Goal: Information Seeking & Learning: Learn about a topic

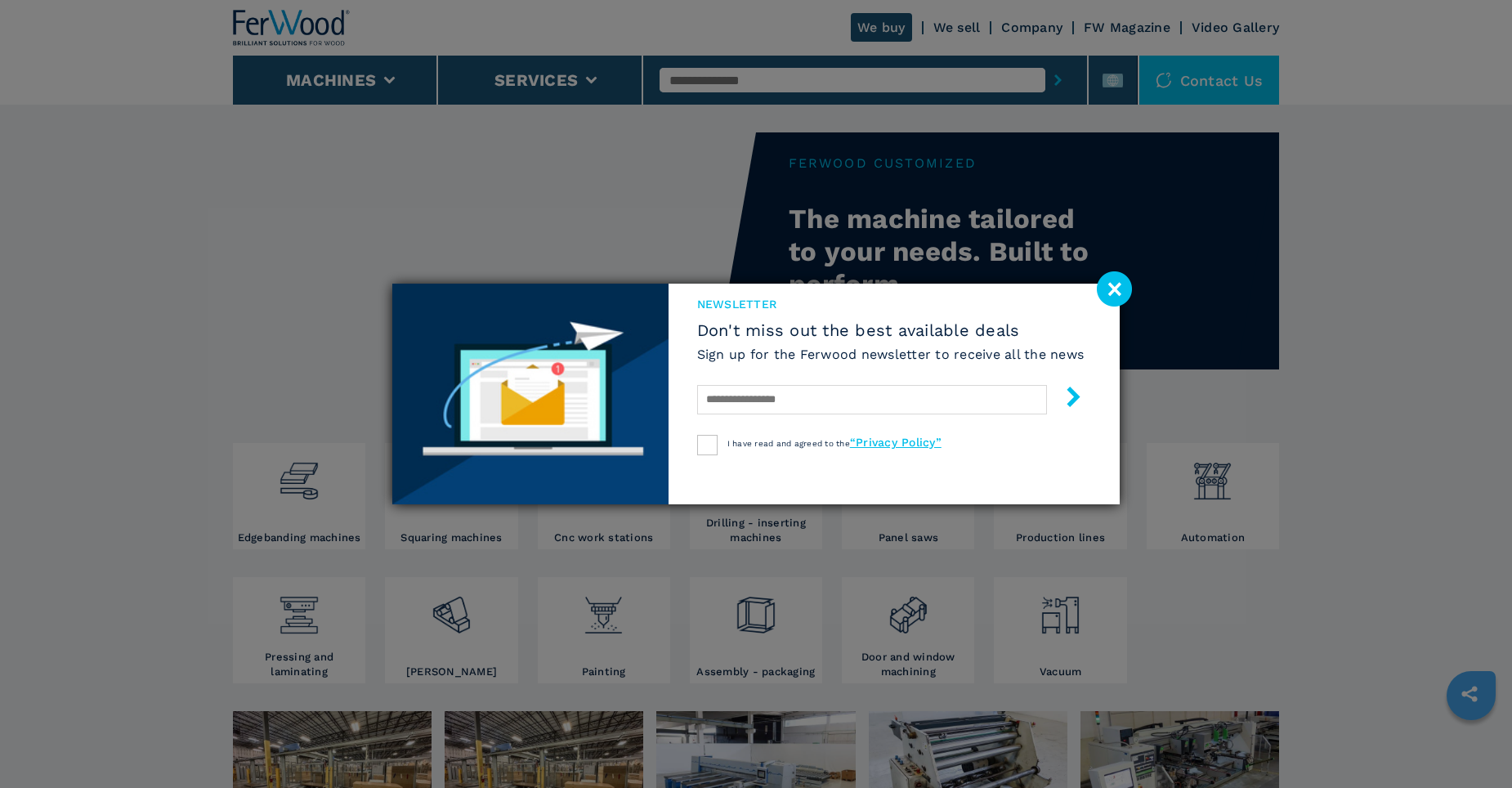
click at [1113, 286] on image at bounding box center [1115, 289] width 35 height 35
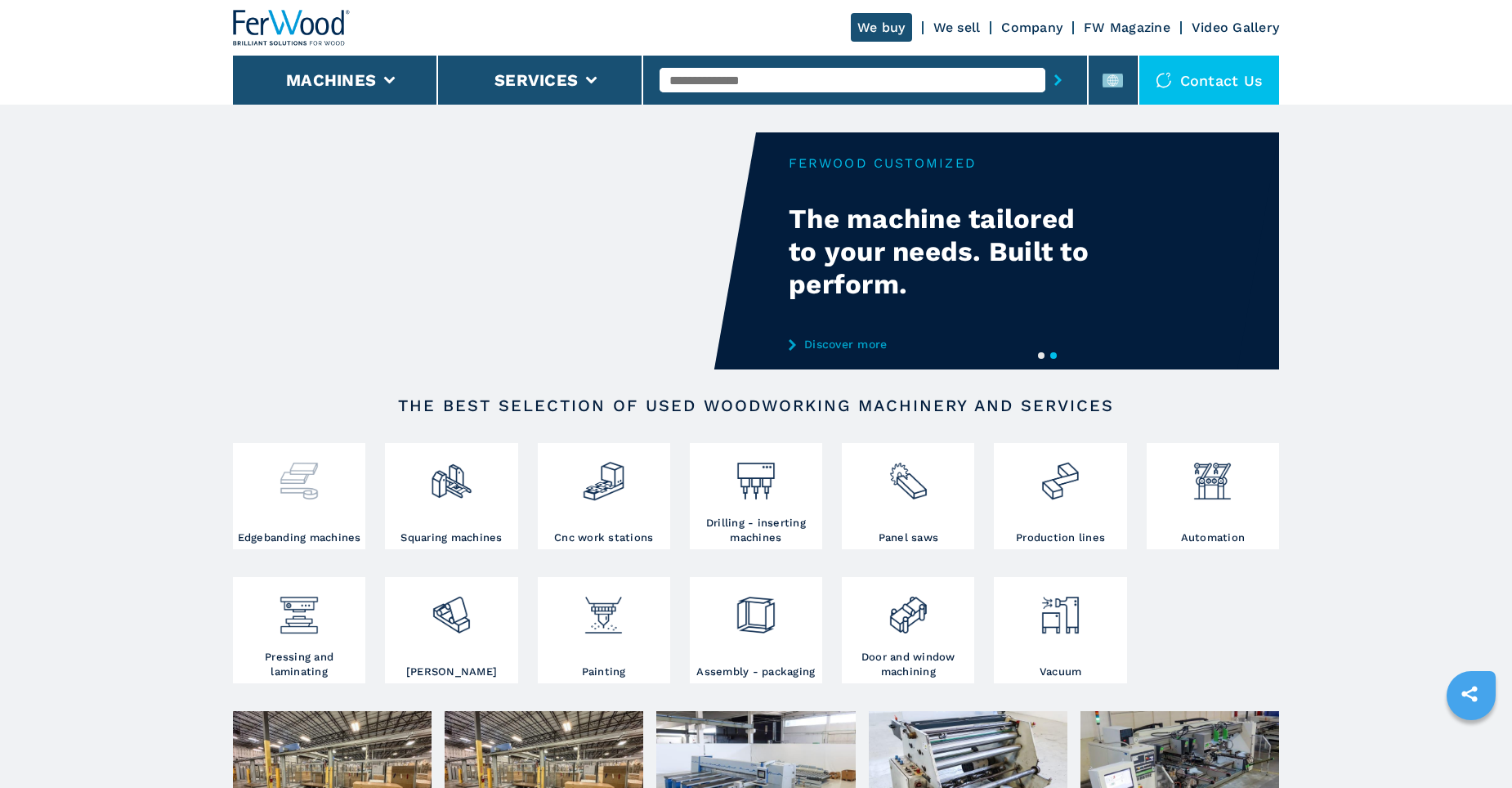
click at [305, 486] on img at bounding box center [298, 474] width 44 height 55
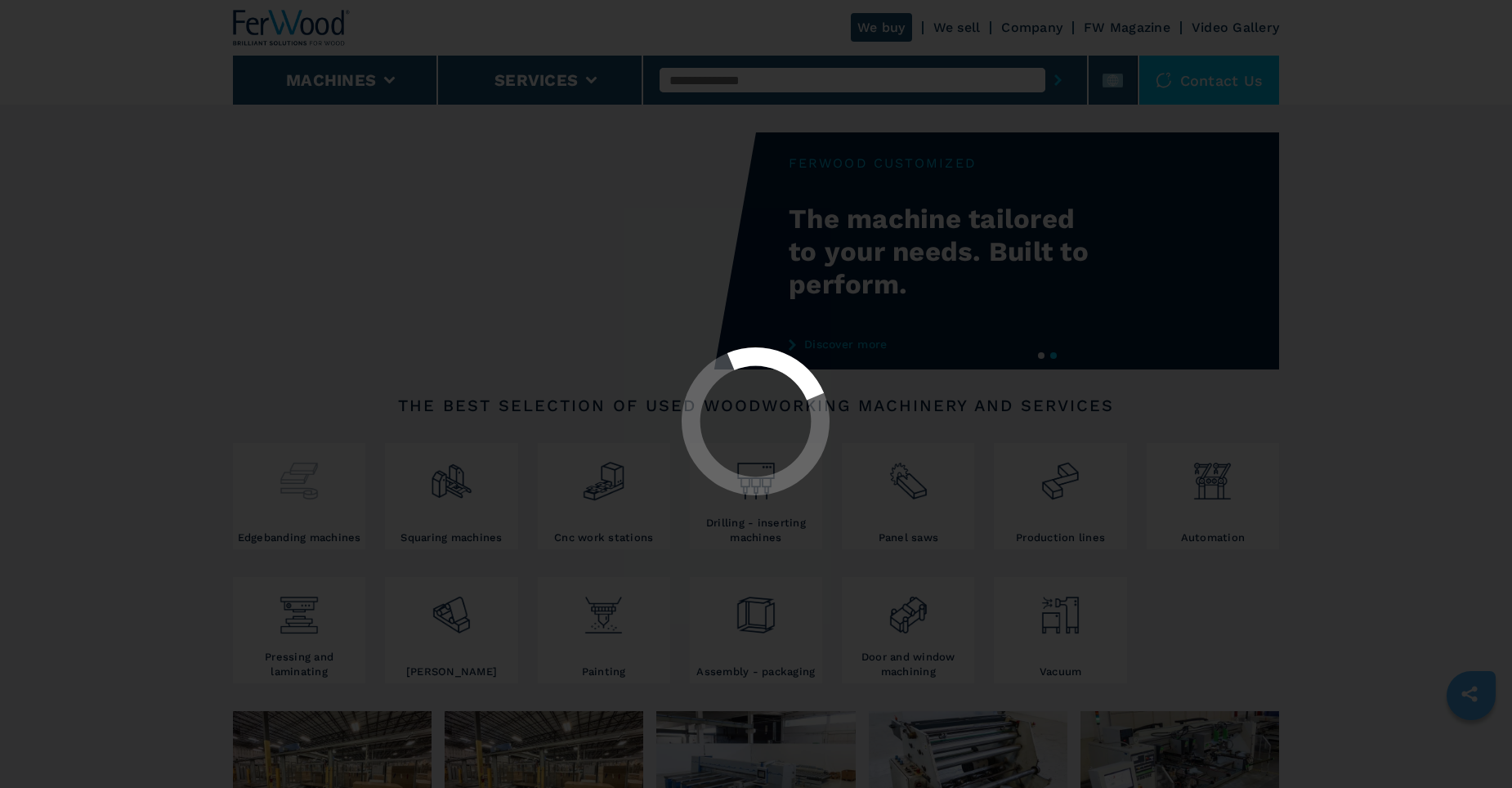
select select "**********"
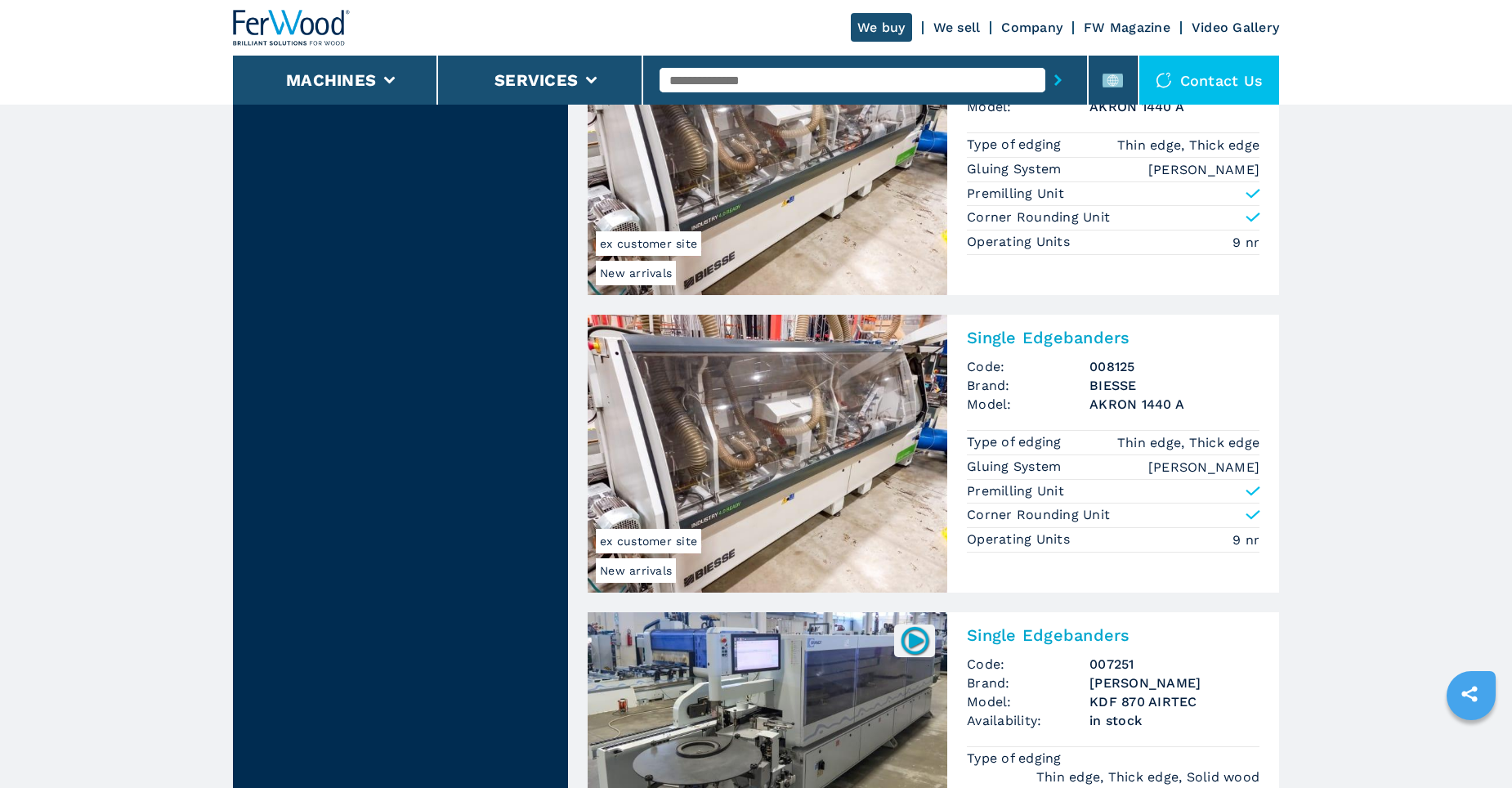
scroll to position [3759, 0]
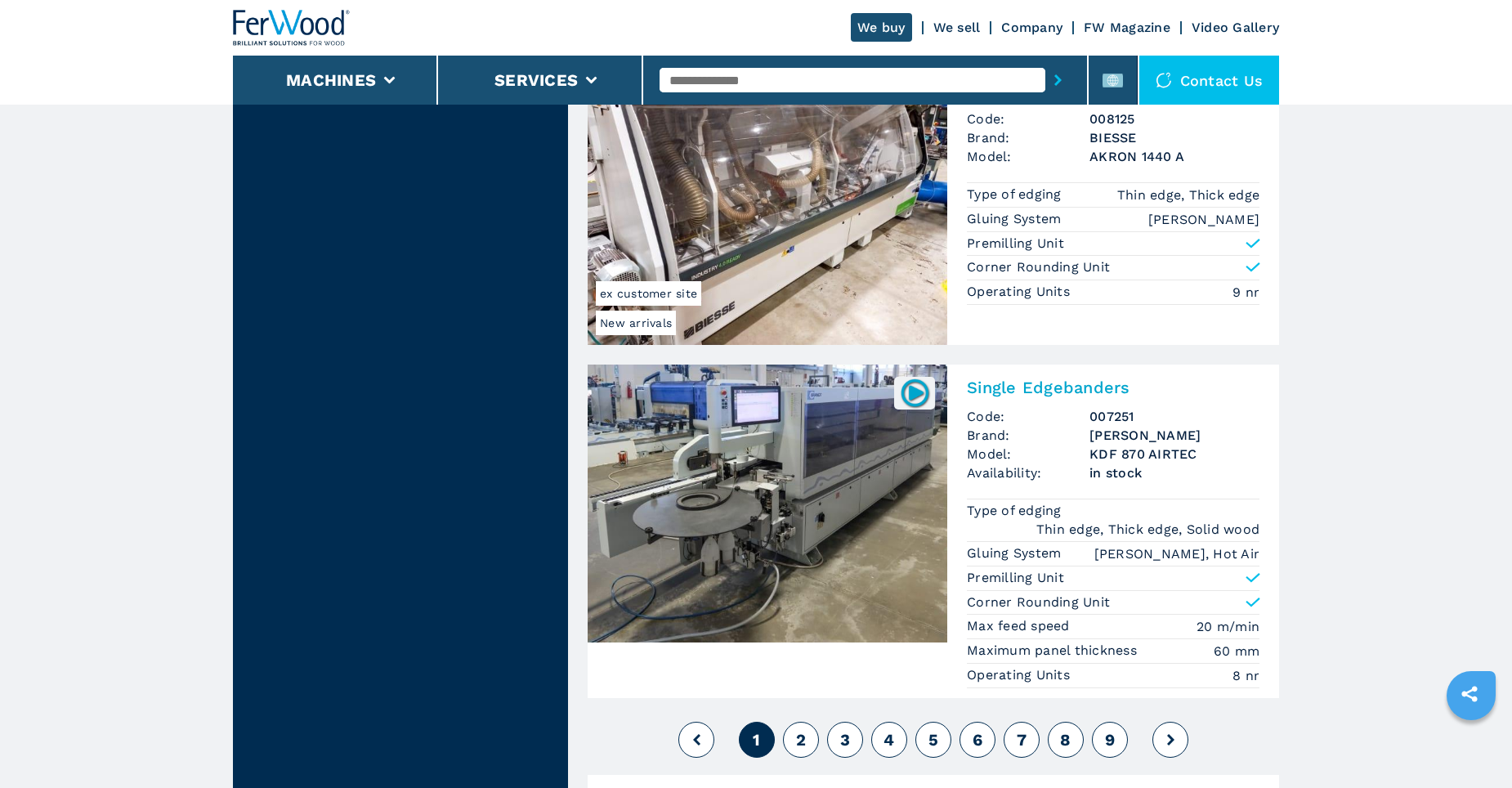
click at [797, 740] on span "2" at bounding box center [801, 739] width 10 height 19
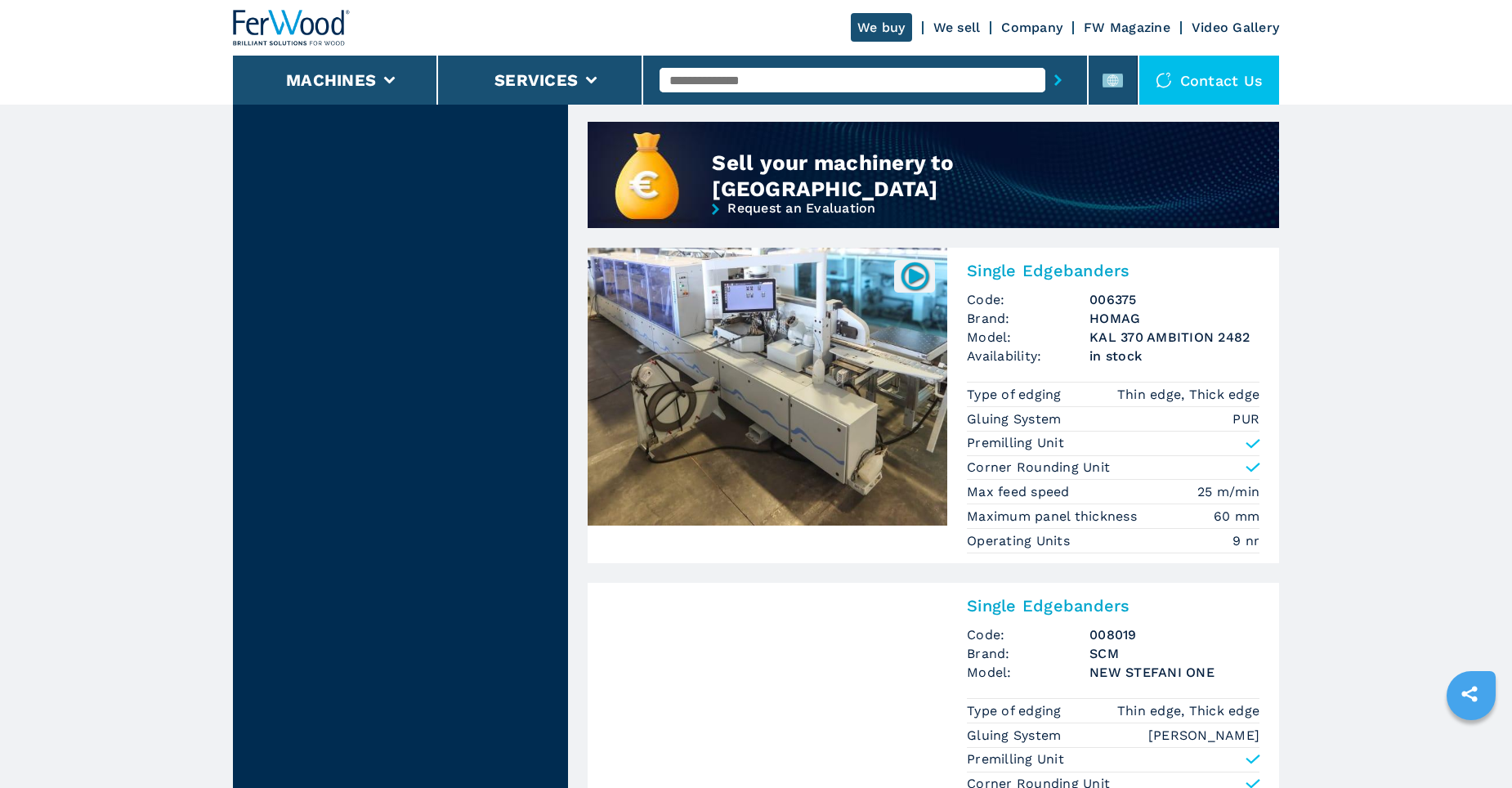
scroll to position [1799, 0]
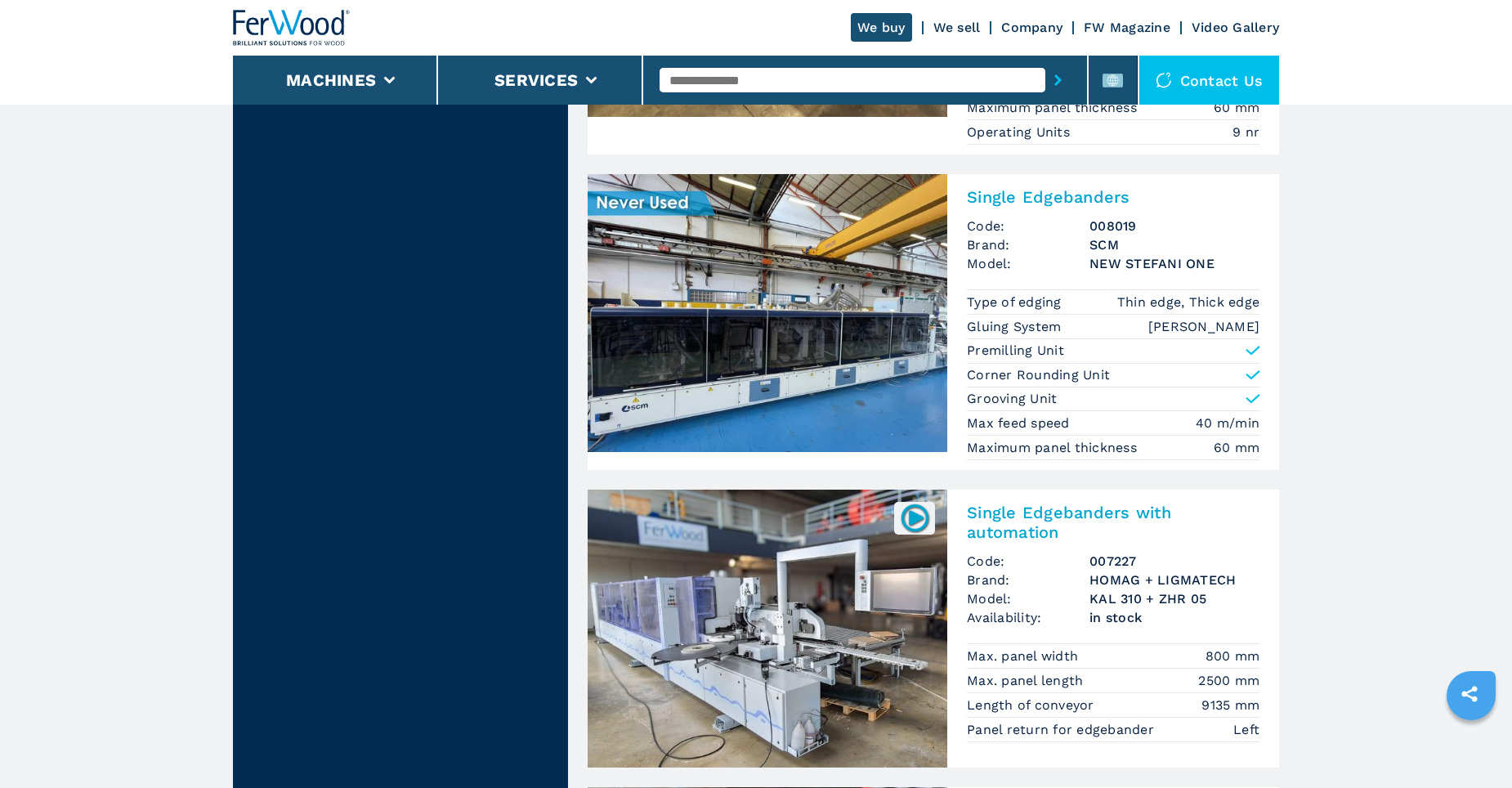
click at [811, 359] on img at bounding box center [768, 313] width 360 height 278
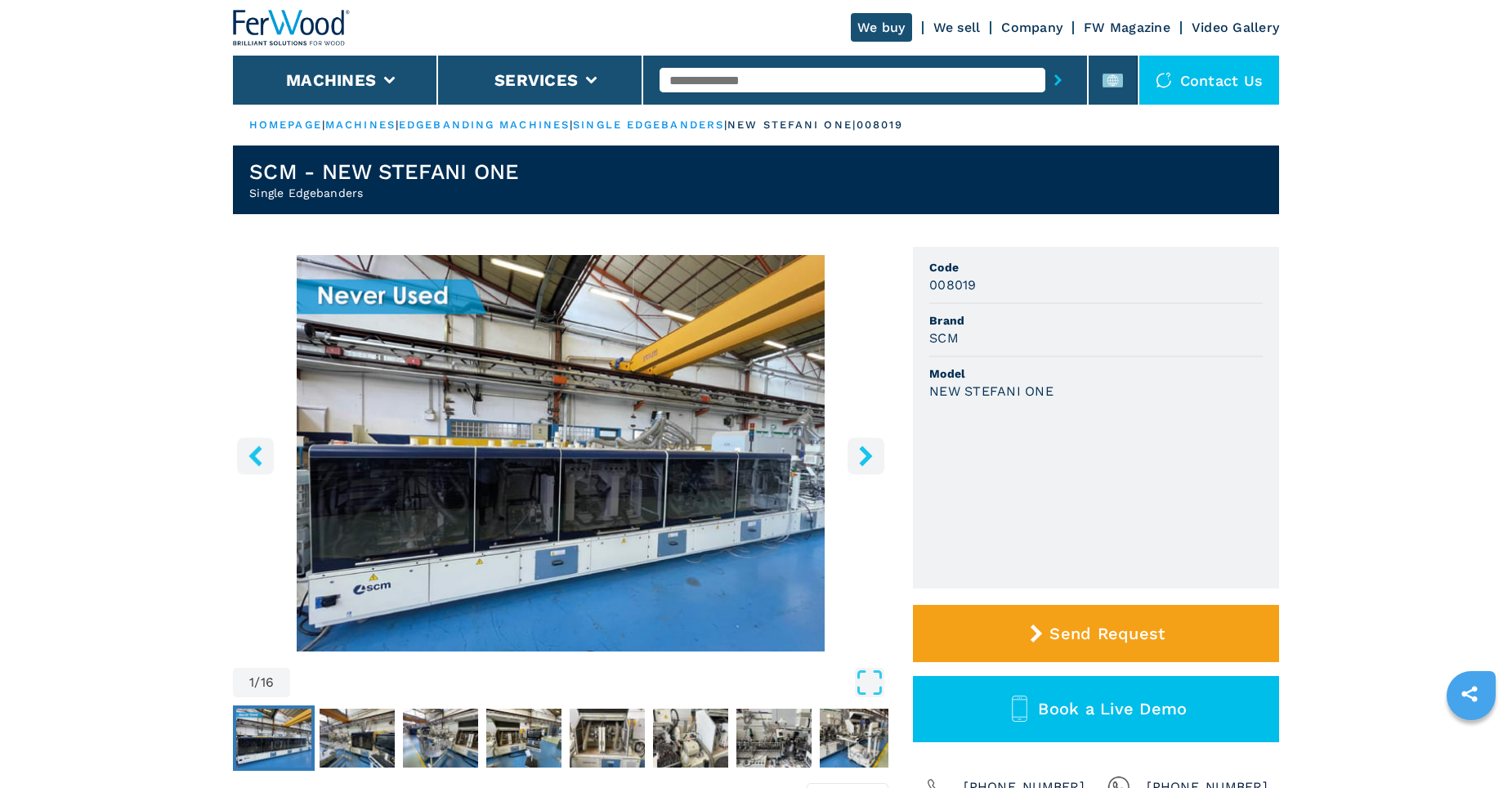
click at [862, 448] on icon "right-button" at bounding box center [865, 455] width 13 height 20
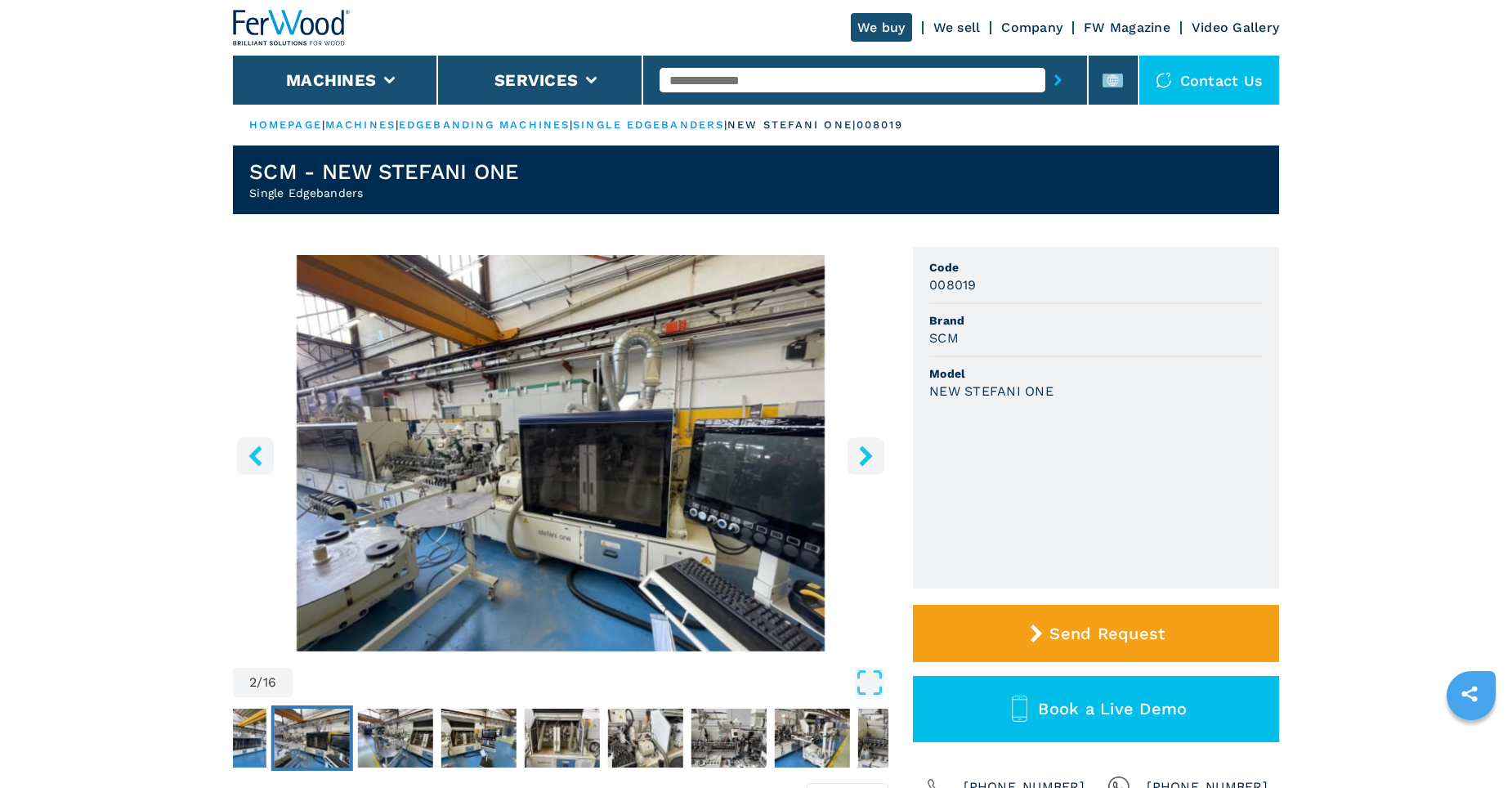
click at [862, 448] on icon "right-button" at bounding box center [865, 455] width 13 height 20
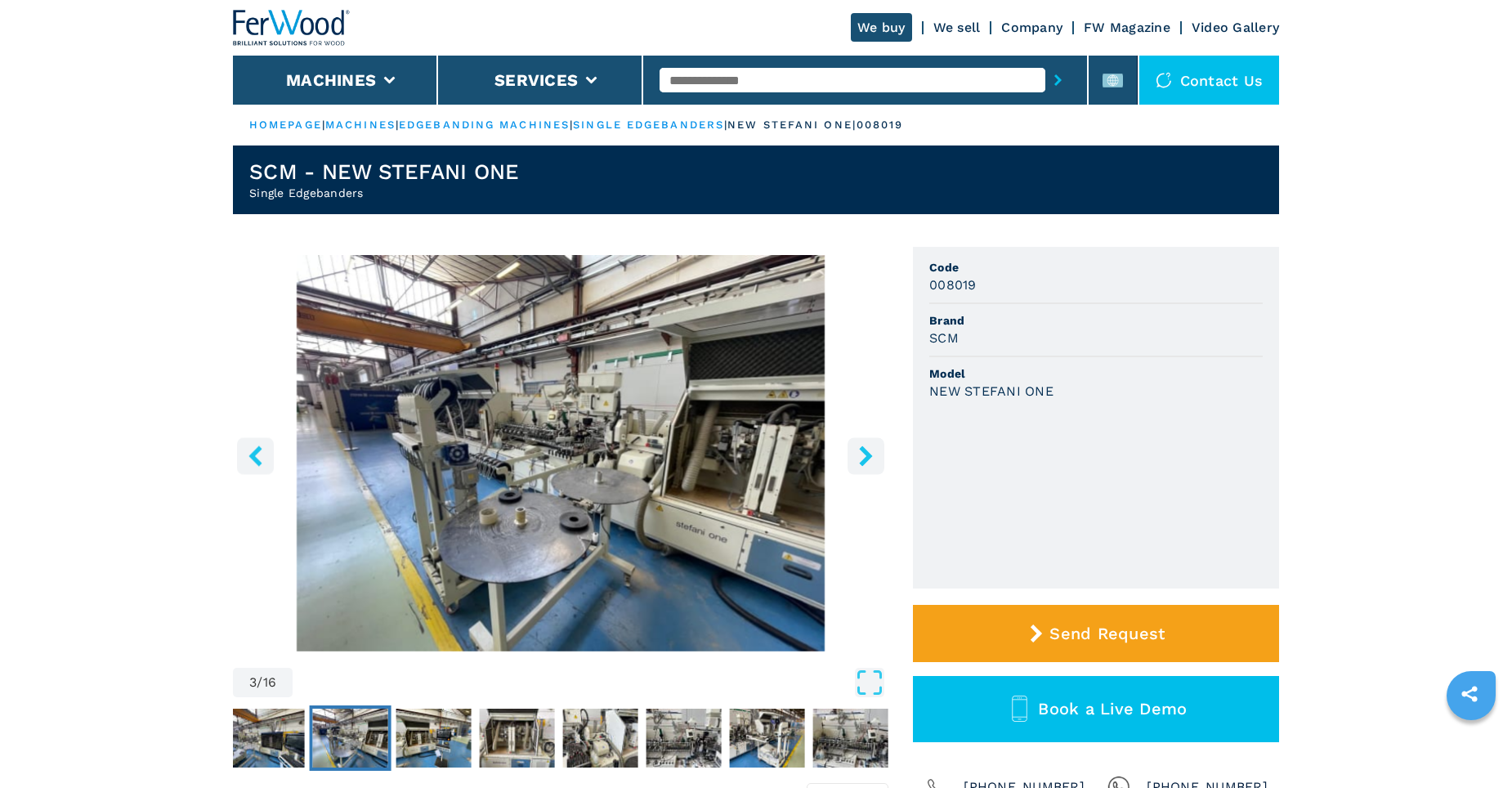
click at [862, 448] on icon "right-button" at bounding box center [865, 455] width 13 height 20
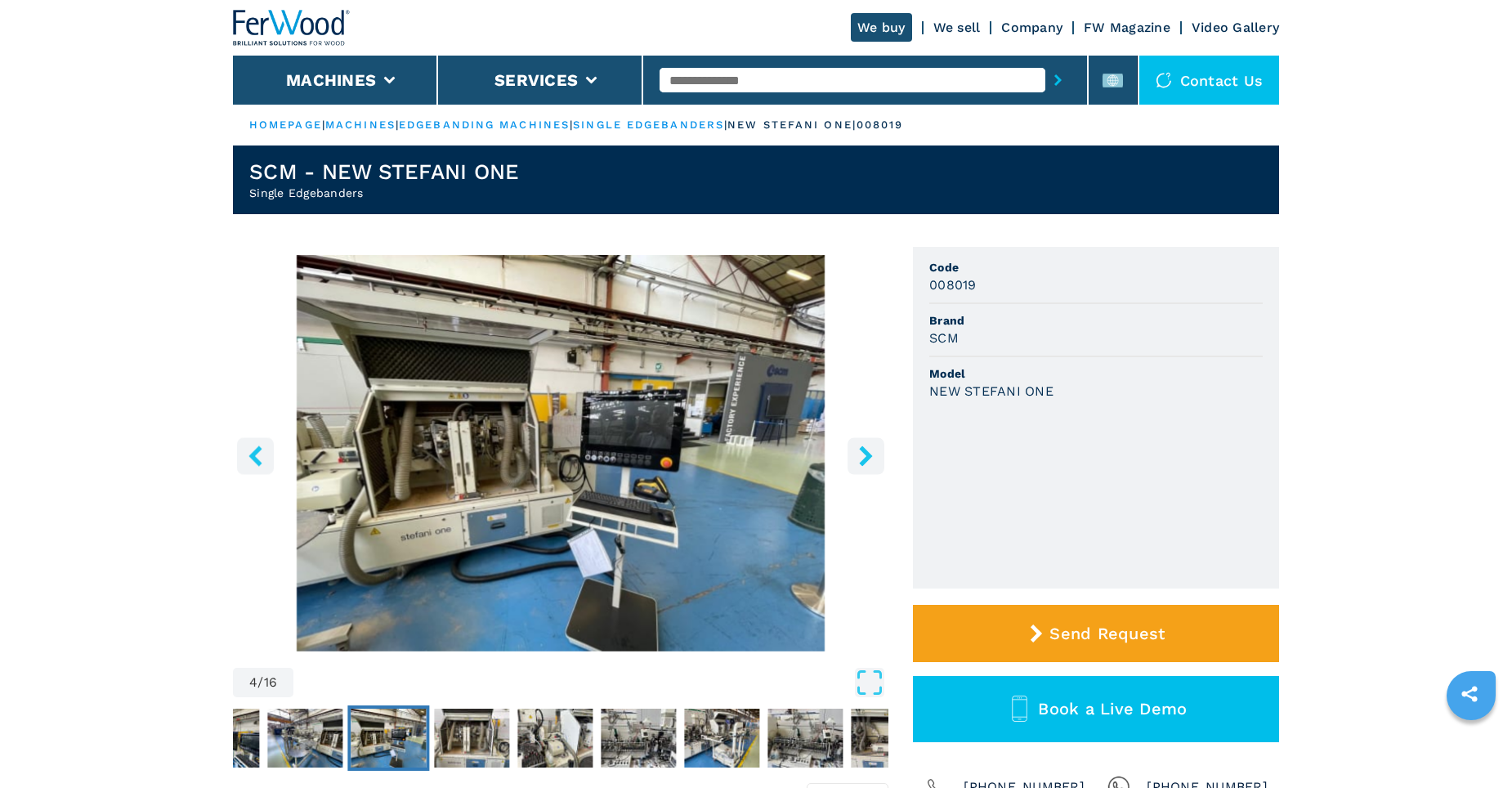
click at [862, 448] on icon "right-button" at bounding box center [865, 455] width 13 height 20
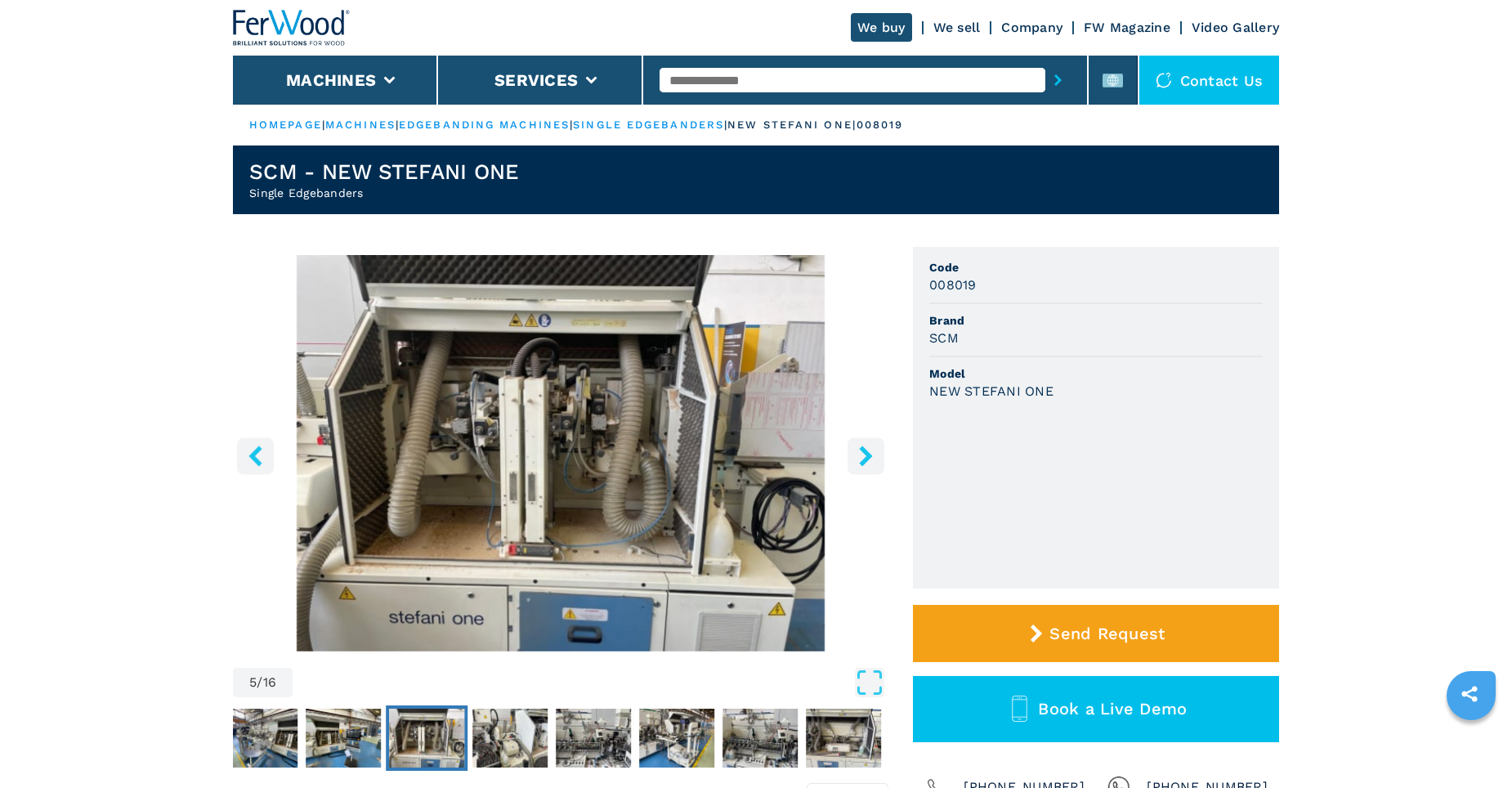
click at [862, 448] on icon "right-button" at bounding box center [865, 455] width 13 height 20
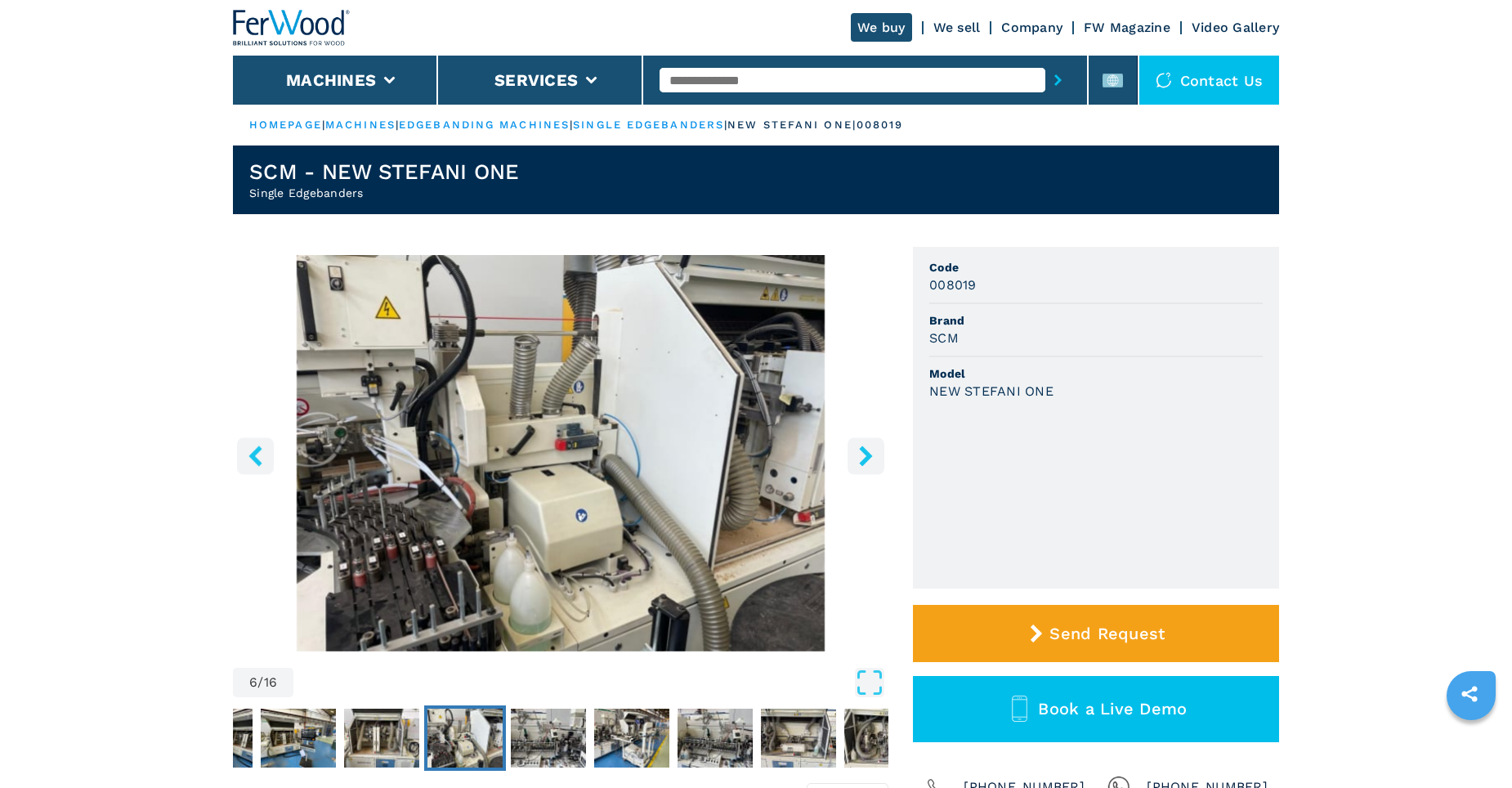
click at [862, 448] on icon "right-button" at bounding box center [865, 455] width 13 height 20
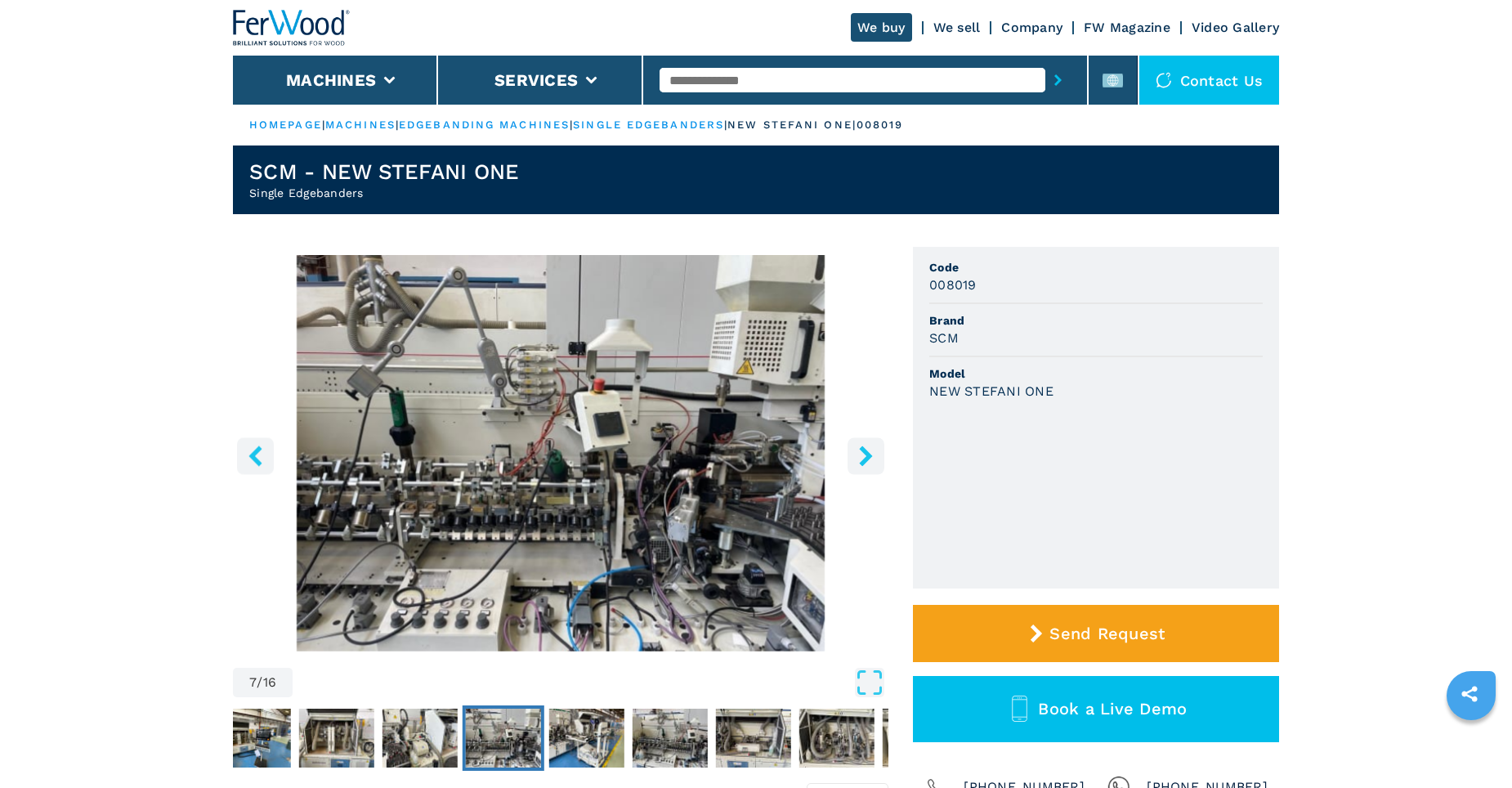
click at [862, 448] on icon "right-button" at bounding box center [865, 455] width 13 height 20
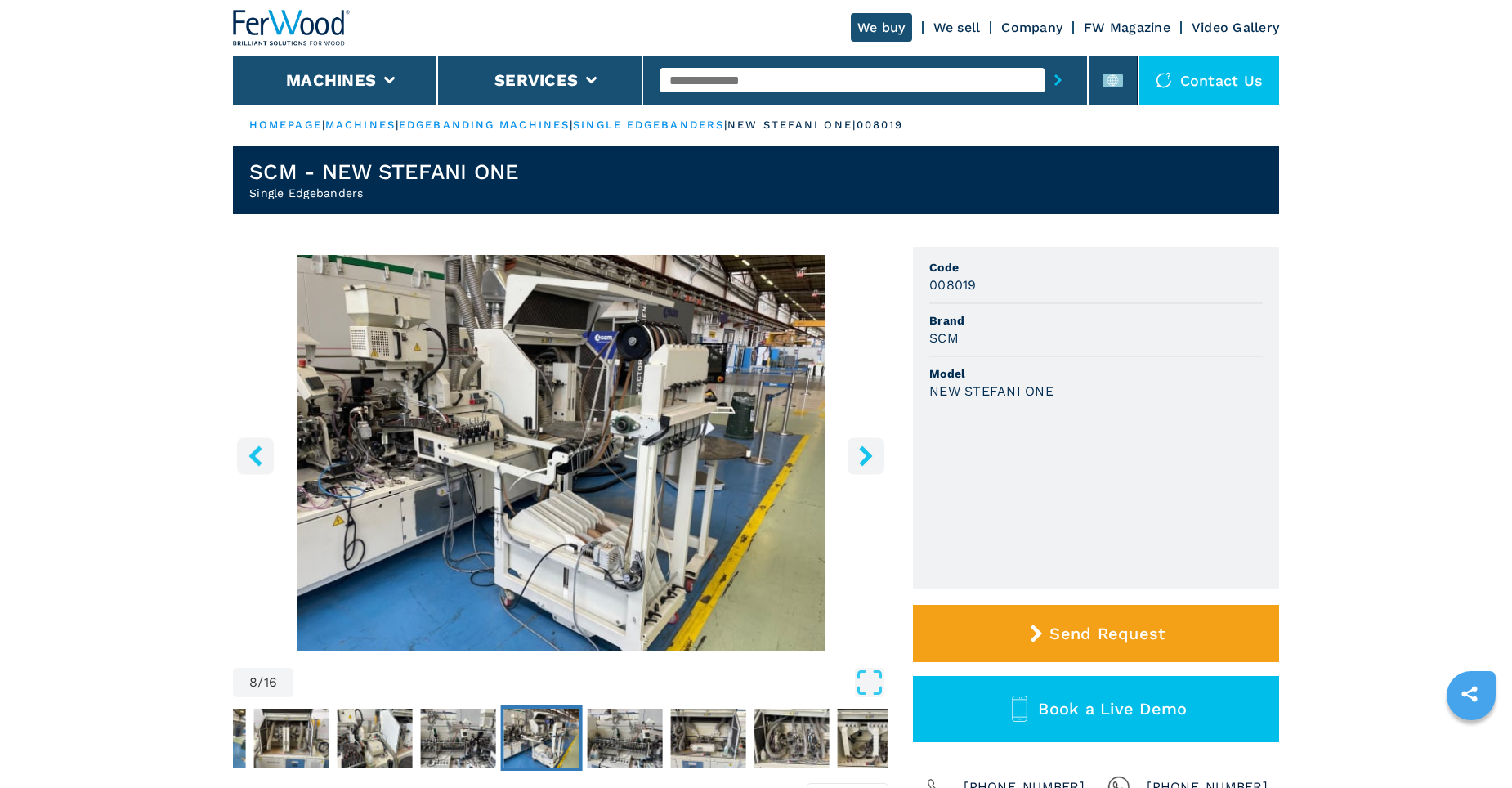
click at [862, 449] on icon "right-button" at bounding box center [865, 455] width 13 height 20
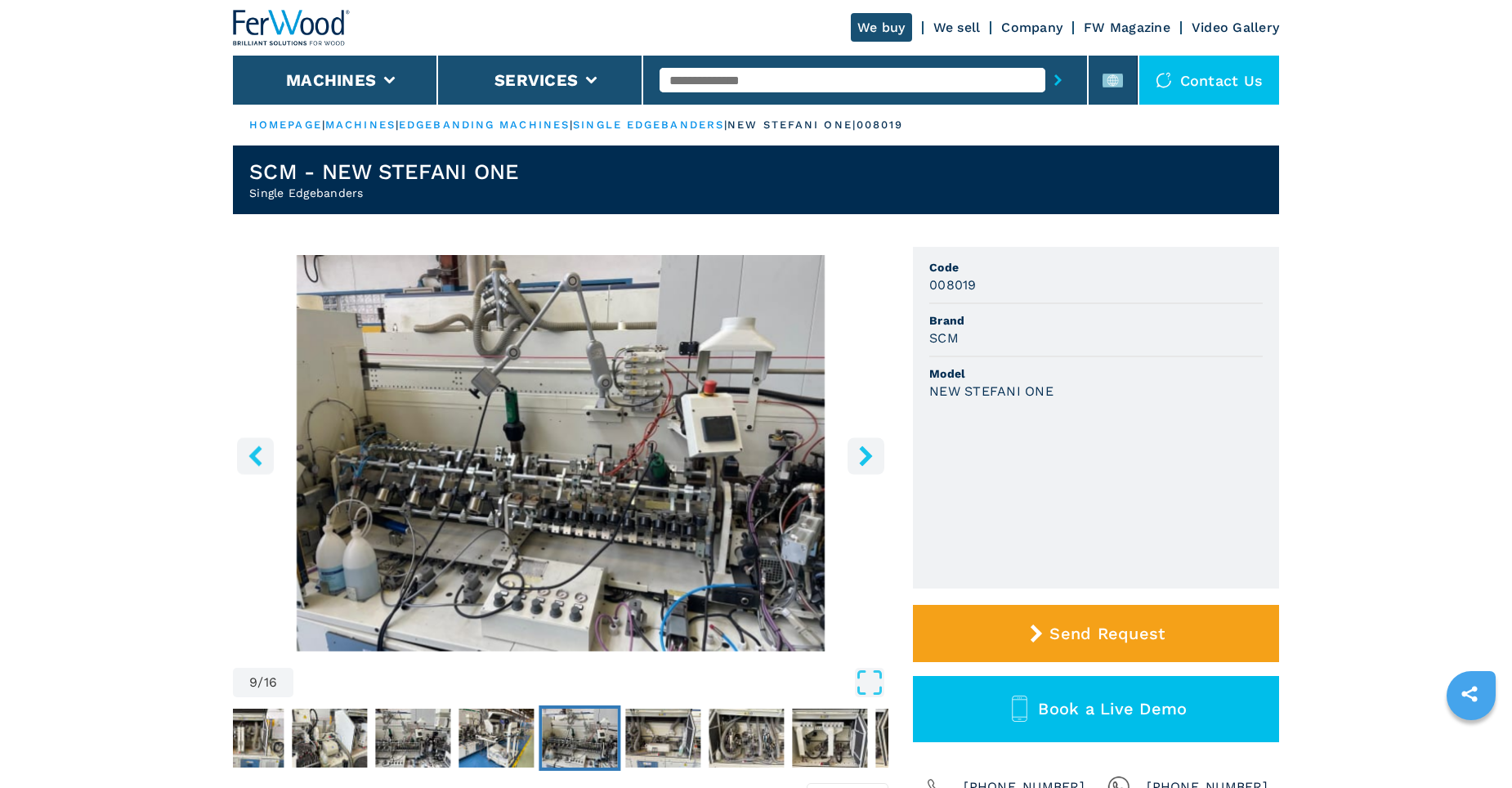
click at [862, 449] on icon "right-button" at bounding box center [865, 455] width 13 height 20
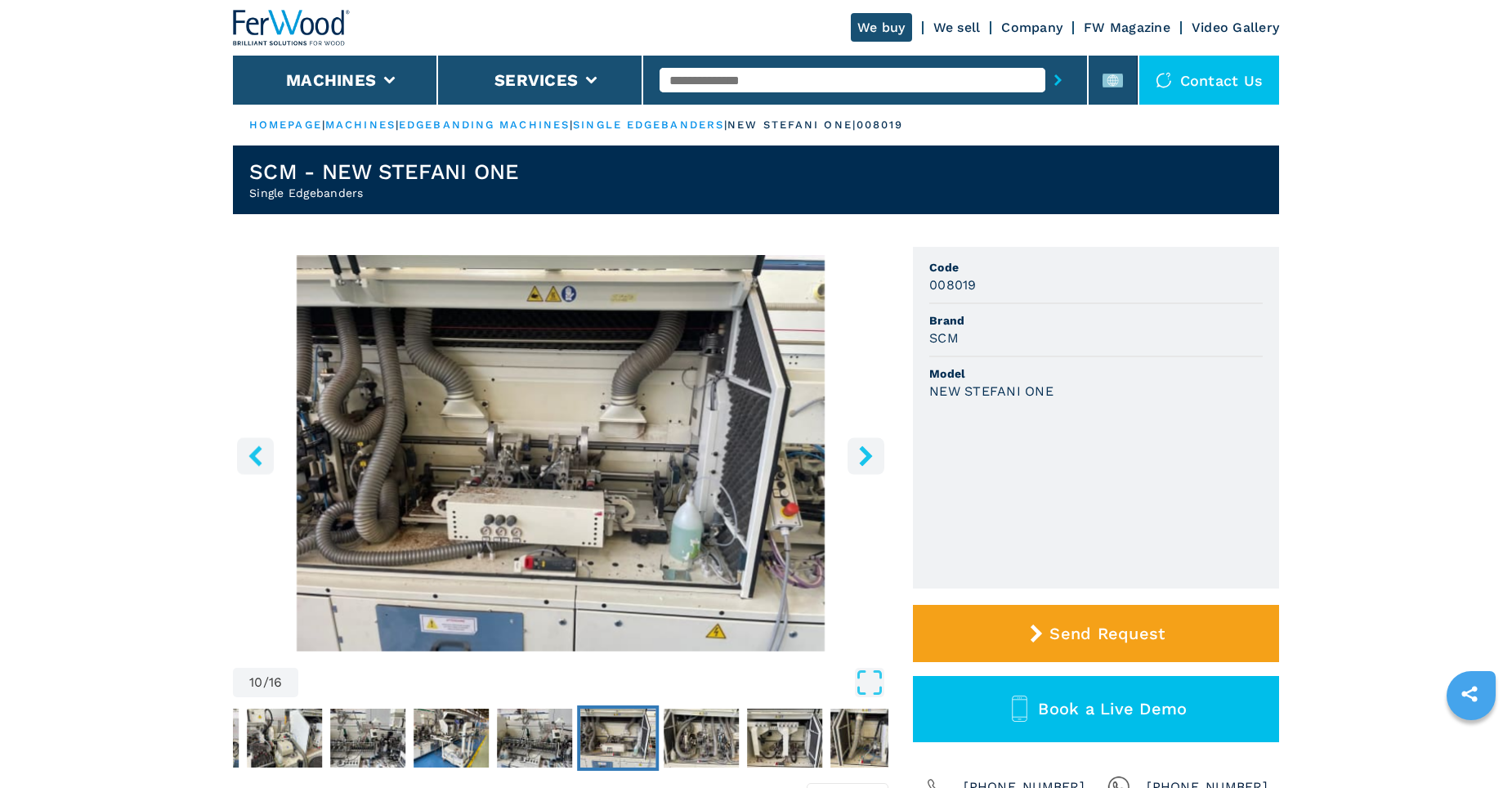
click at [862, 449] on icon "right-button" at bounding box center [865, 455] width 13 height 20
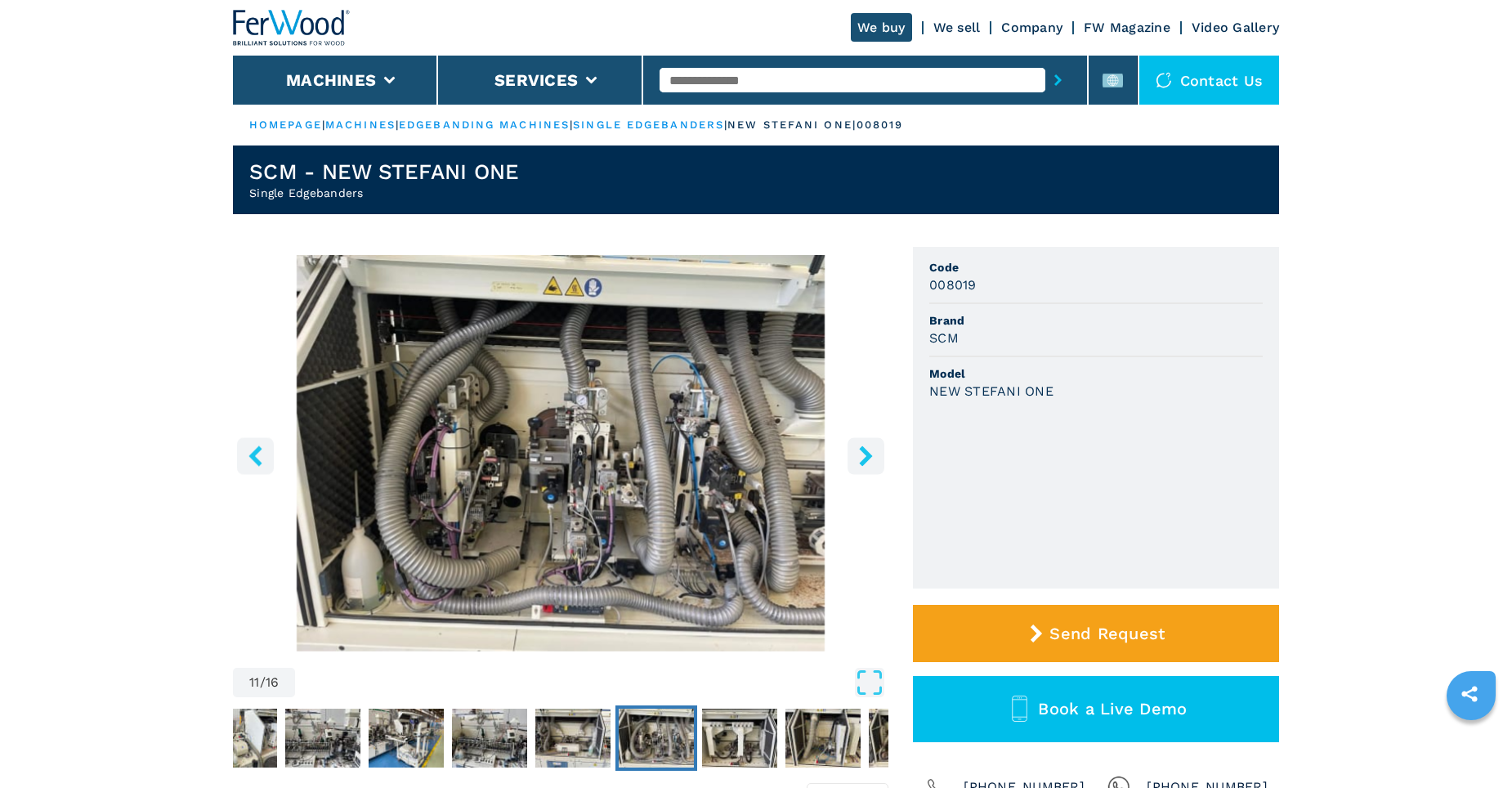
click at [862, 449] on icon "right-button" at bounding box center [865, 455] width 13 height 20
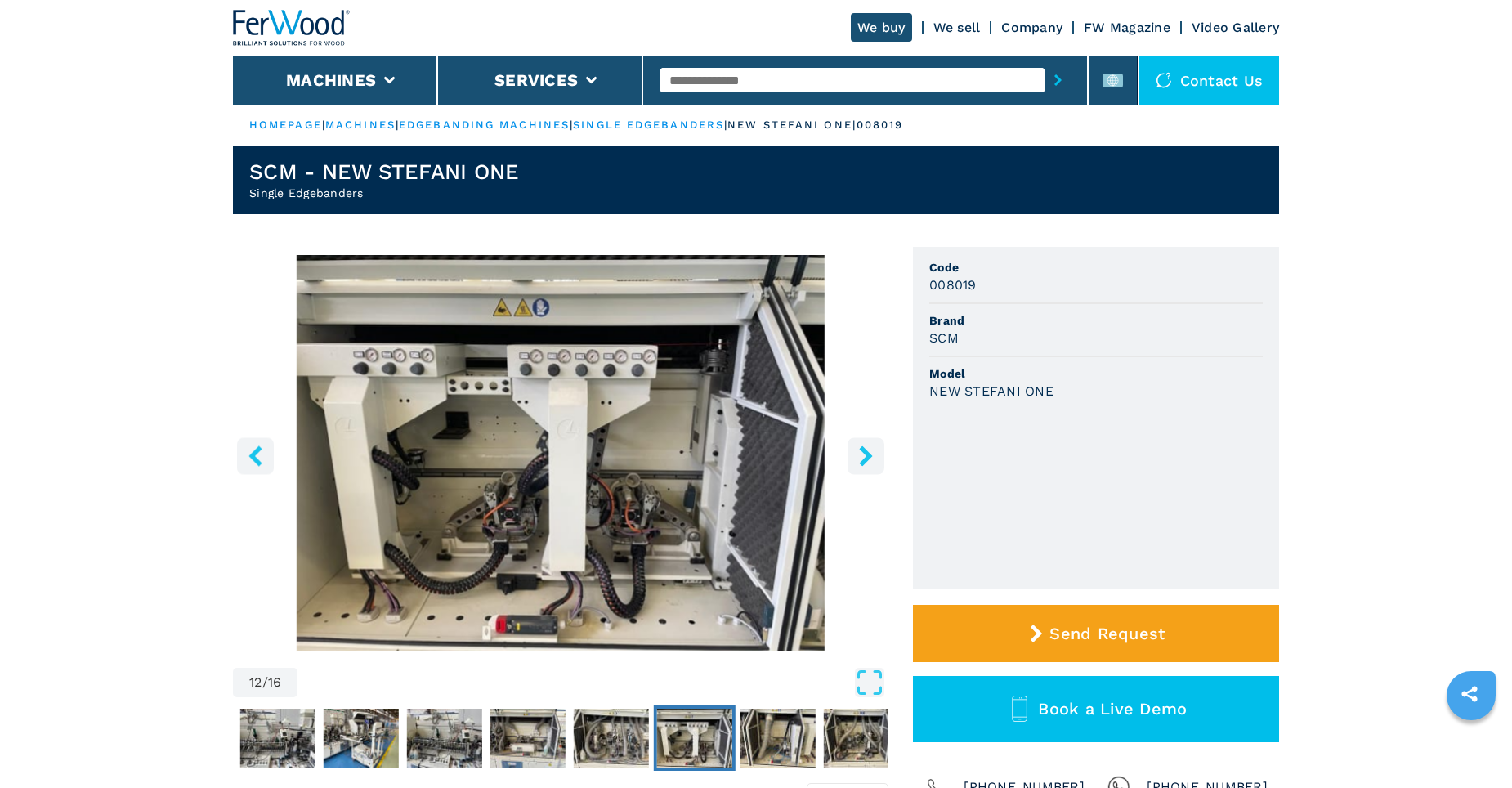
click at [862, 449] on icon "right-button" at bounding box center [865, 455] width 13 height 20
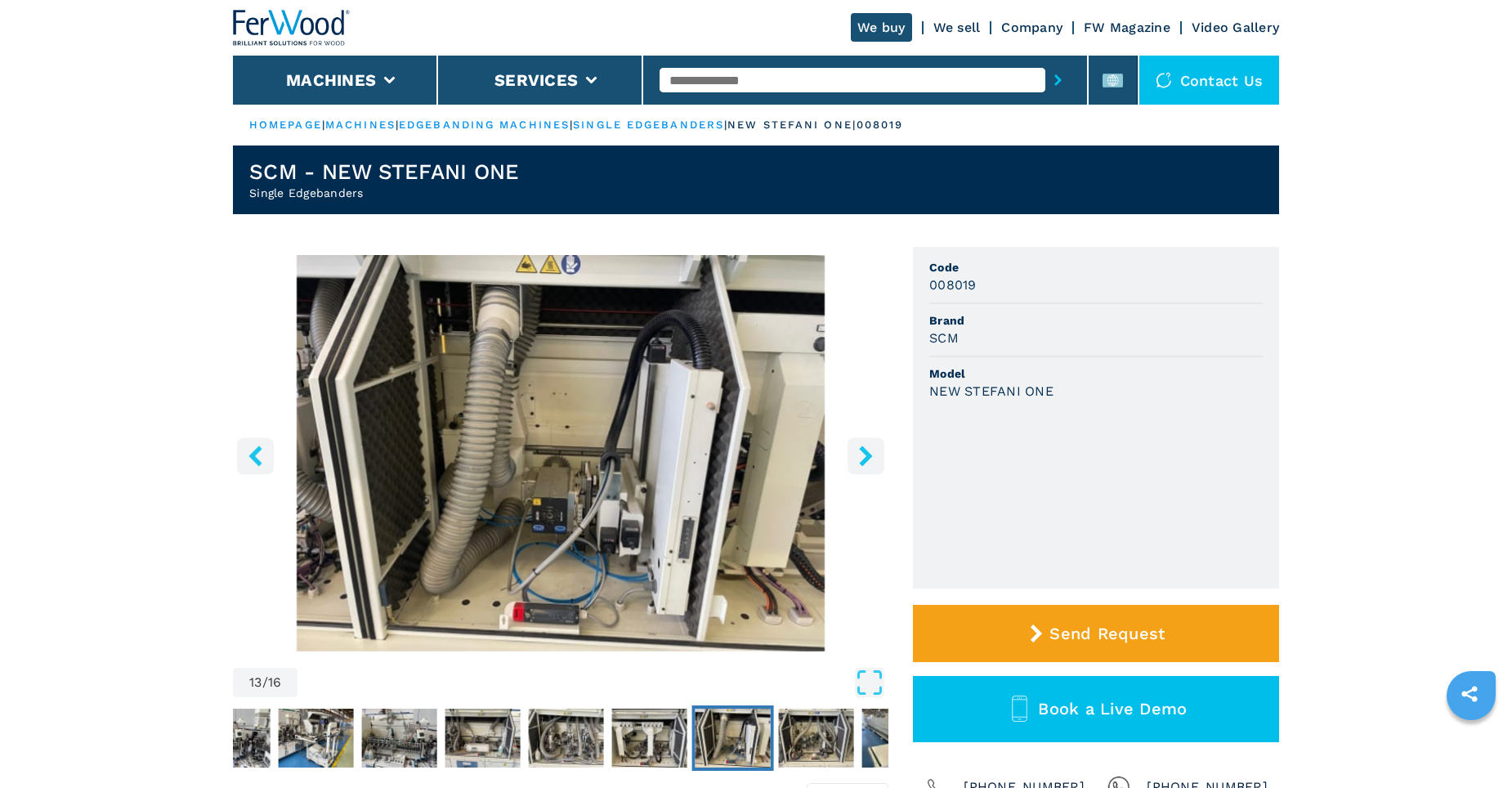
click at [862, 449] on icon "right-button" at bounding box center [865, 455] width 13 height 20
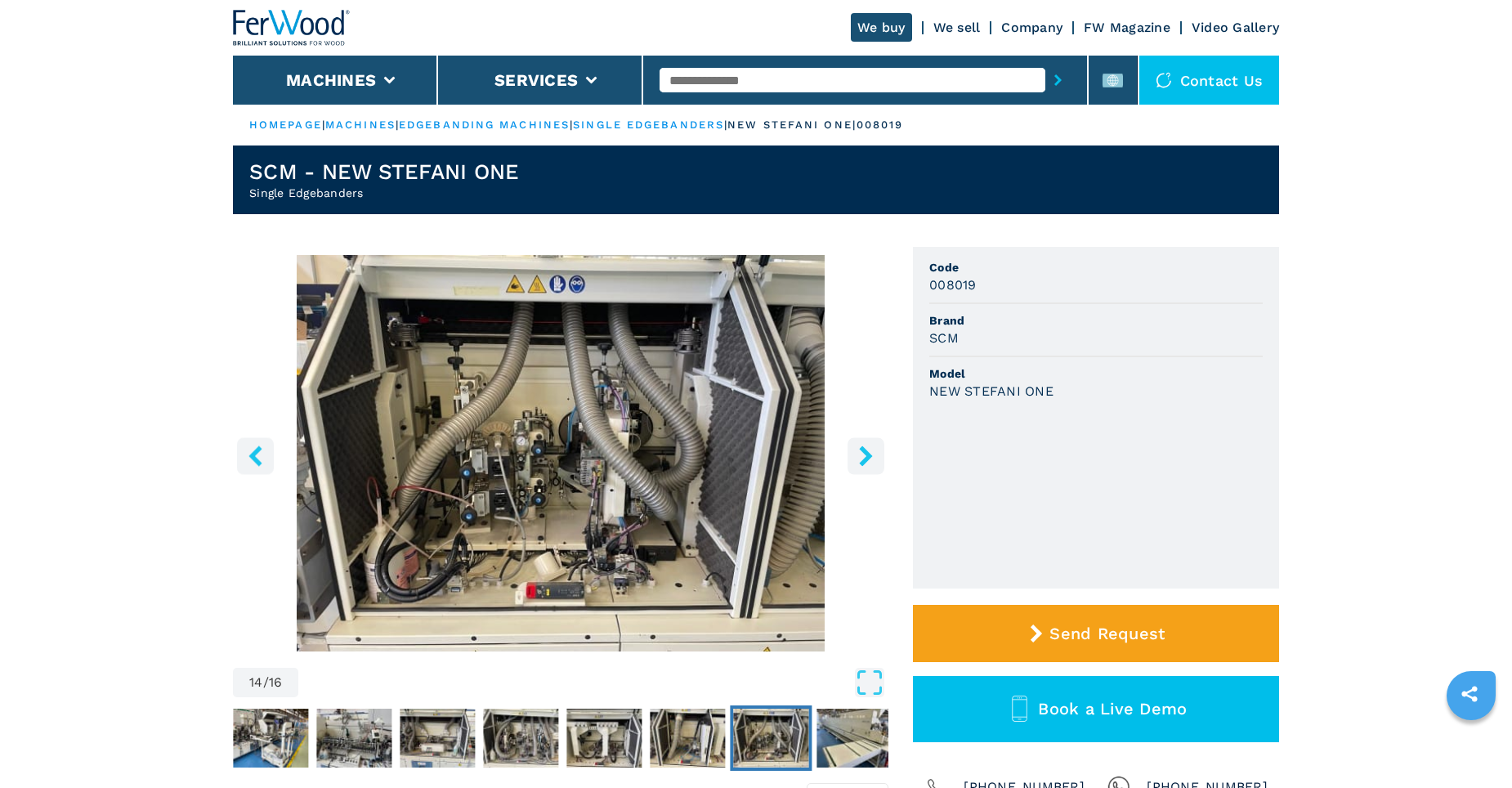
click at [862, 449] on icon "right-button" at bounding box center [865, 455] width 13 height 20
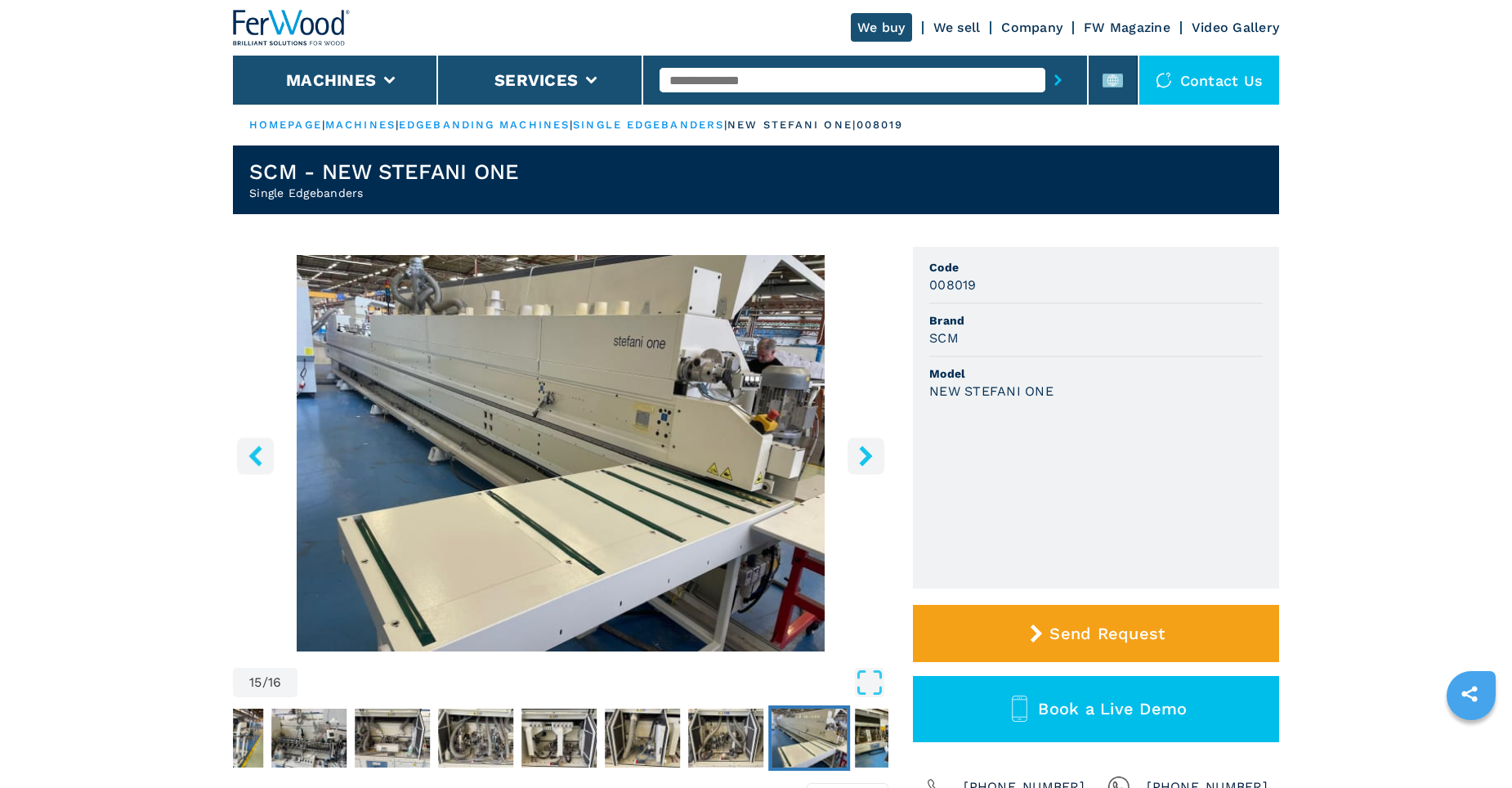
click at [862, 449] on icon "right-button" at bounding box center [865, 455] width 13 height 20
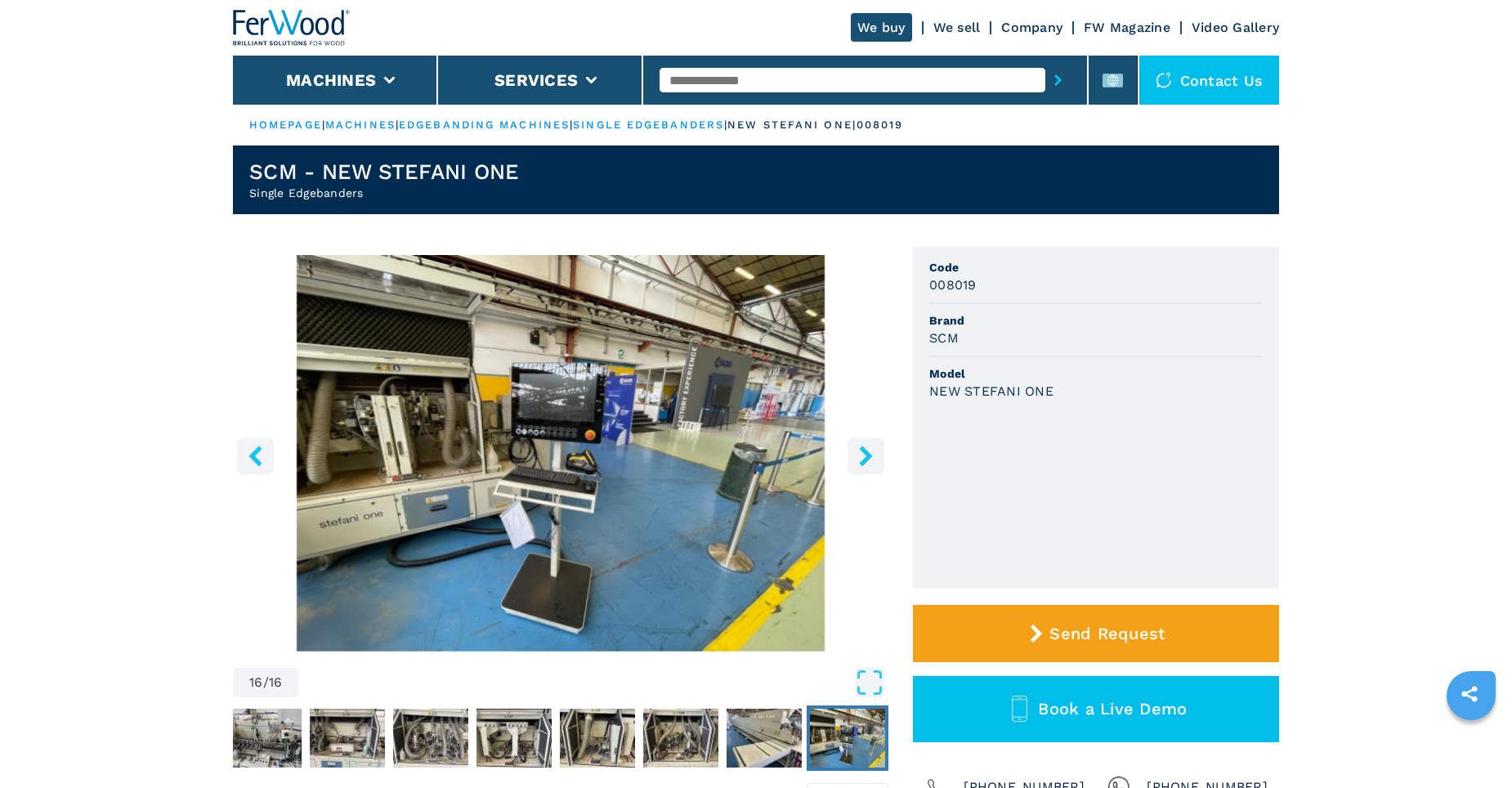
click at [862, 449] on icon "right-button" at bounding box center [865, 455] width 13 height 20
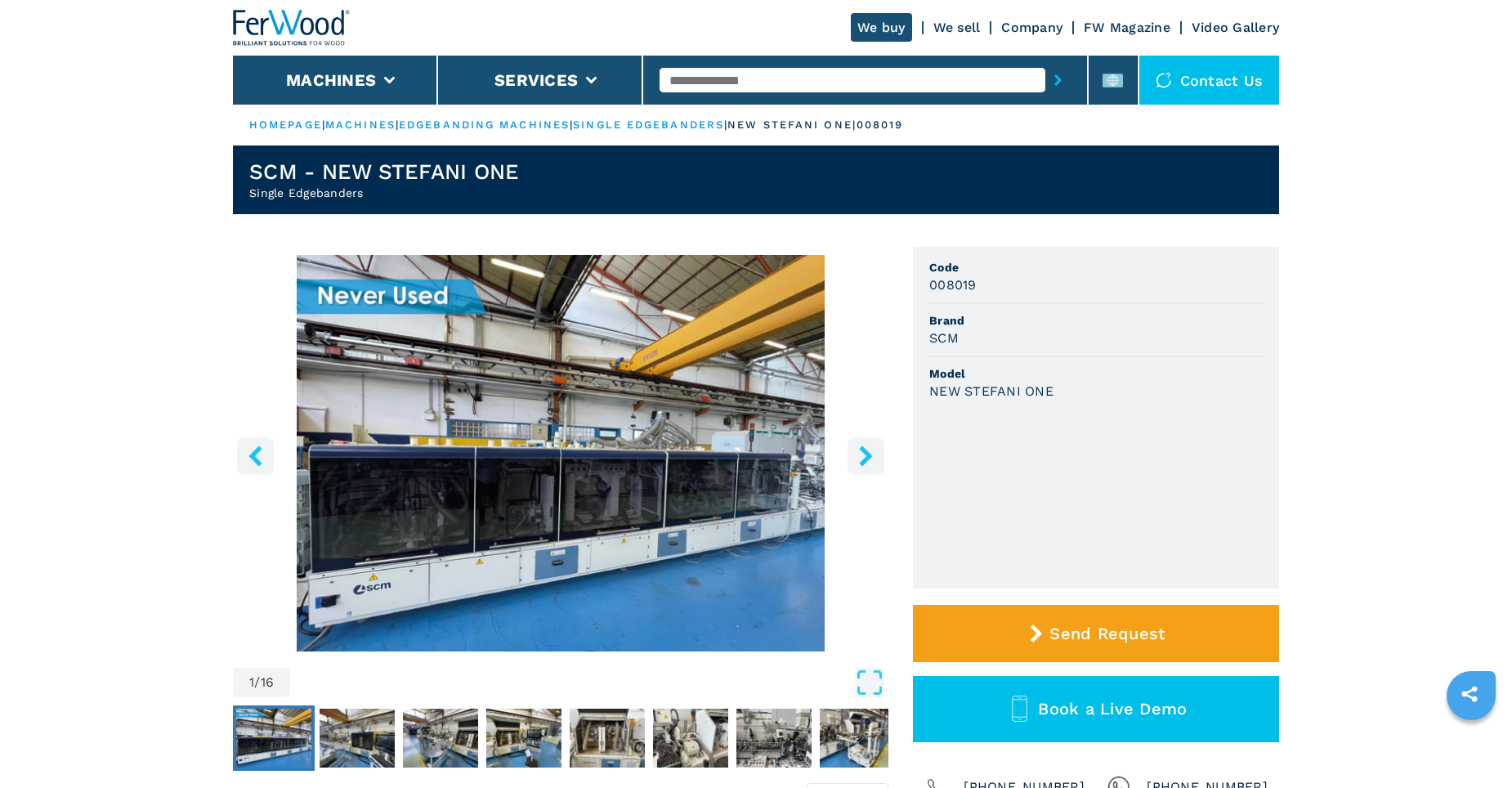
click at [862, 449] on icon "right-button" at bounding box center [865, 455] width 13 height 20
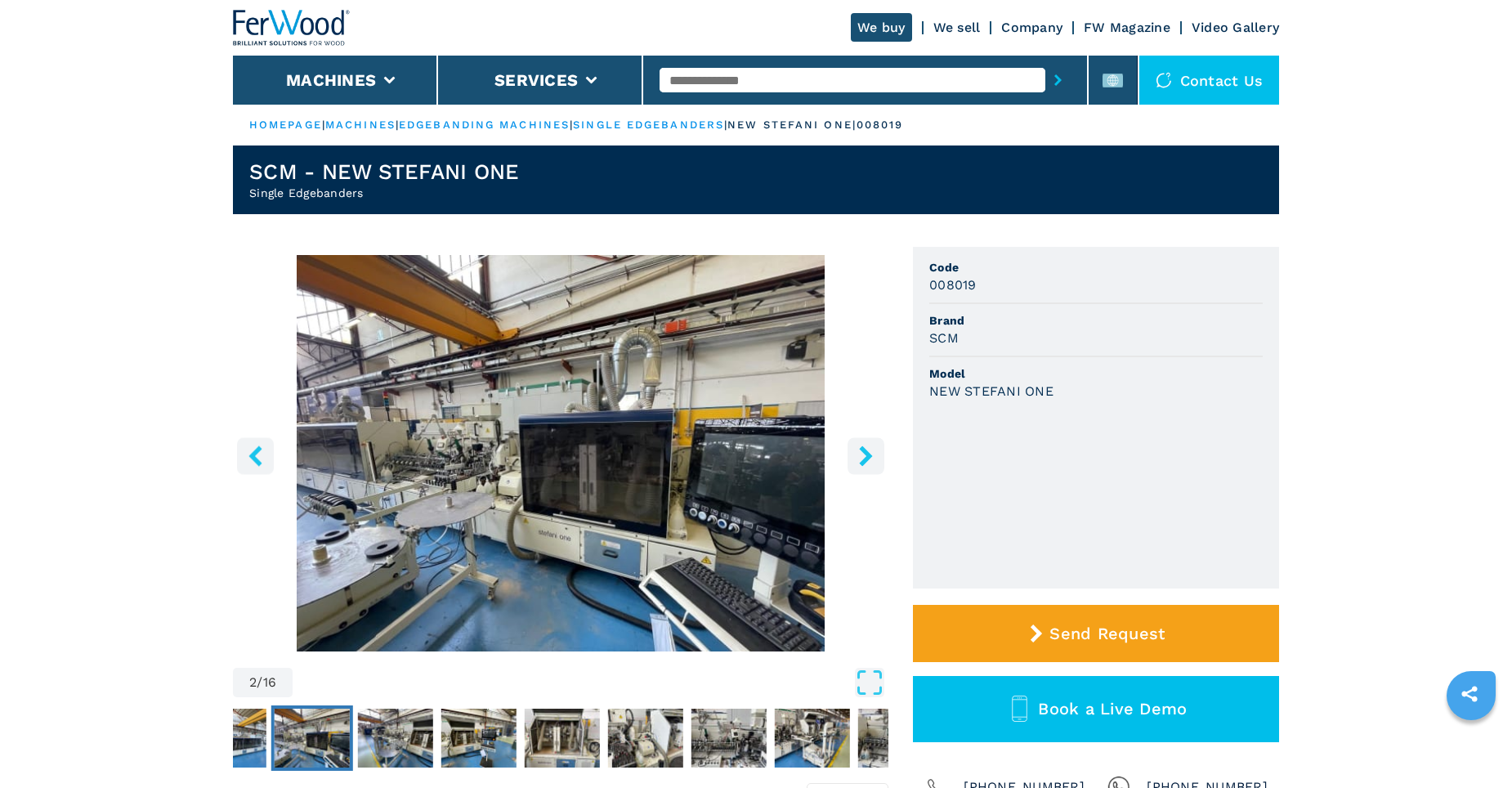
click at [864, 449] on icon "right-button" at bounding box center [865, 455] width 13 height 20
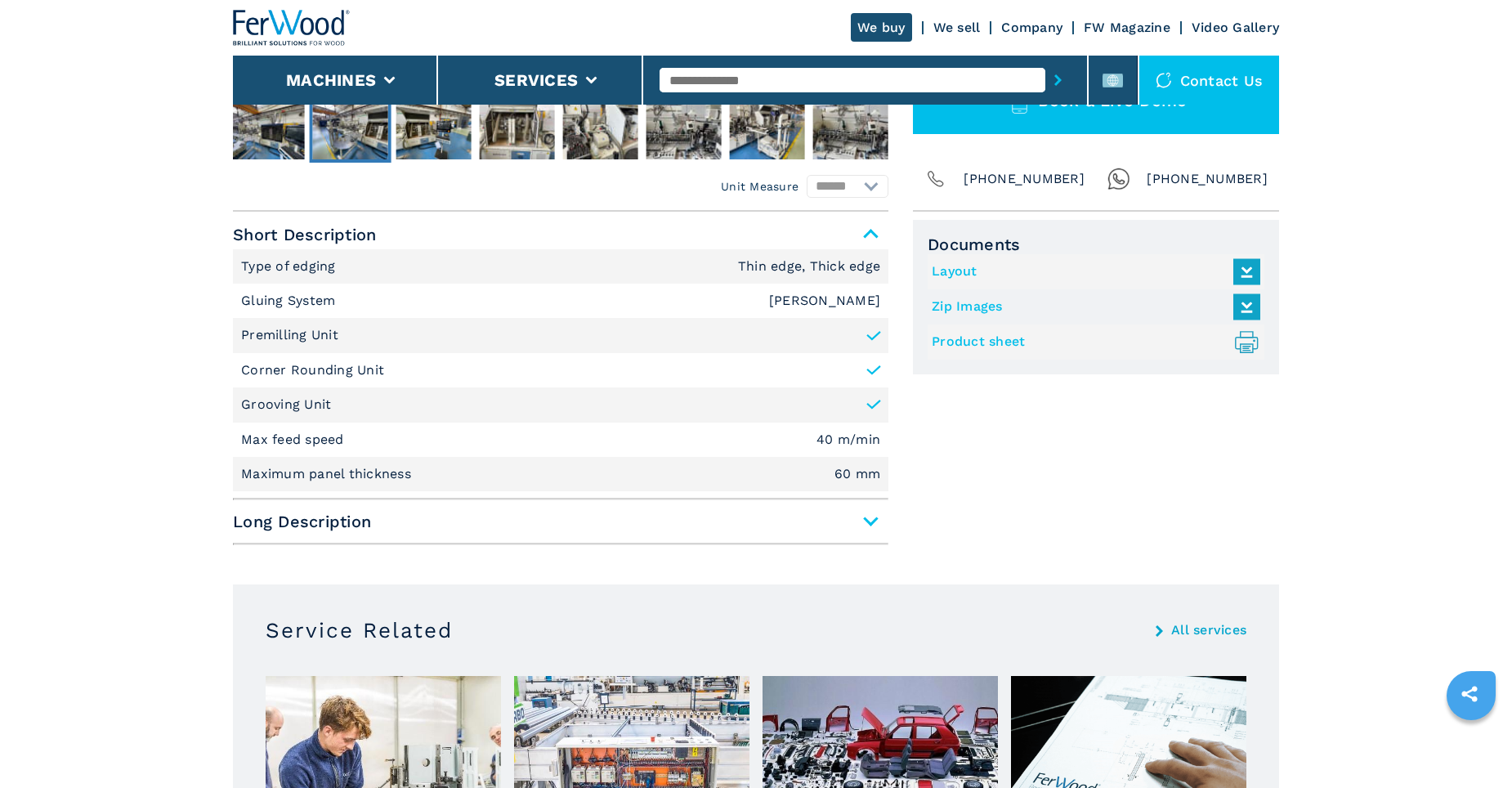
scroll to position [572, 0]
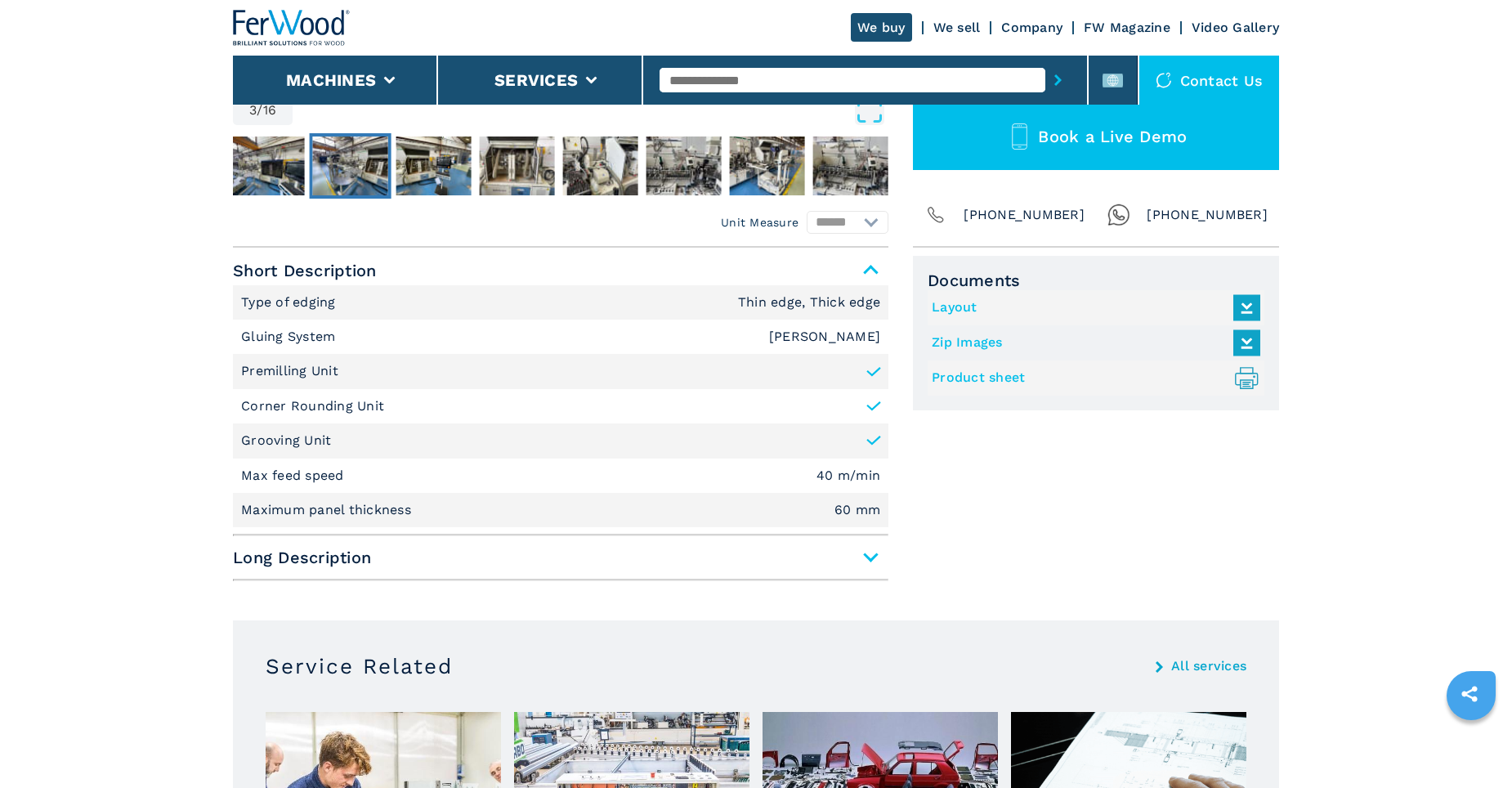
click at [996, 338] on link "Zip Images" at bounding box center [1092, 343] width 321 height 27
click at [975, 445] on div "Documents Layout Zip Images Product sheet .prefix__st0{stroke-linecap:round;str…" at bounding box center [1096, 422] width 366 height 332
click at [1244, 305] on icon at bounding box center [1247, 305] width 18 height 15
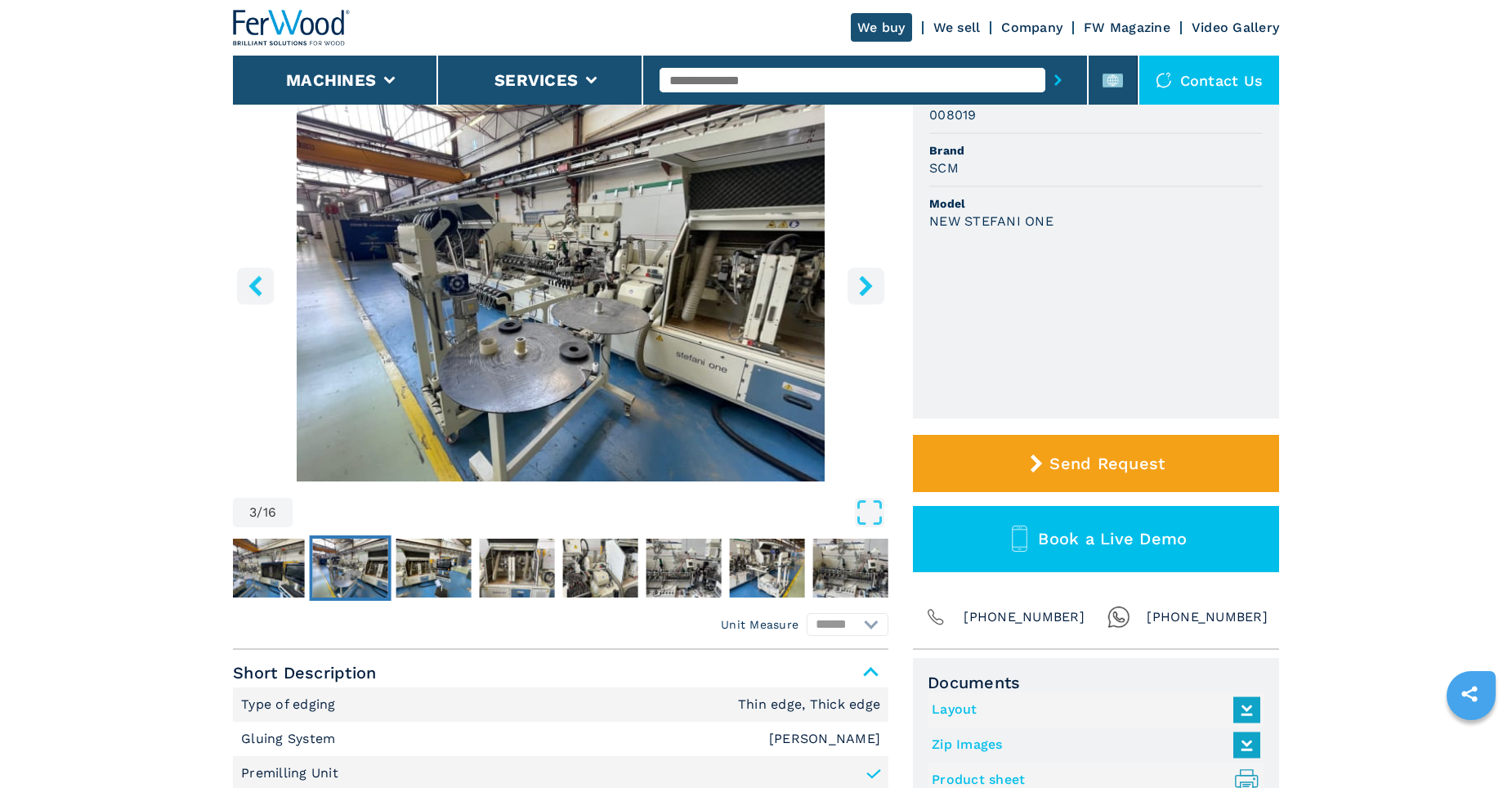
scroll to position [0, 0]
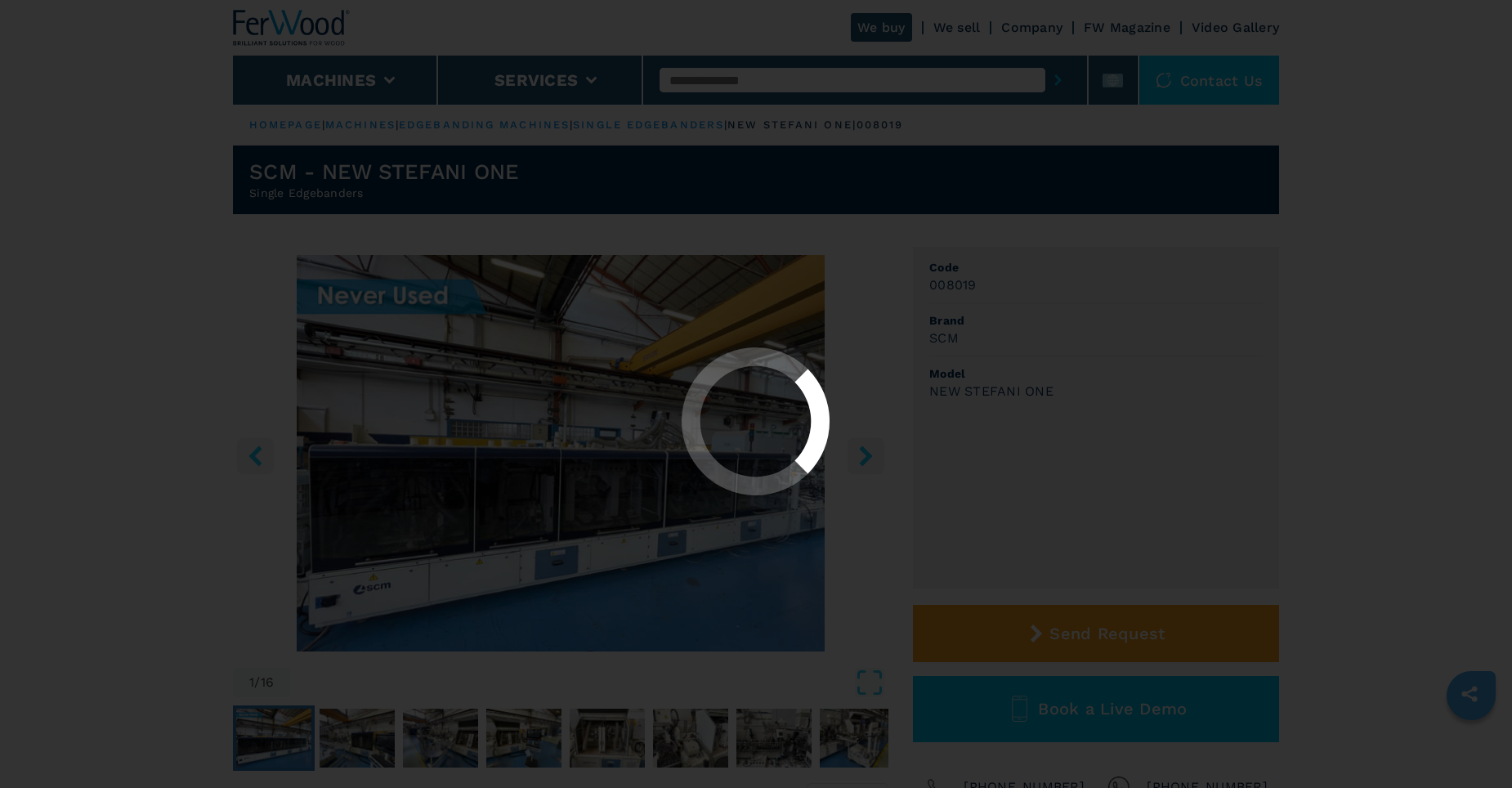
select select "**********"
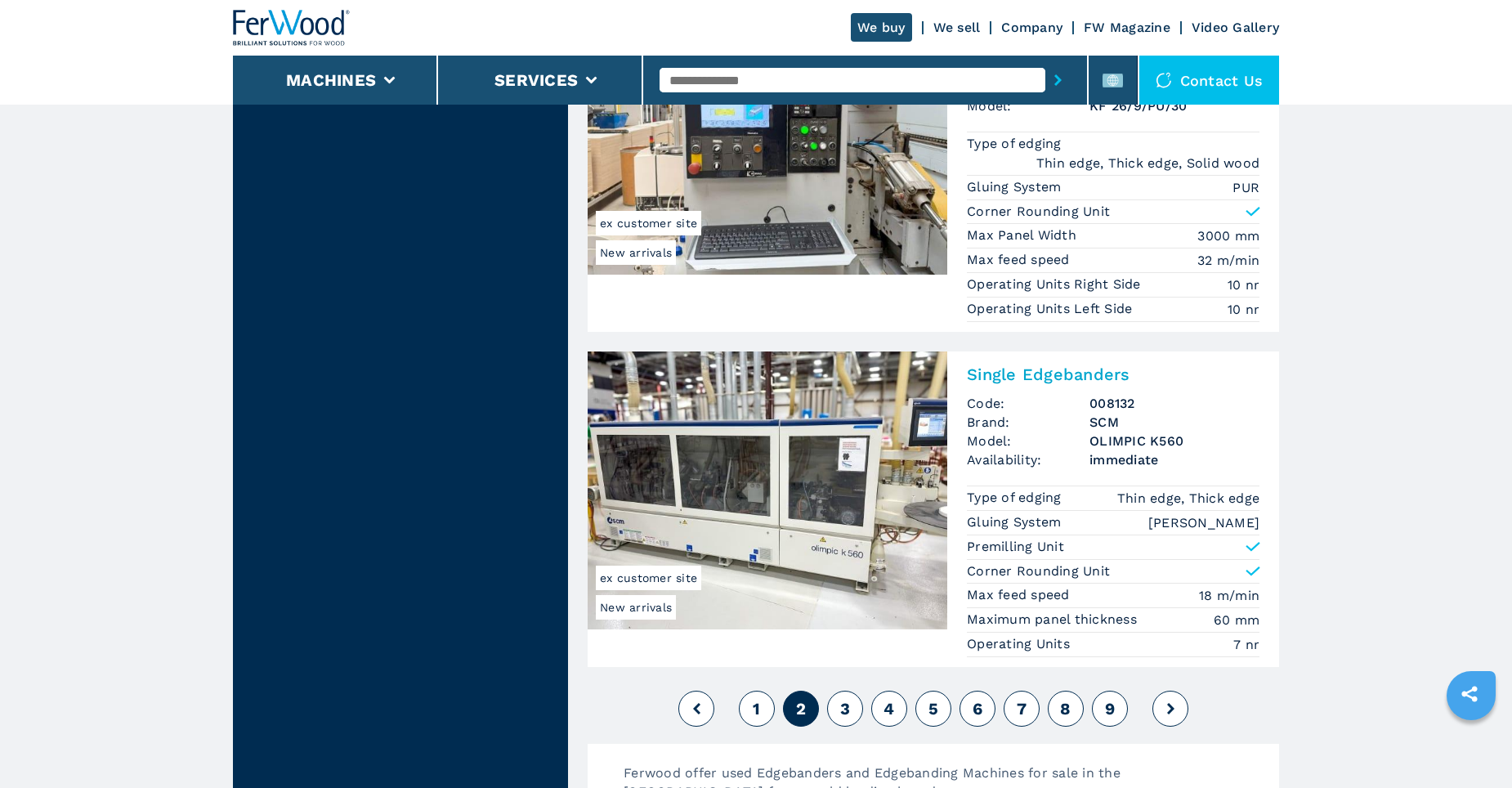
scroll to position [4005, 0]
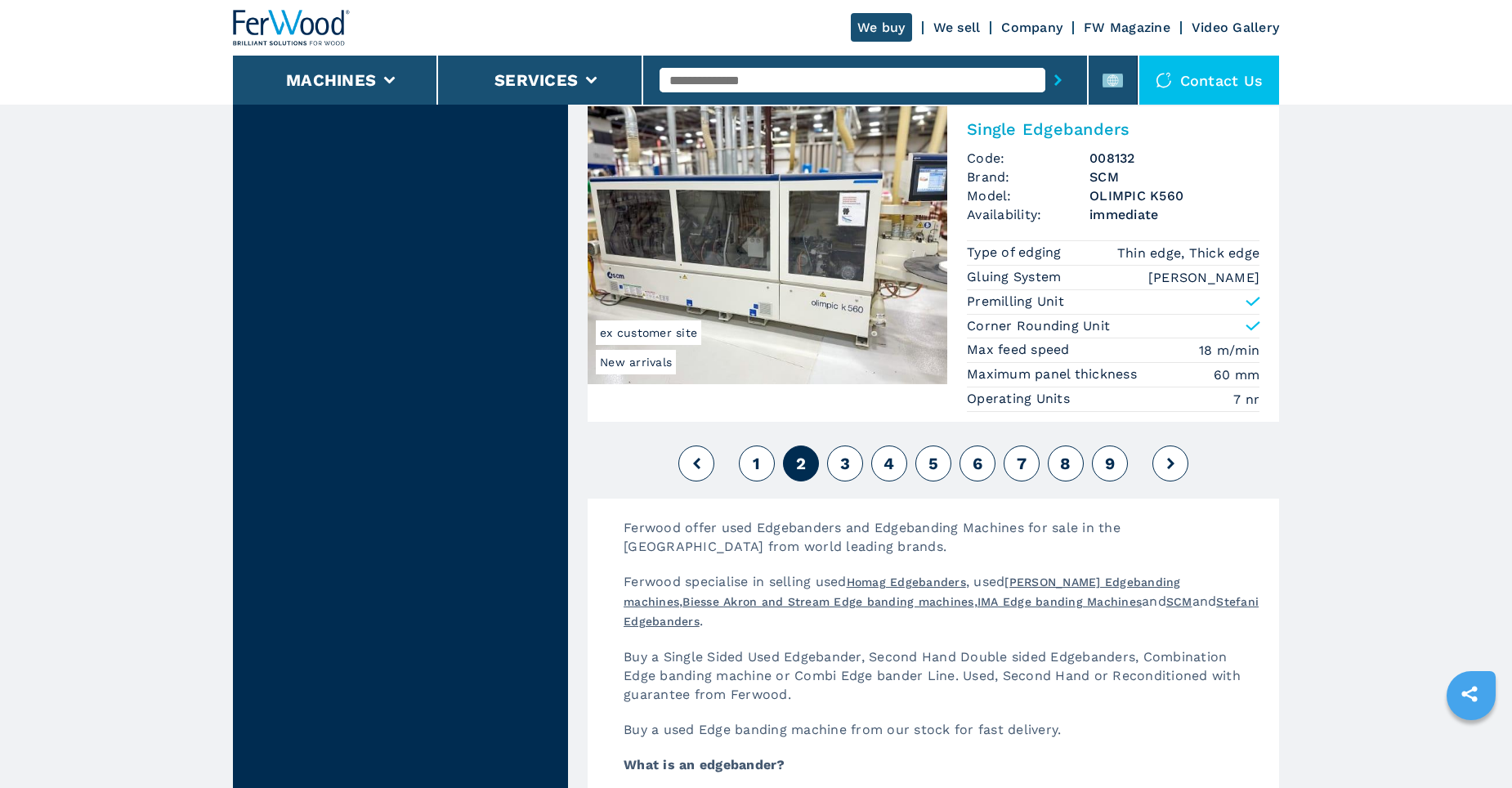
click at [841, 465] on span "3" at bounding box center [845, 463] width 10 height 19
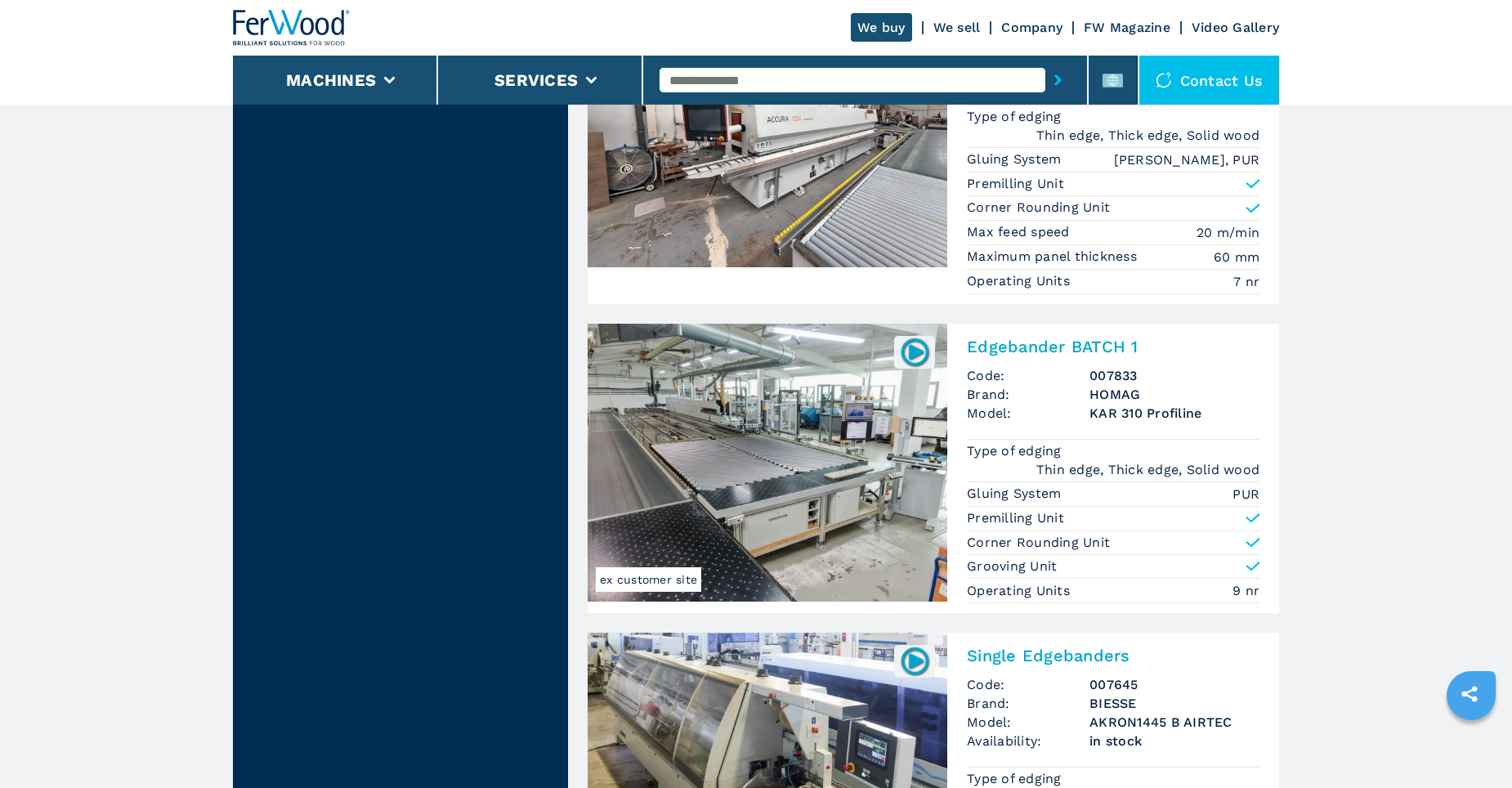
scroll to position [3923, 0]
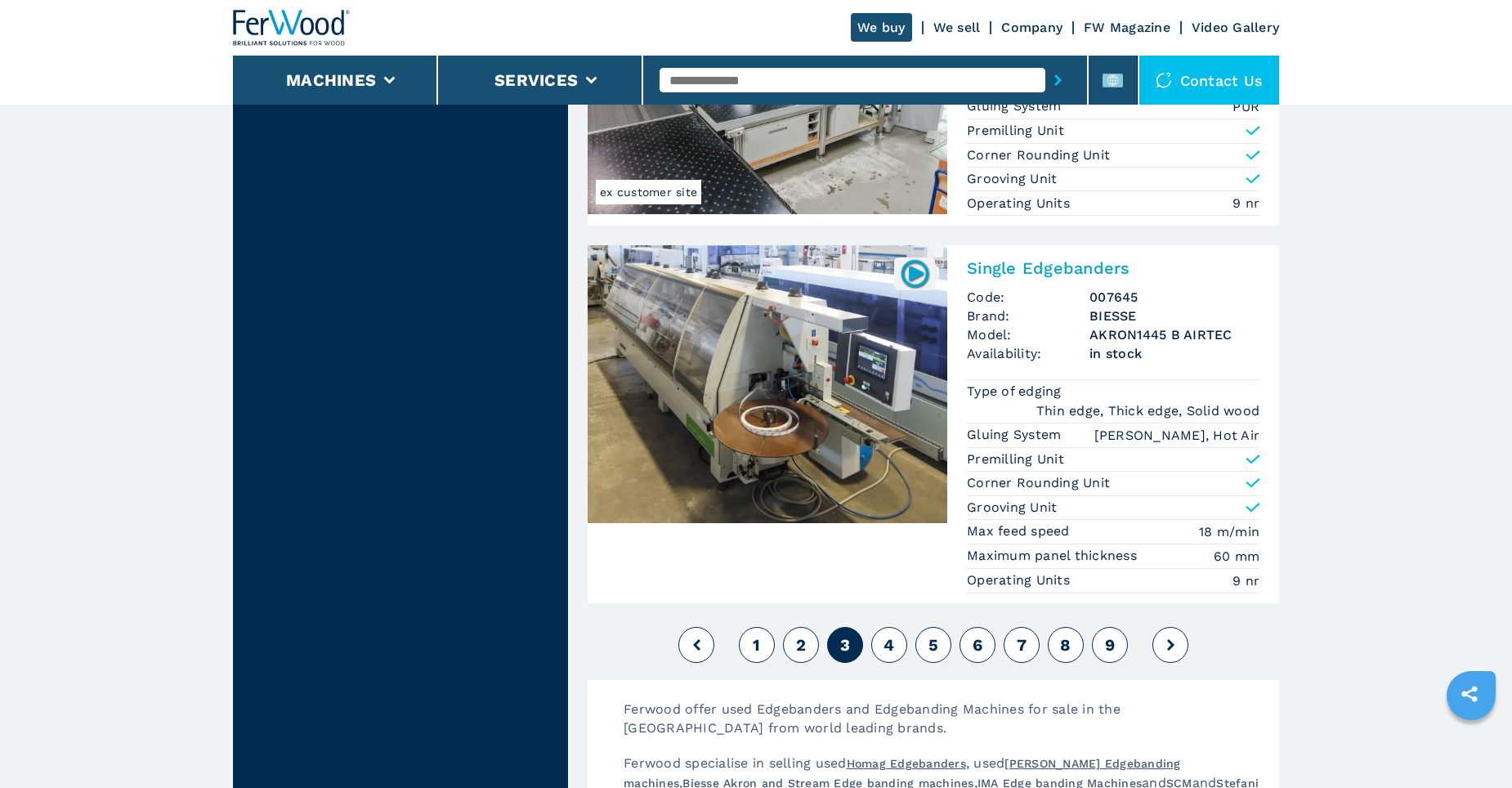
click at [888, 635] on span "4" at bounding box center [888, 645] width 11 height 19
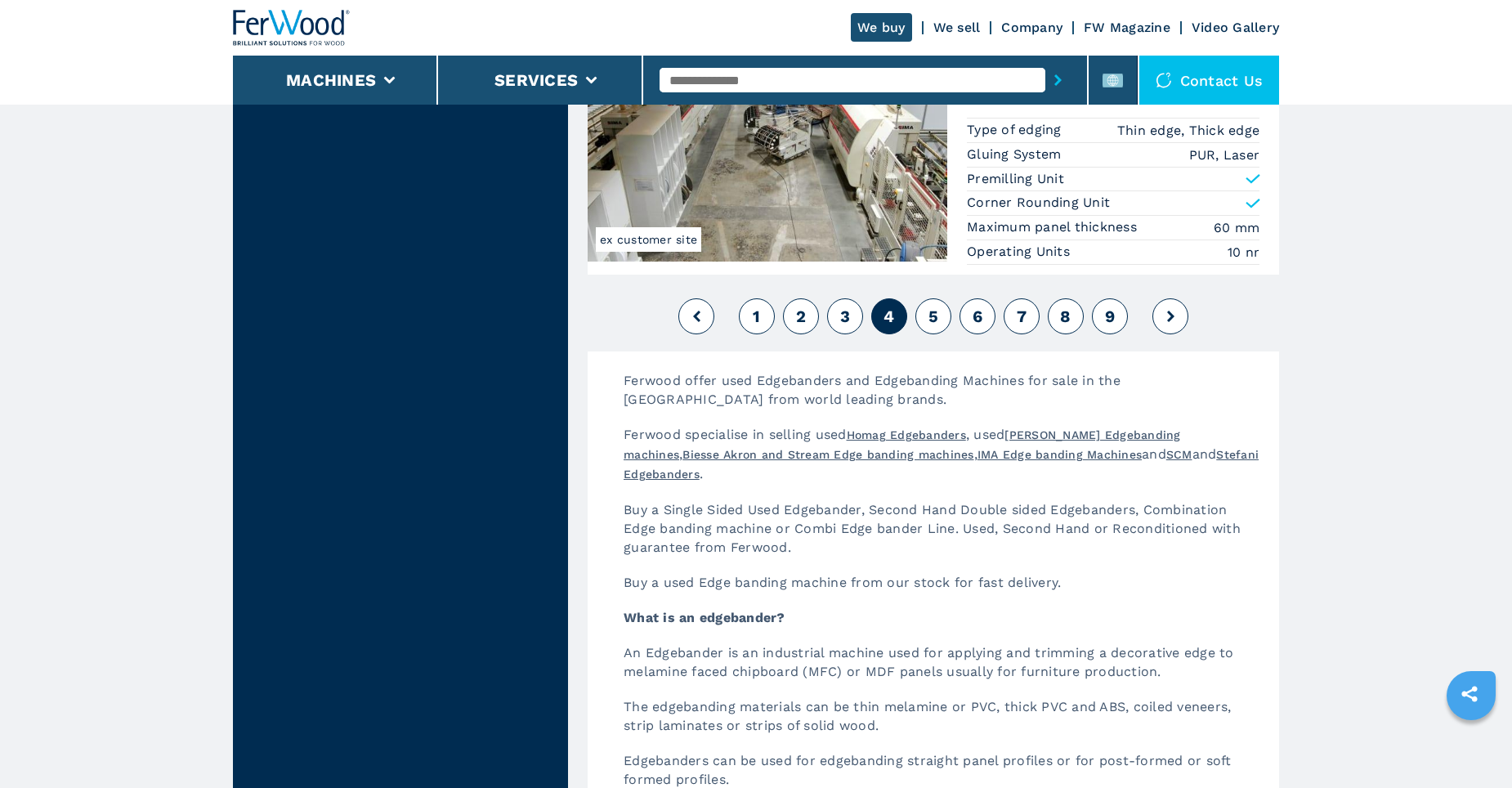
scroll to position [4005, 0]
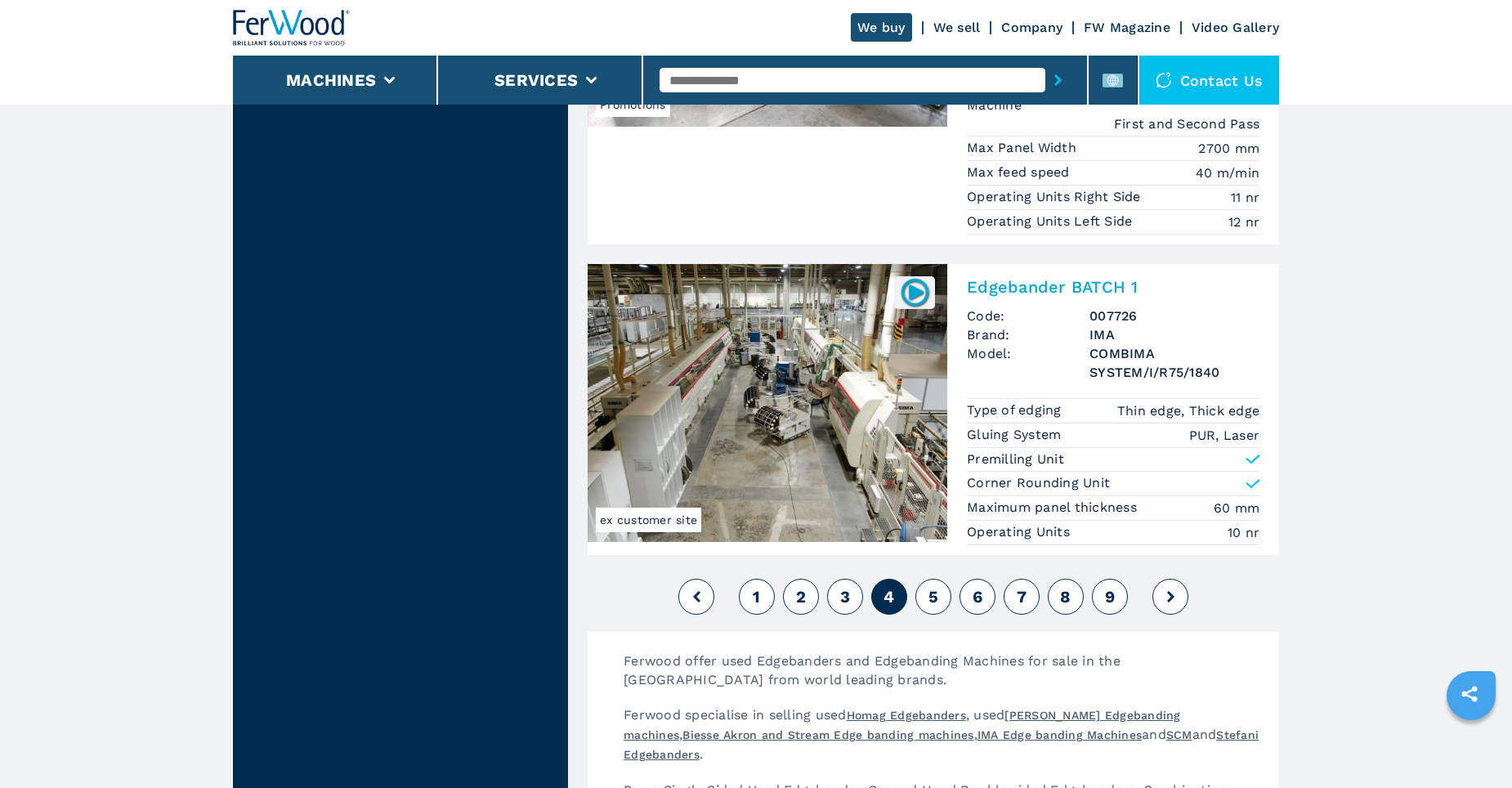
click at [933, 600] on span "5" at bounding box center [934, 597] width 10 height 19
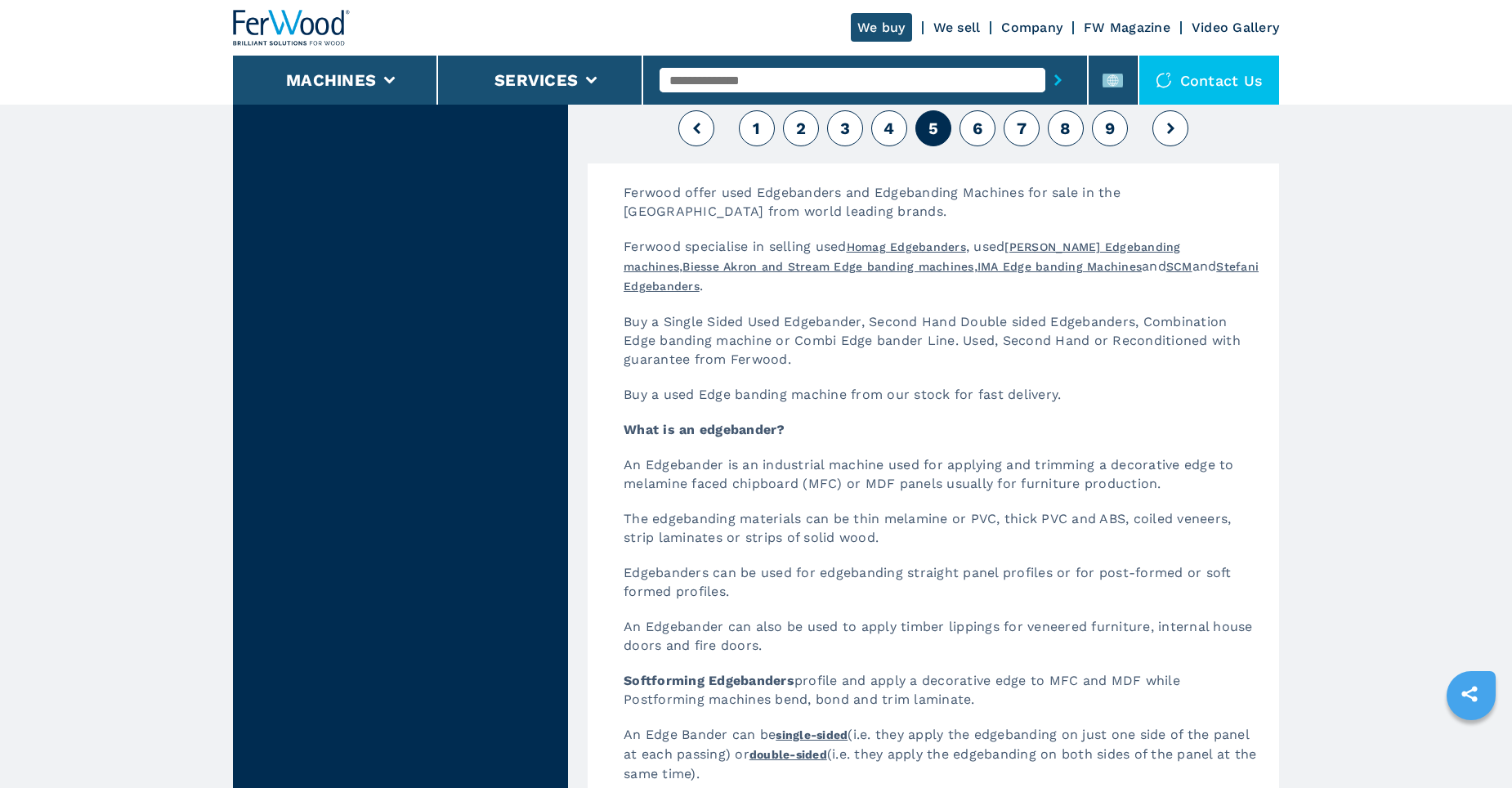
scroll to position [4495, 0]
click at [980, 116] on span "6" at bounding box center [978, 125] width 10 height 19
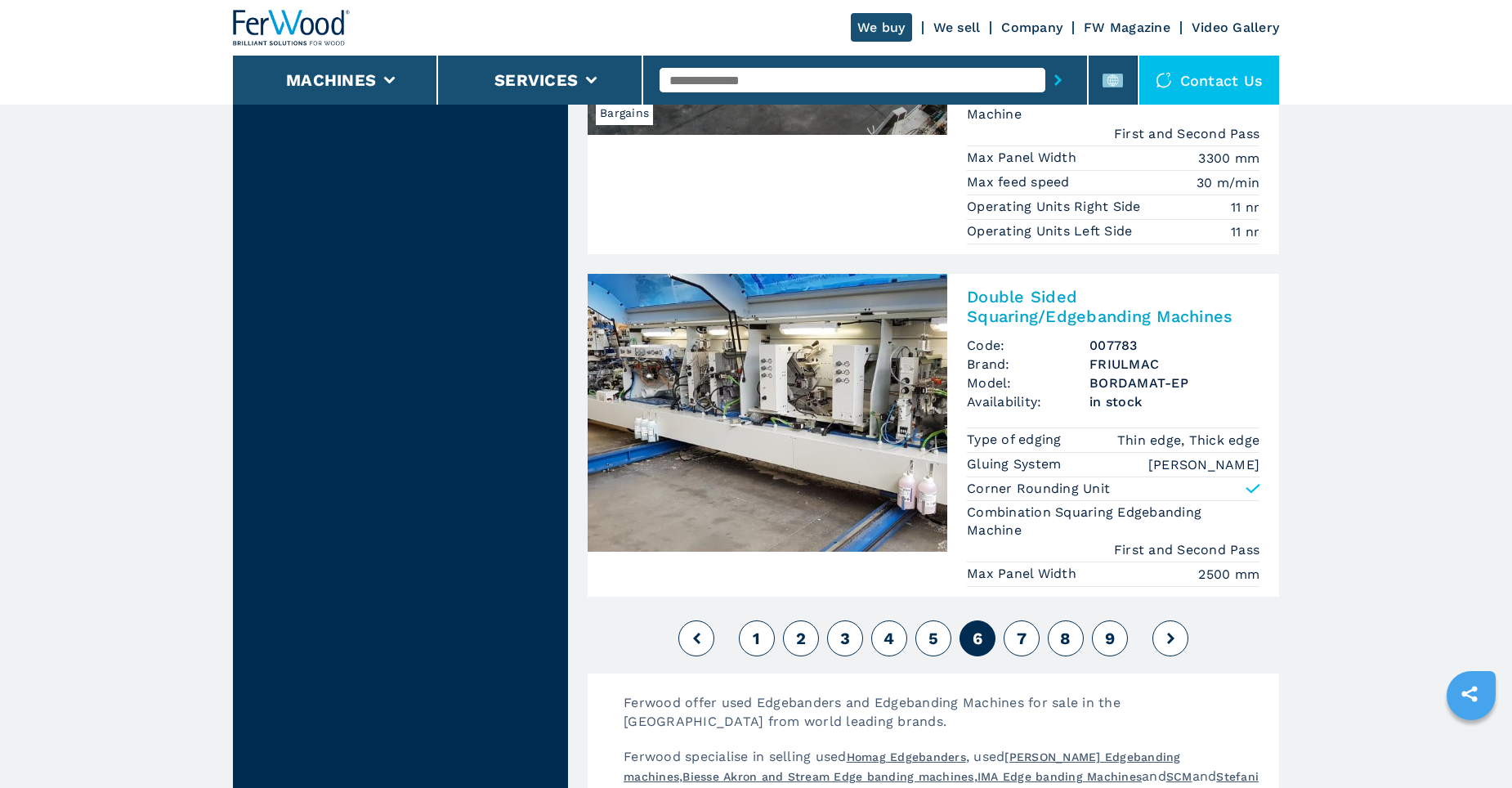
scroll to position [4087, 0]
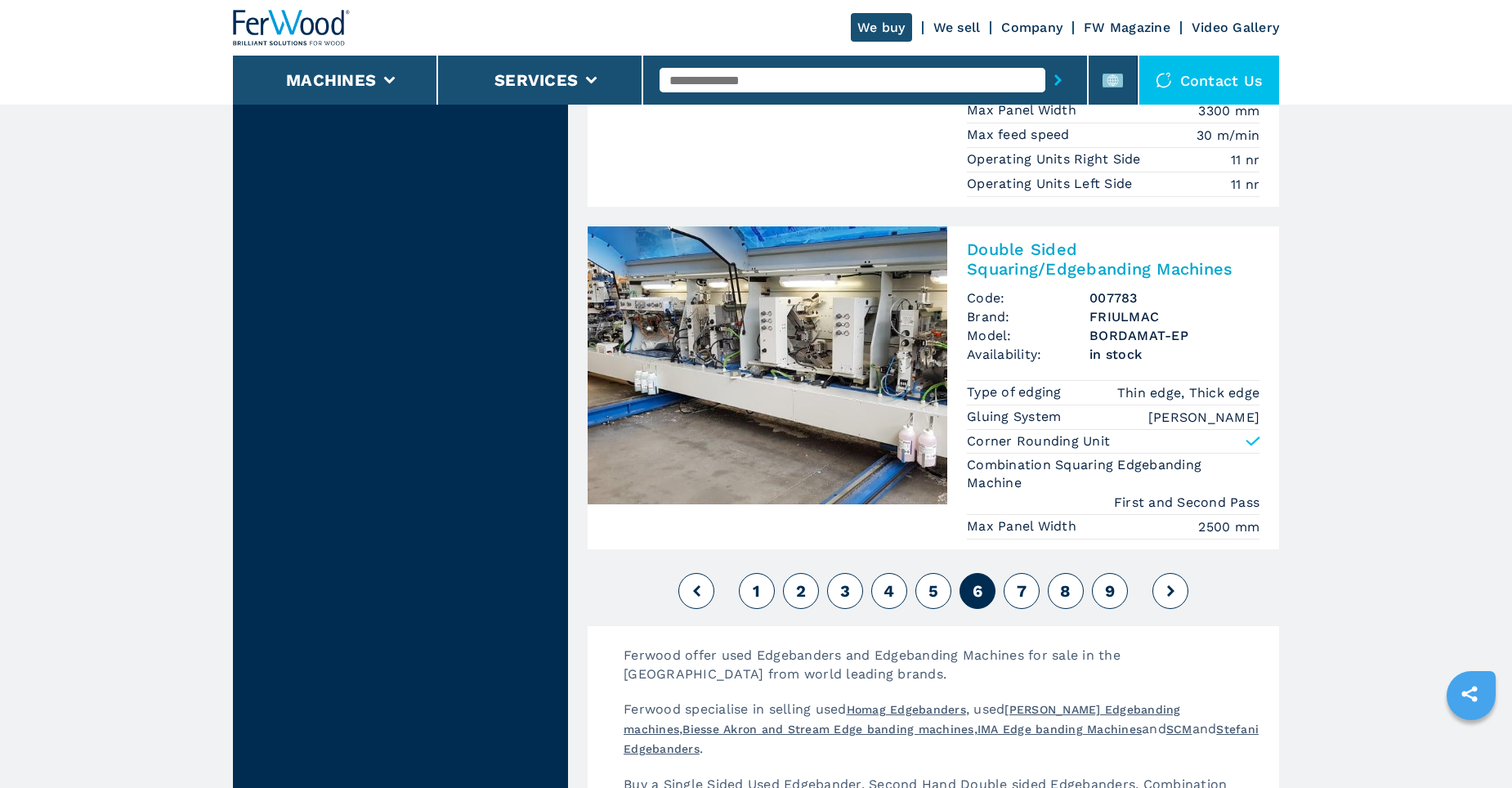
click at [1026, 600] on span "7" at bounding box center [1021, 591] width 10 height 19
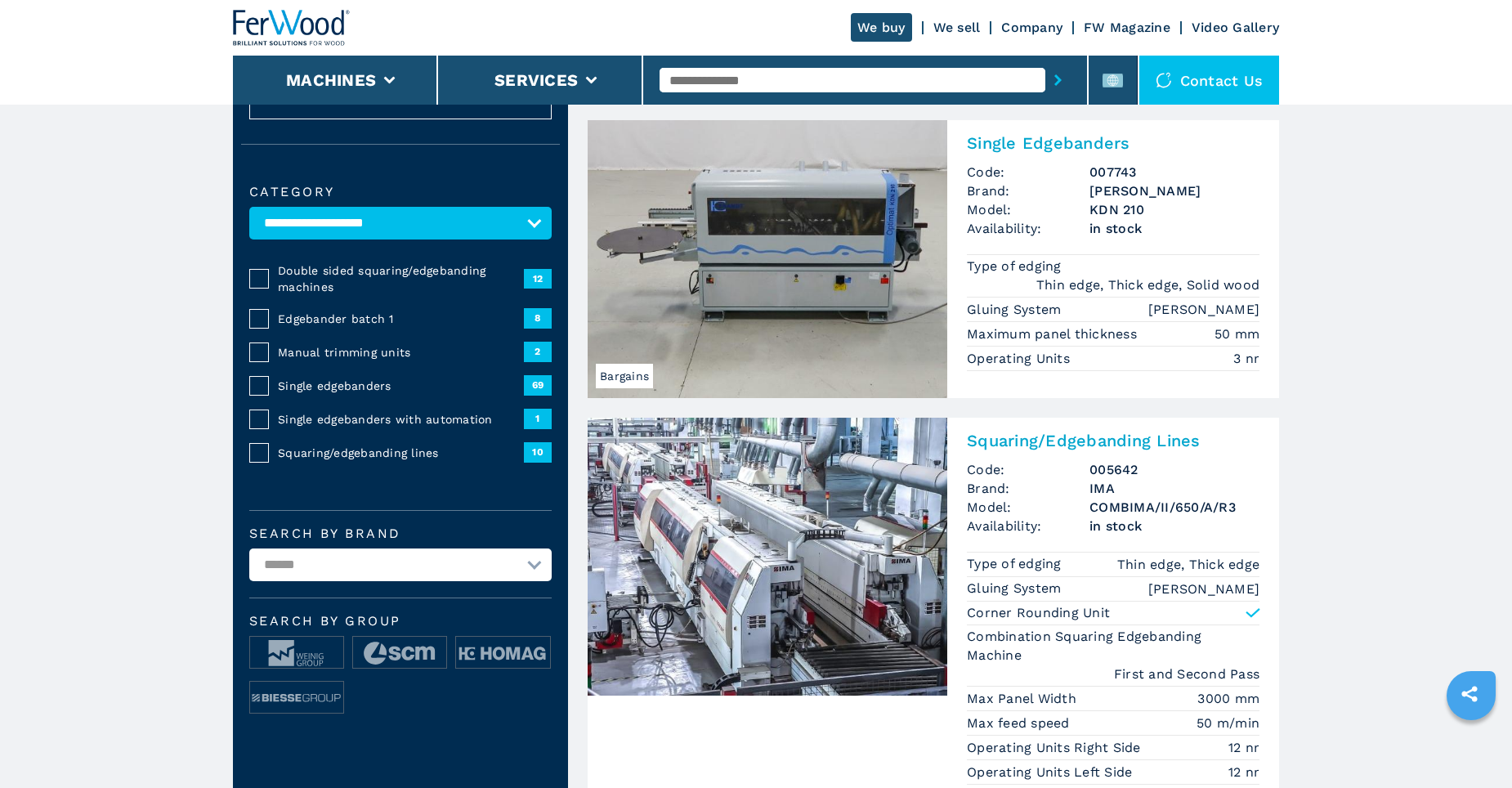
scroll to position [326, 0]
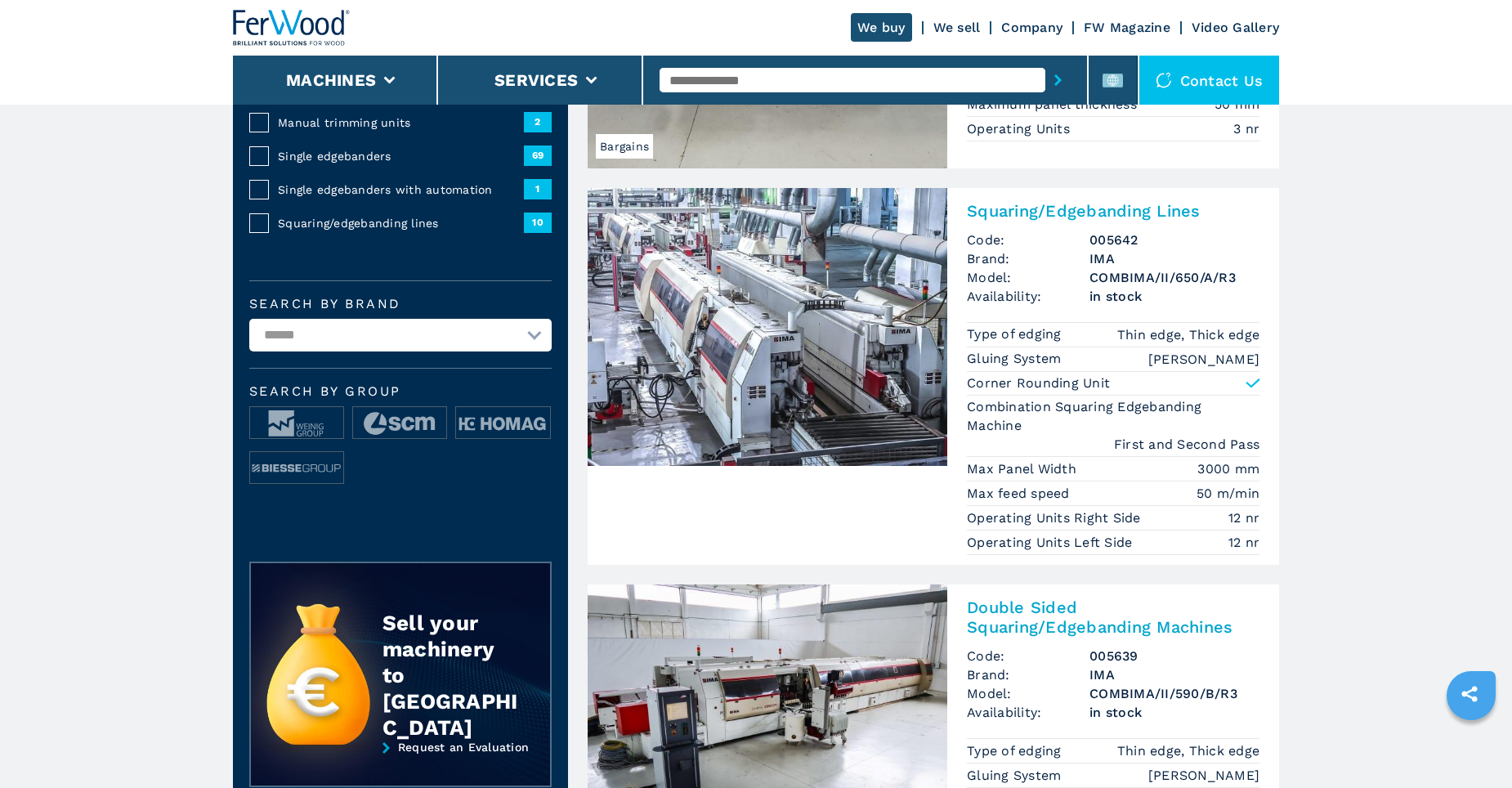
click at [533, 340] on select "**********" at bounding box center [400, 335] width 302 height 33
select select "******"
click at [250, 319] on select "**********" at bounding box center [400, 335] width 302 height 33
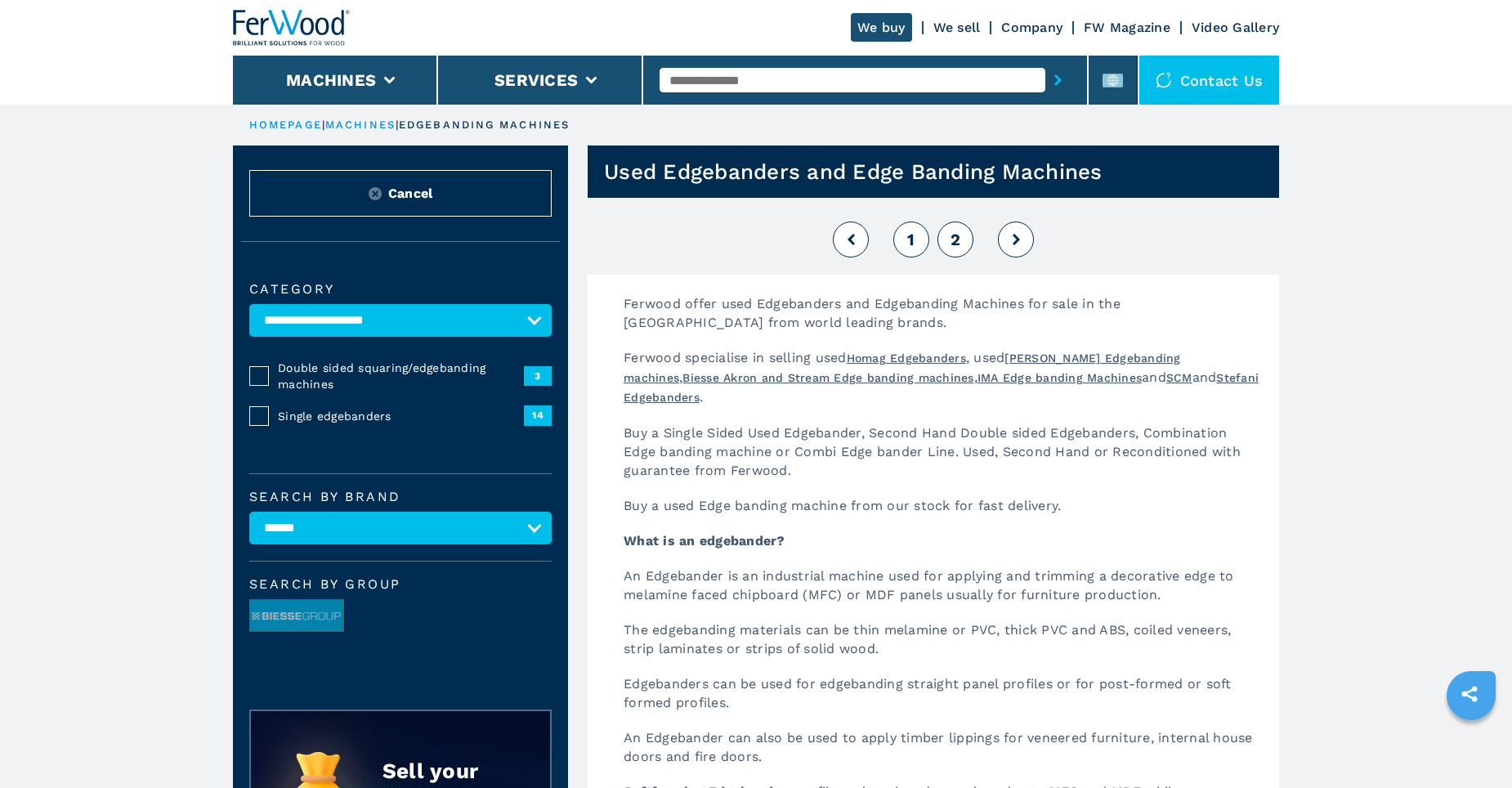
click at [892, 253] on div "1 2" at bounding box center [934, 239] width 692 height 44
click at [904, 245] on button "1" at bounding box center [911, 239] width 36 height 36
select select
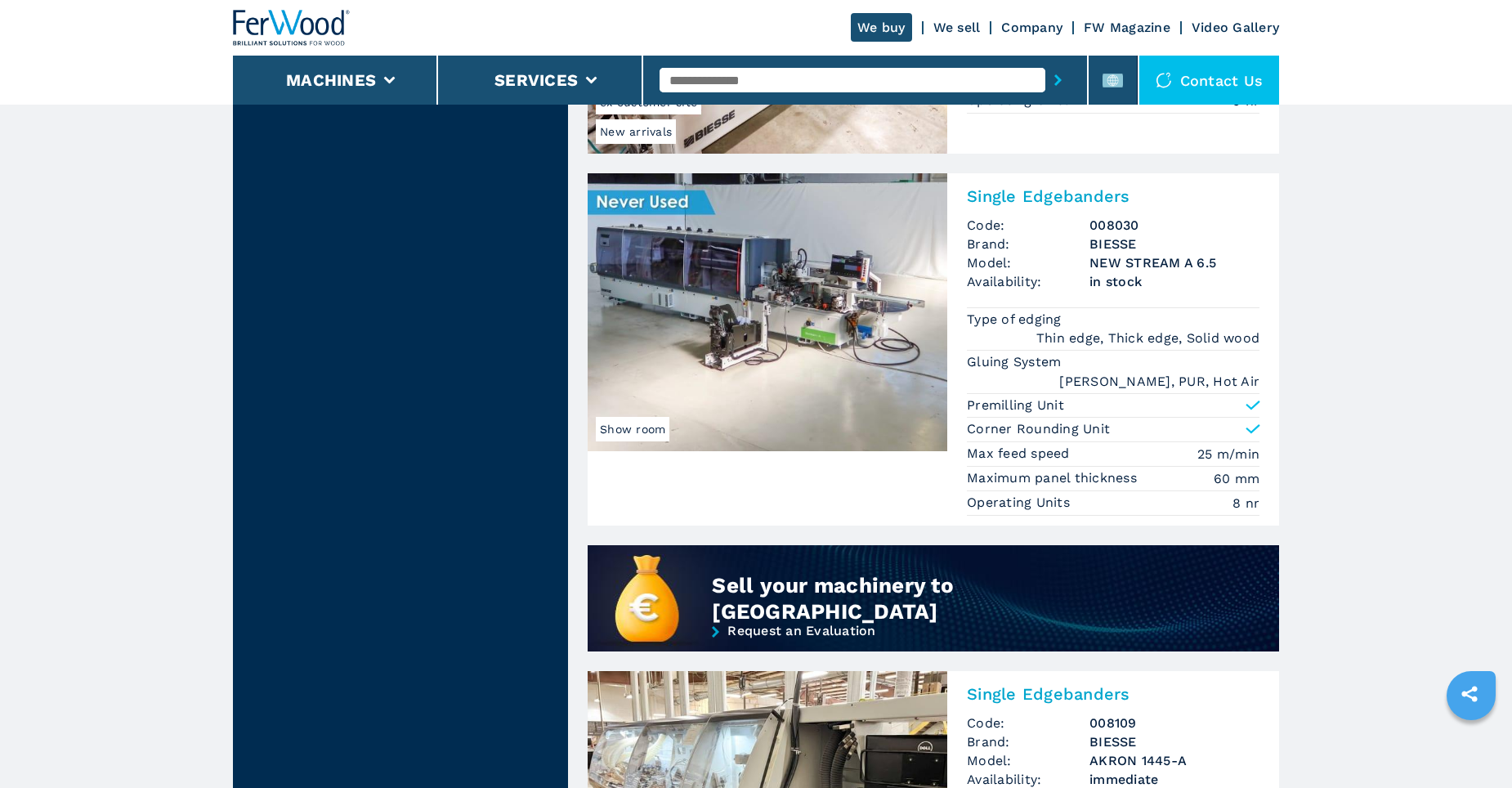
scroll to position [1062, 0]
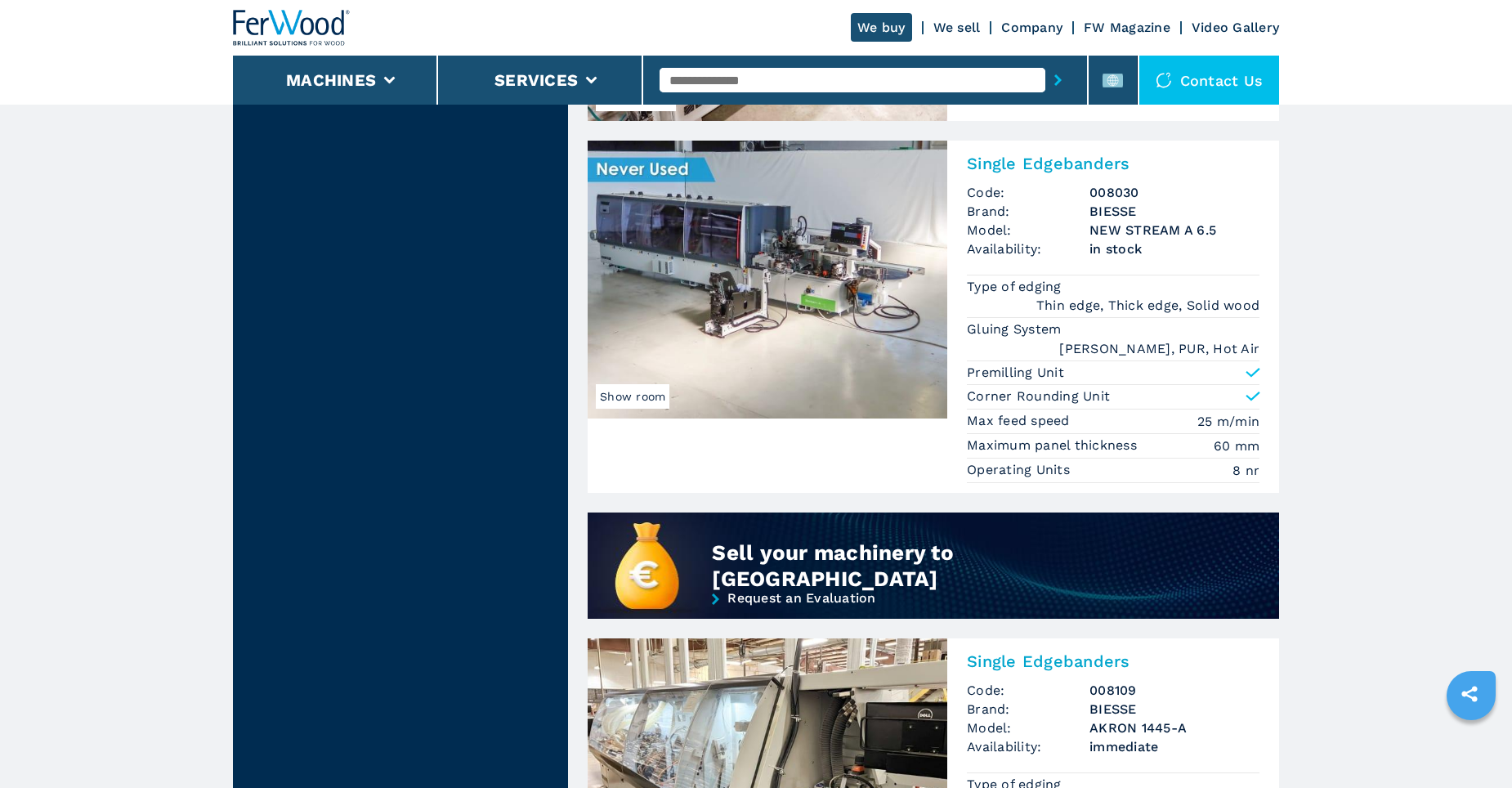
click at [873, 326] on img at bounding box center [768, 280] width 360 height 278
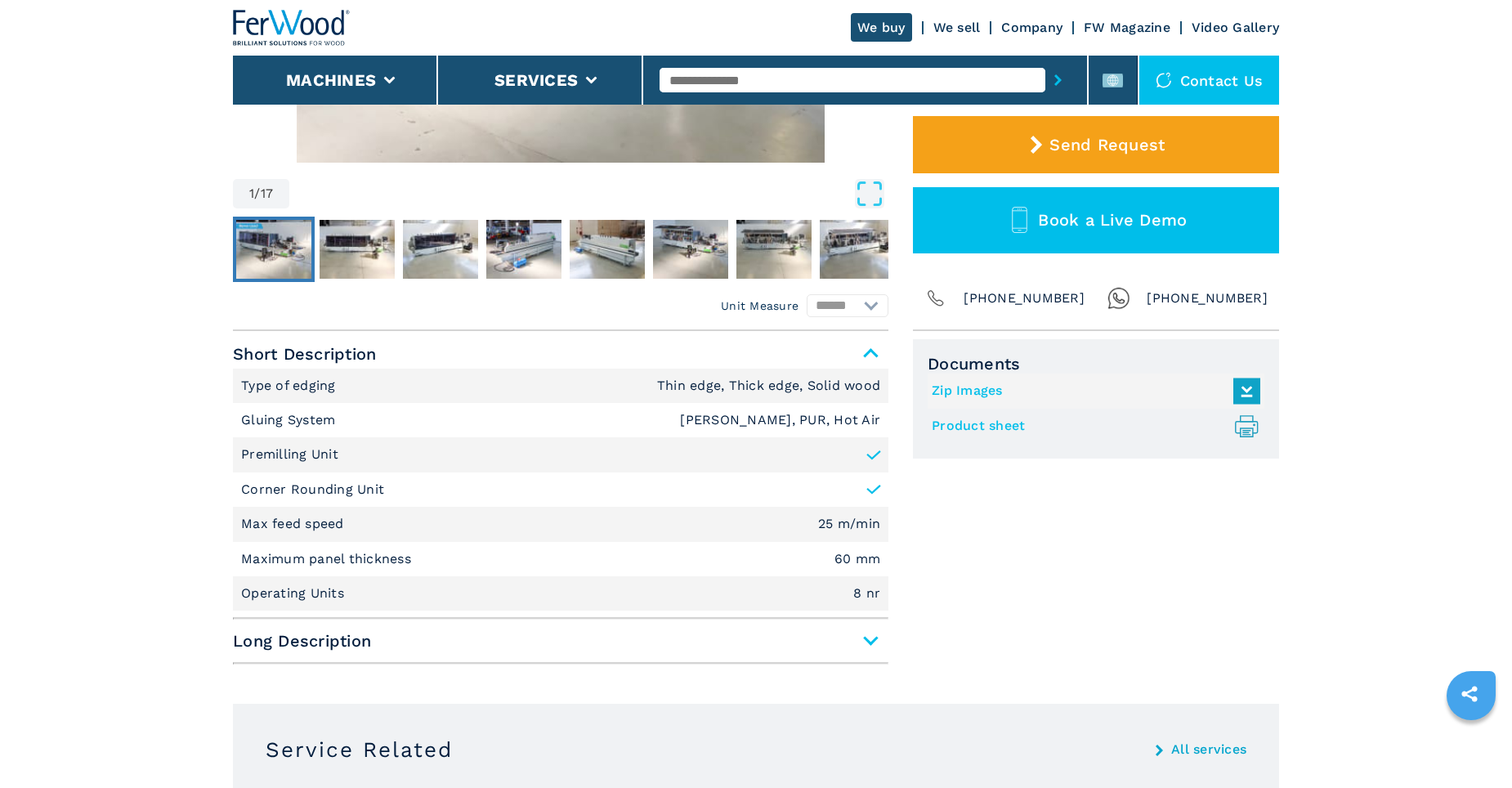
scroll to position [491, 0]
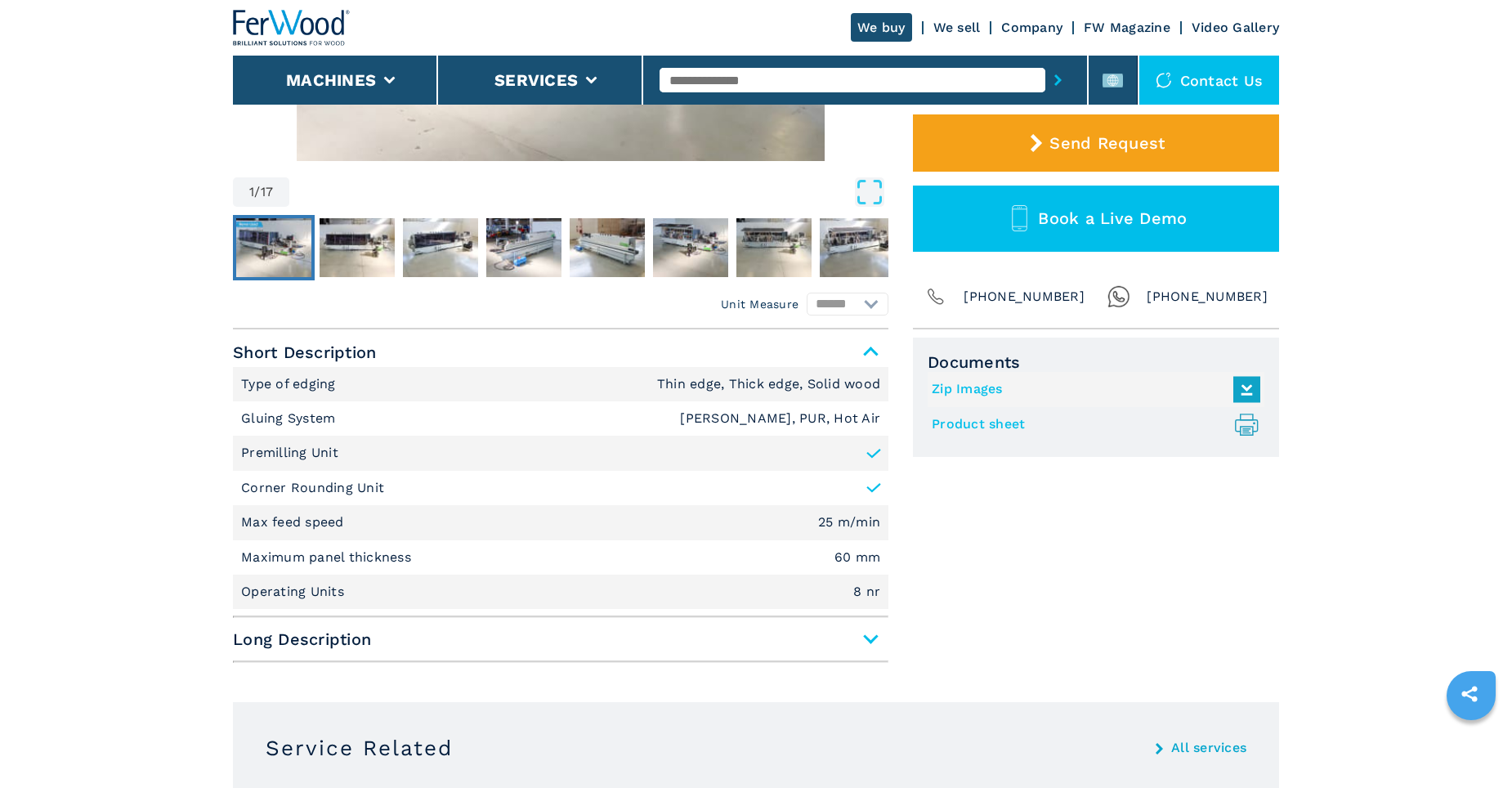
click at [999, 384] on link "Zip Images" at bounding box center [1092, 390] width 321 height 27
click at [992, 484] on div "Documents Zip Images Product sheet .prefix__st0{stroke-linecap:round;stroke-lin…" at bounding box center [1096, 503] width 366 height 332
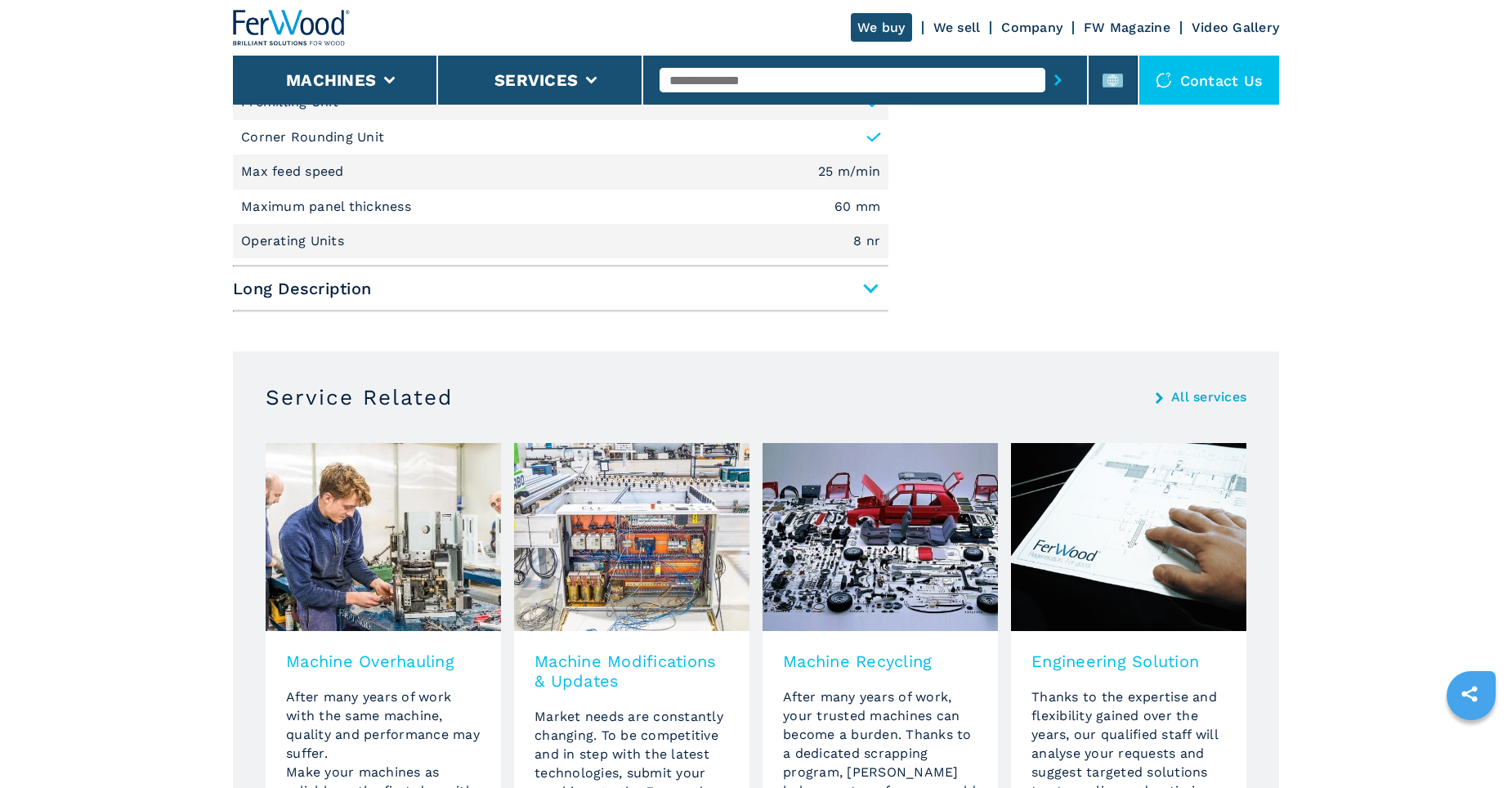
scroll to position [565, 0]
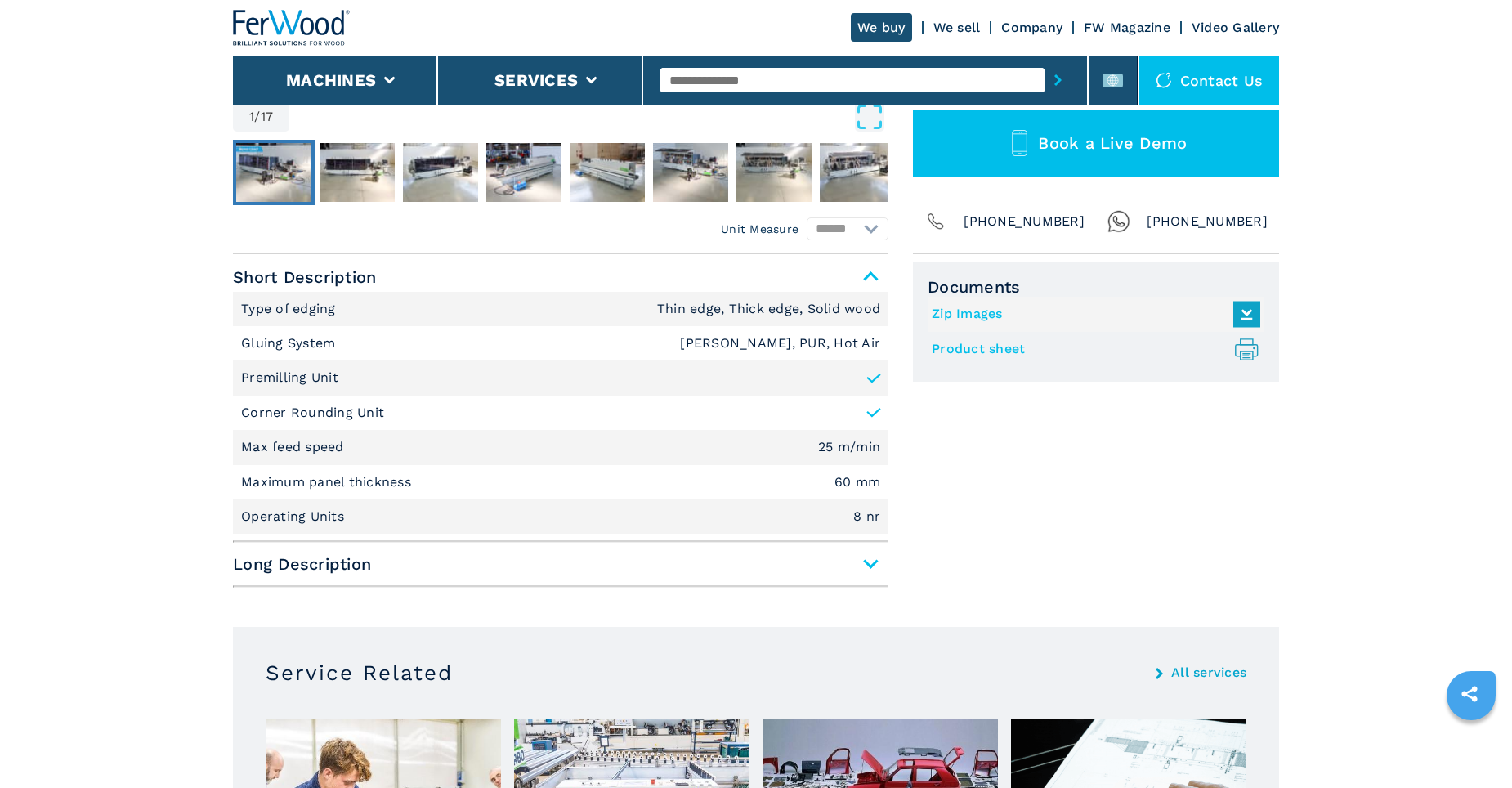
click at [867, 565] on span "Long Description" at bounding box center [561, 564] width 656 height 29
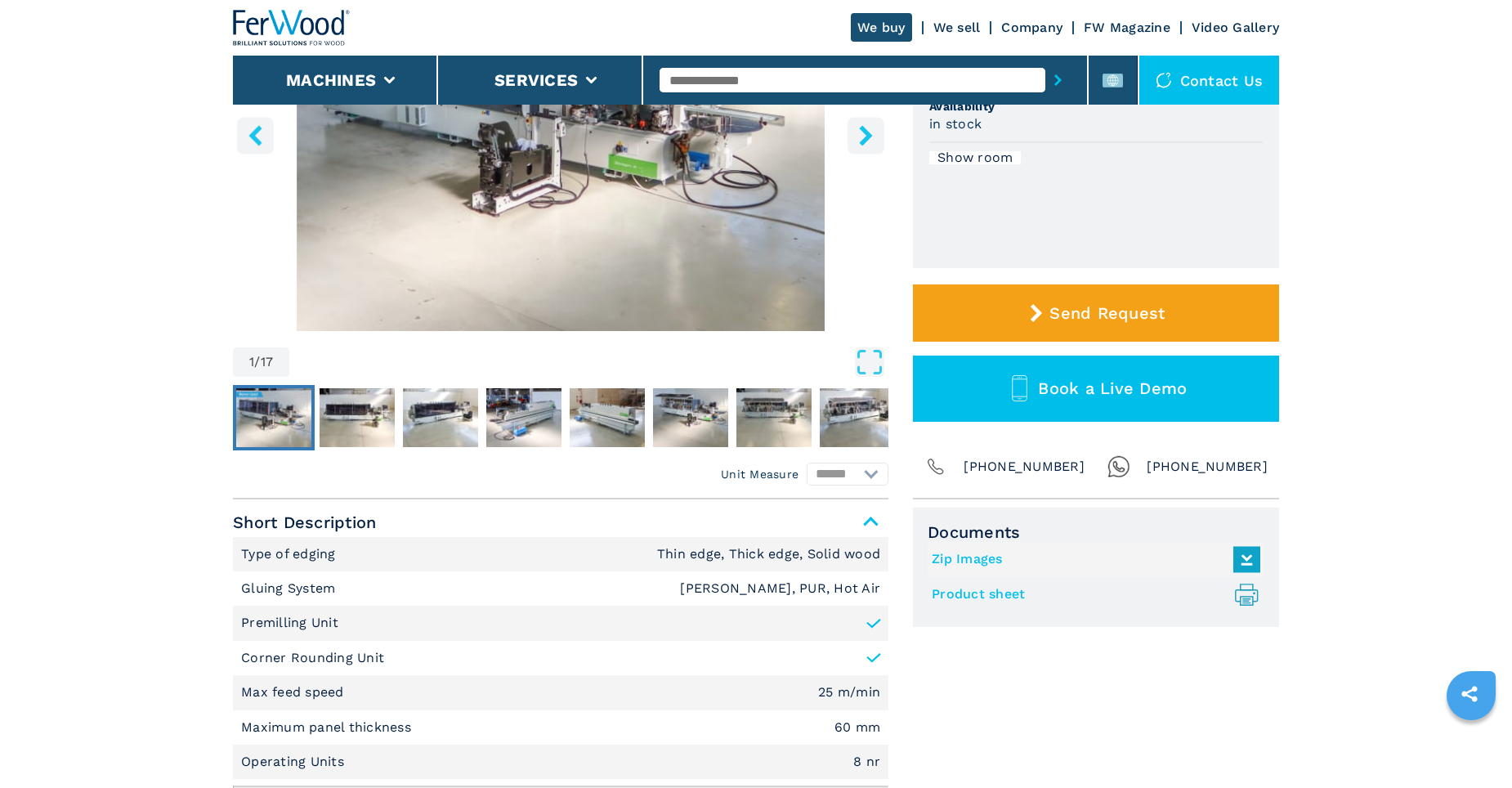
scroll to position [0, 0]
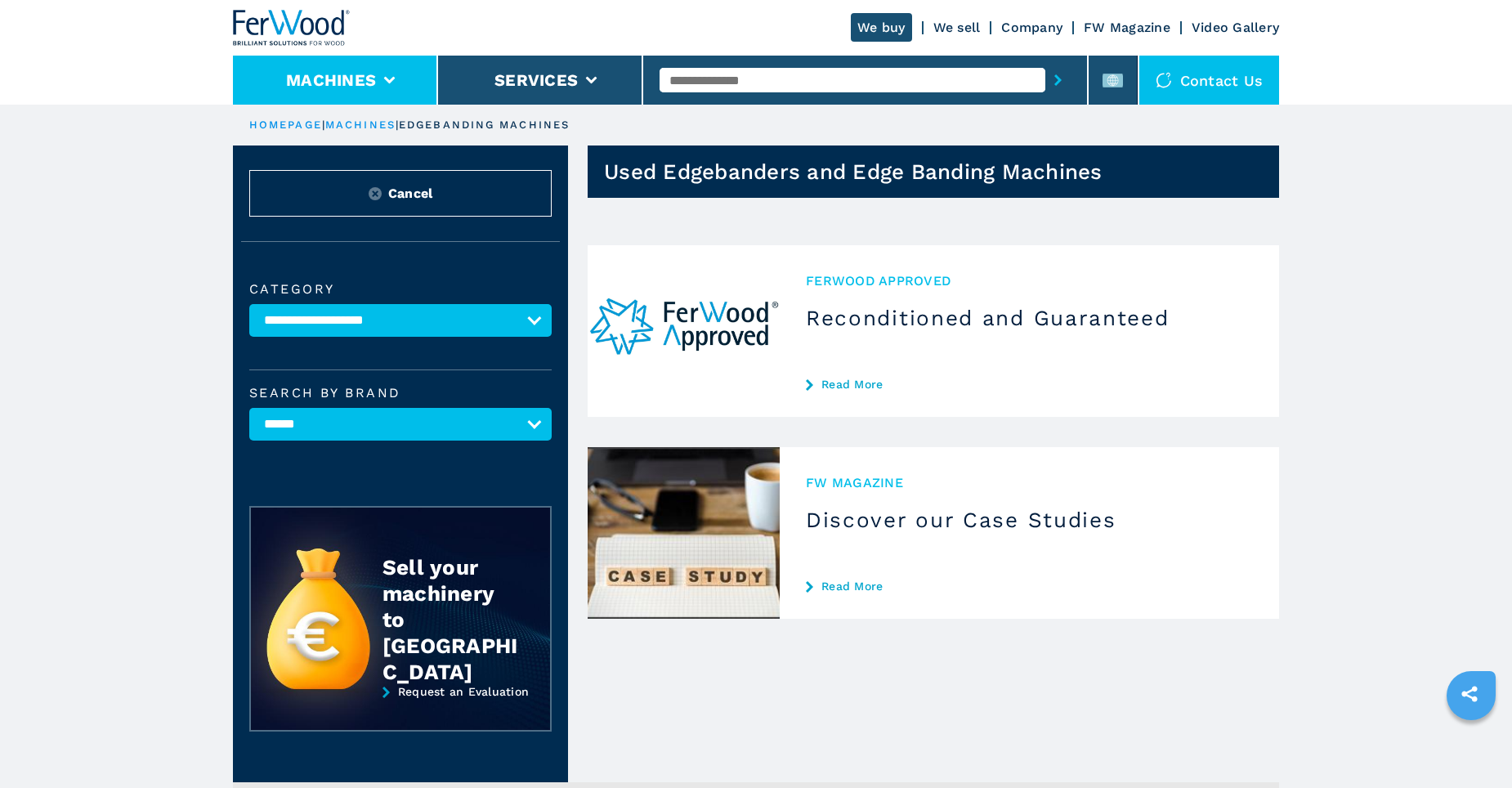
click at [351, 79] on button "Machines" at bounding box center [330, 80] width 90 height 19
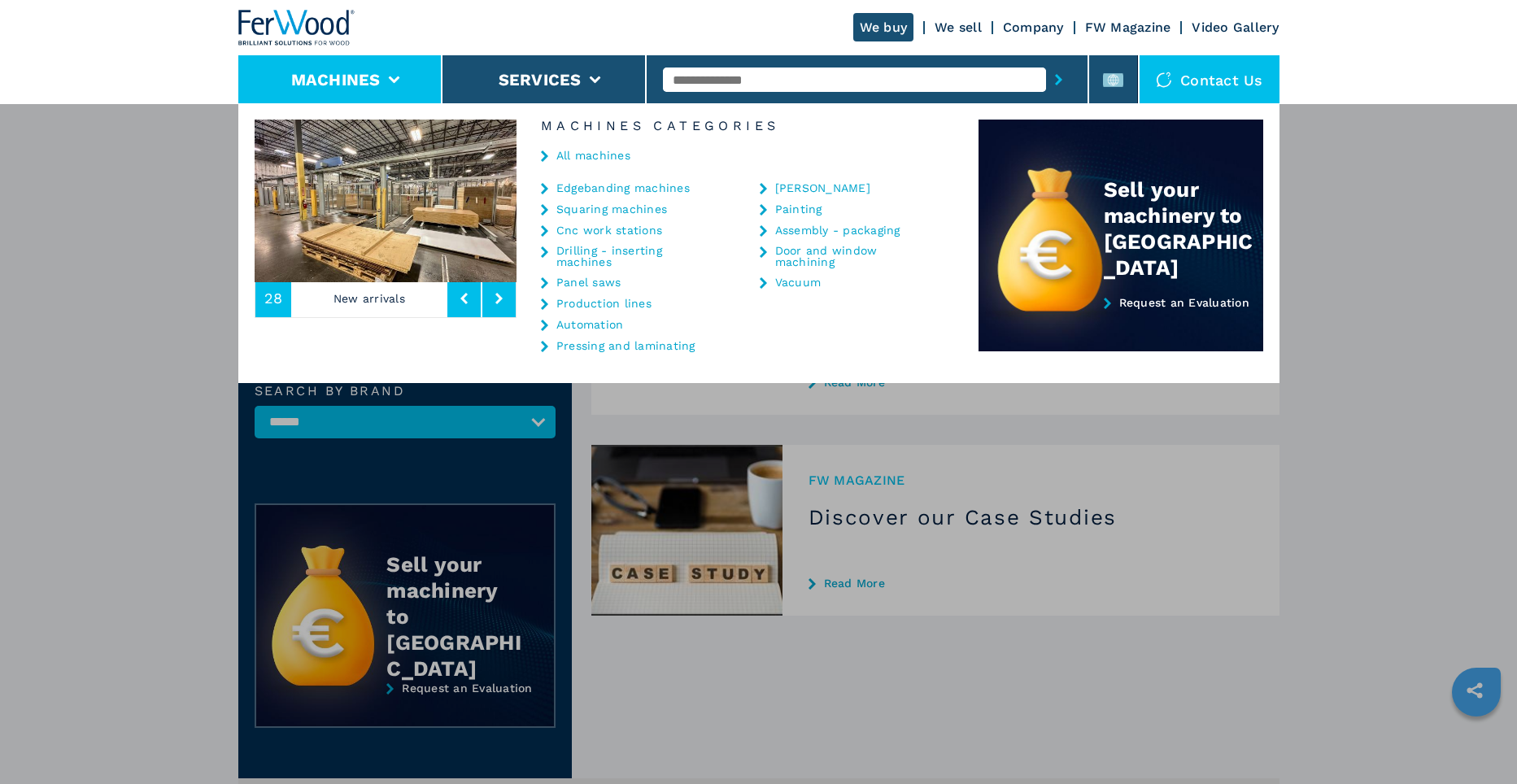
click at [642, 229] on link "Cnc work stations" at bounding box center [608, 230] width 105 height 12
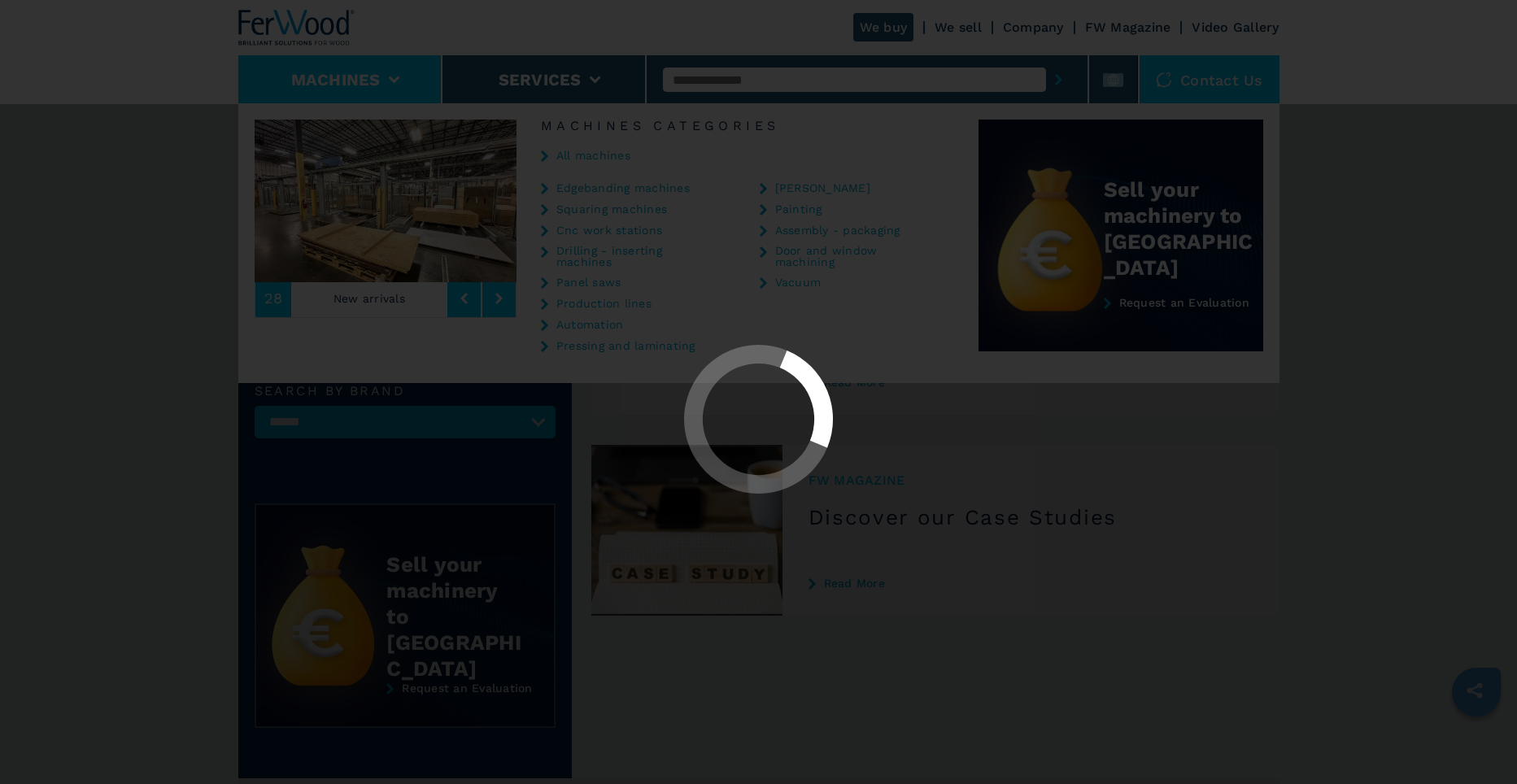
select select "**********"
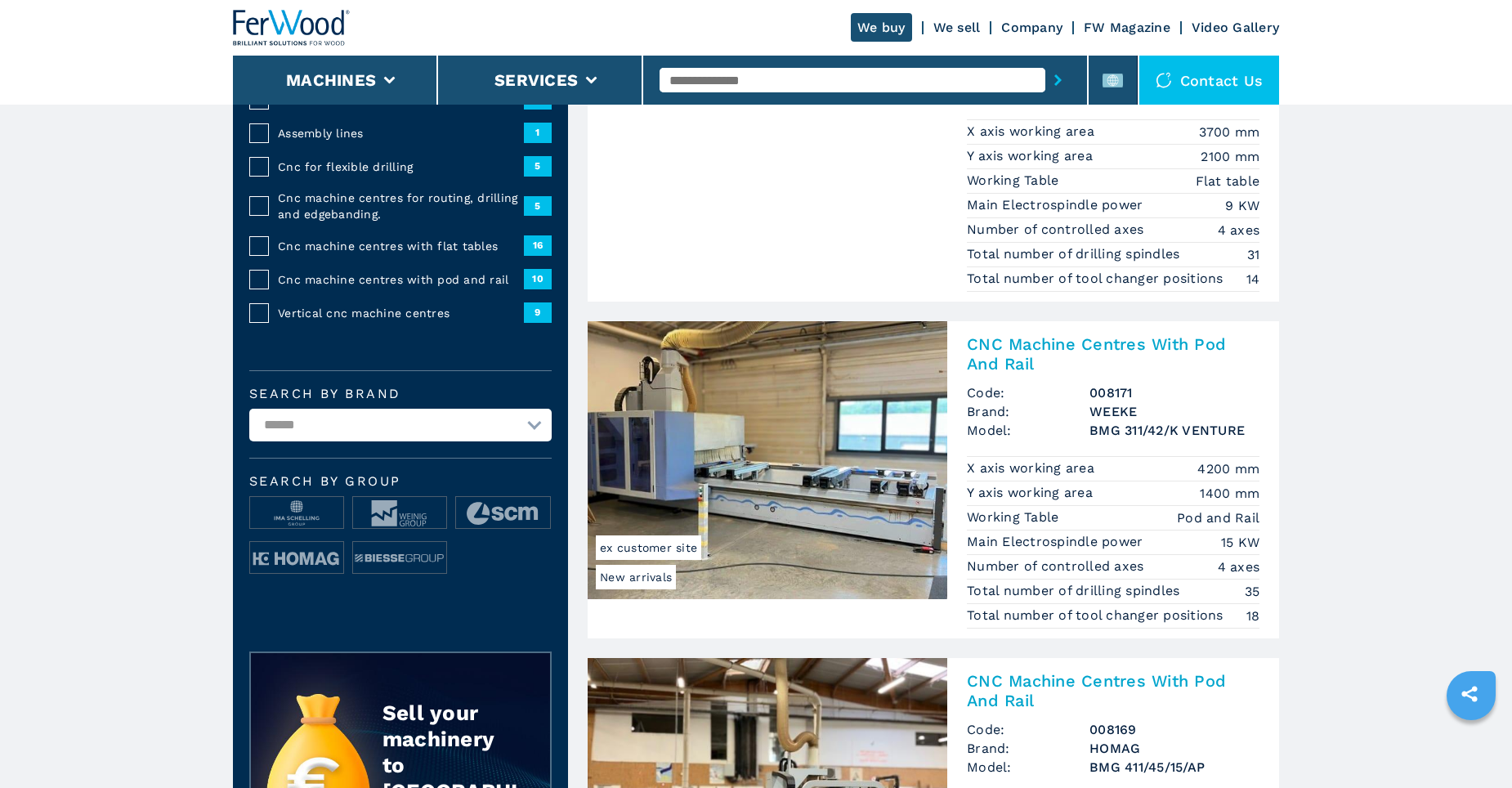
scroll to position [326, 0]
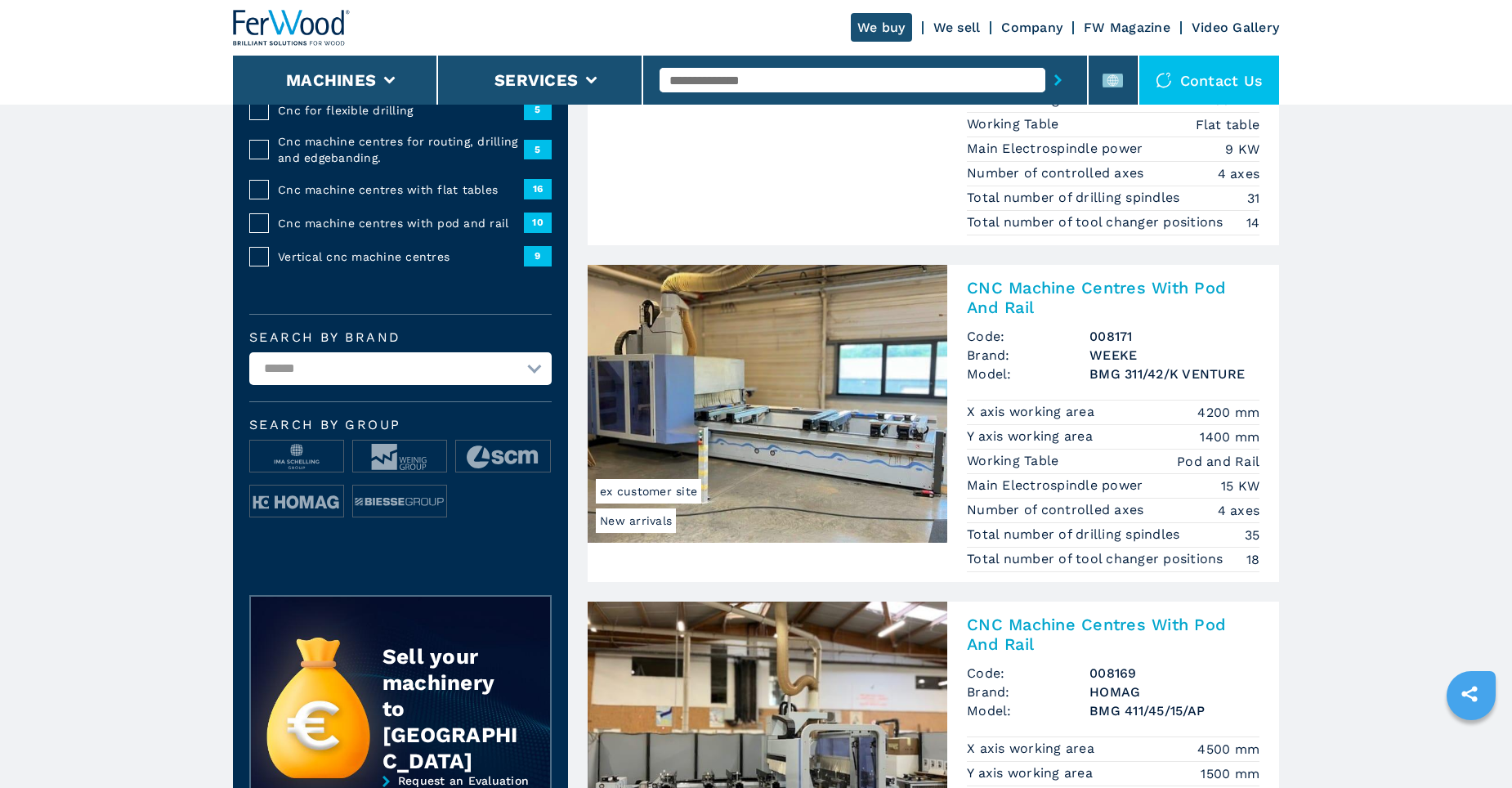
click at [770, 375] on img at bounding box center [768, 404] width 360 height 278
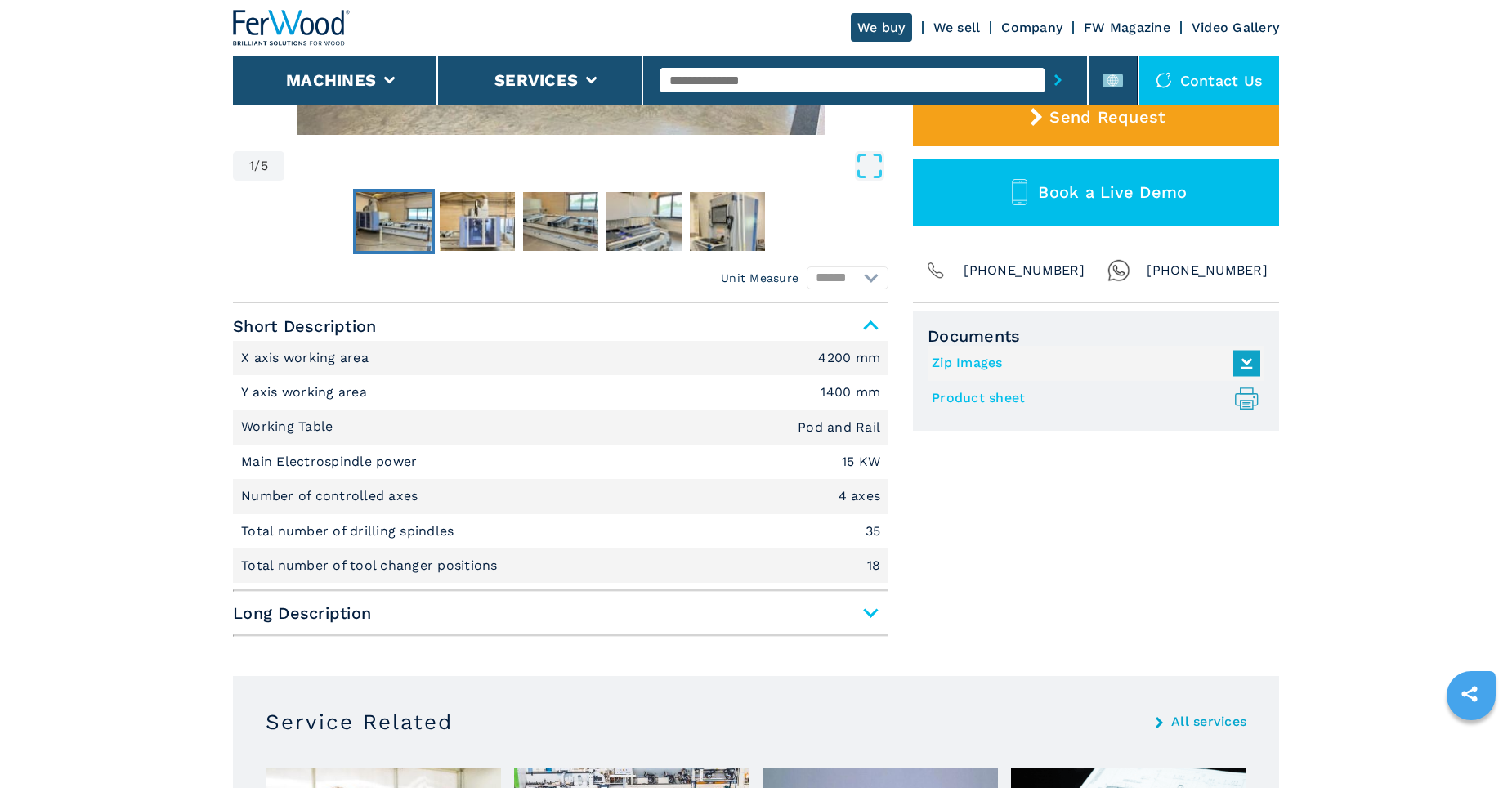
scroll to position [572, 0]
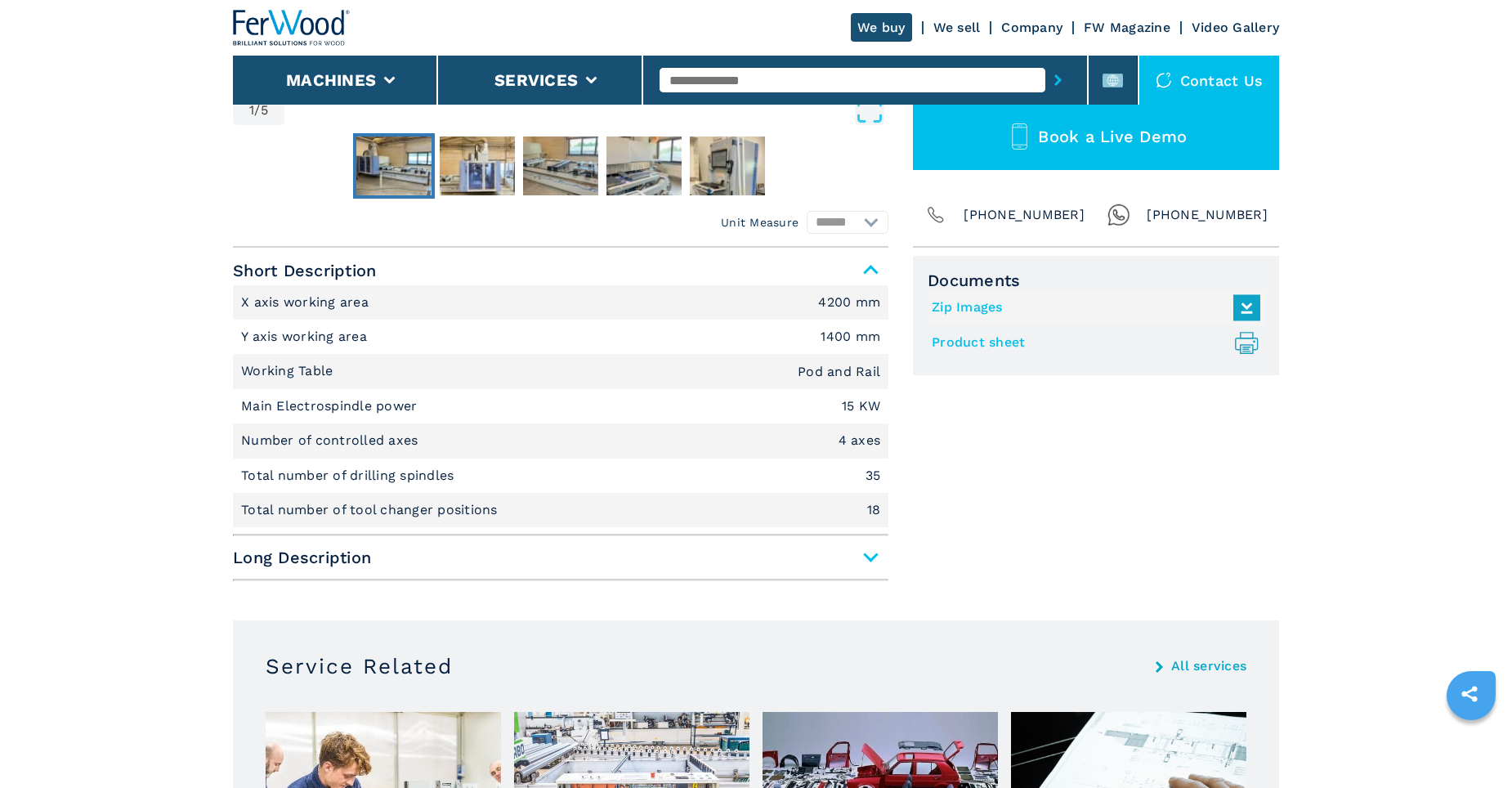
click at [961, 313] on link "Zip Images" at bounding box center [1092, 308] width 321 height 27
select select "**********"
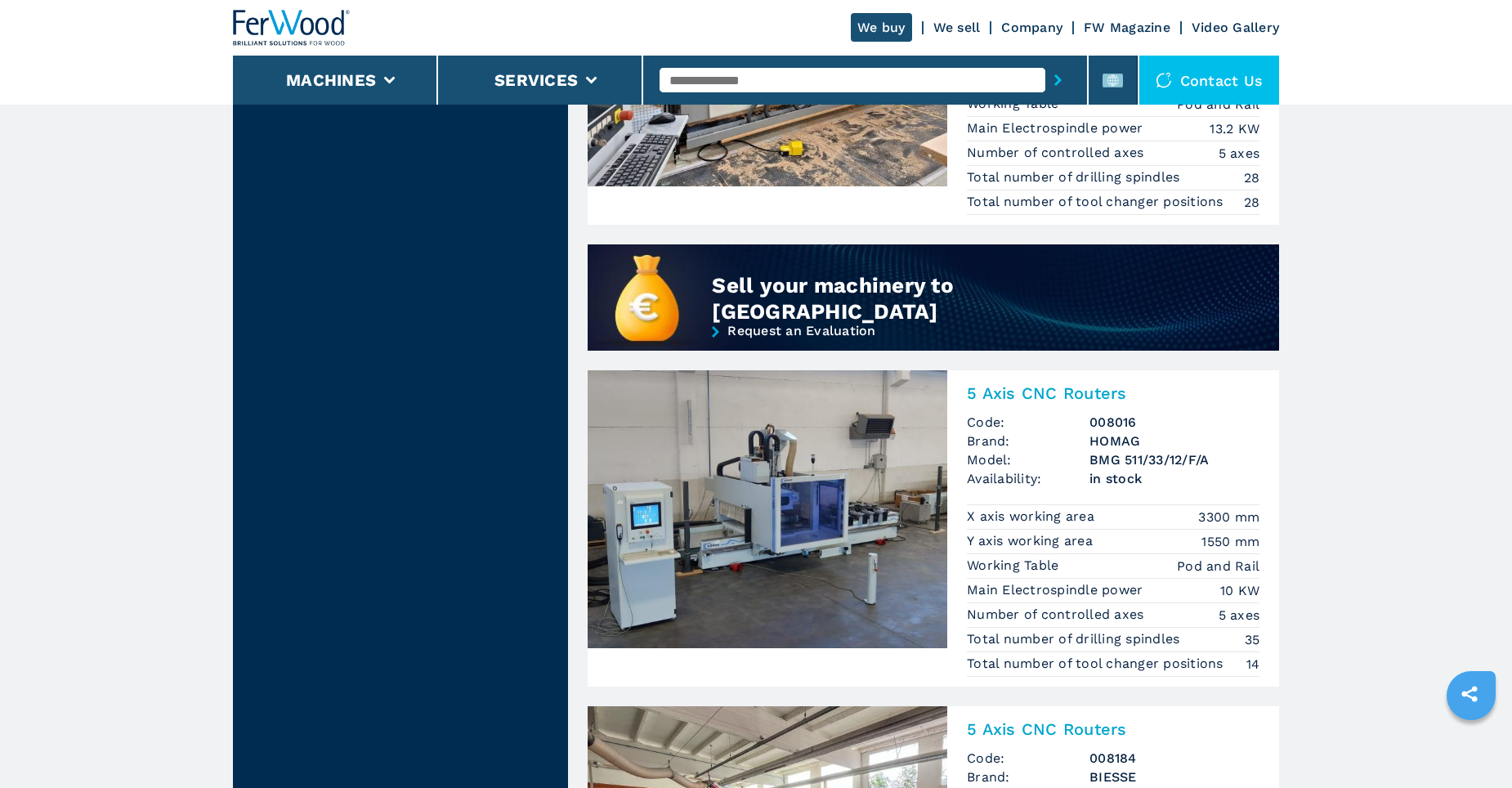
scroll to position [1466, 0]
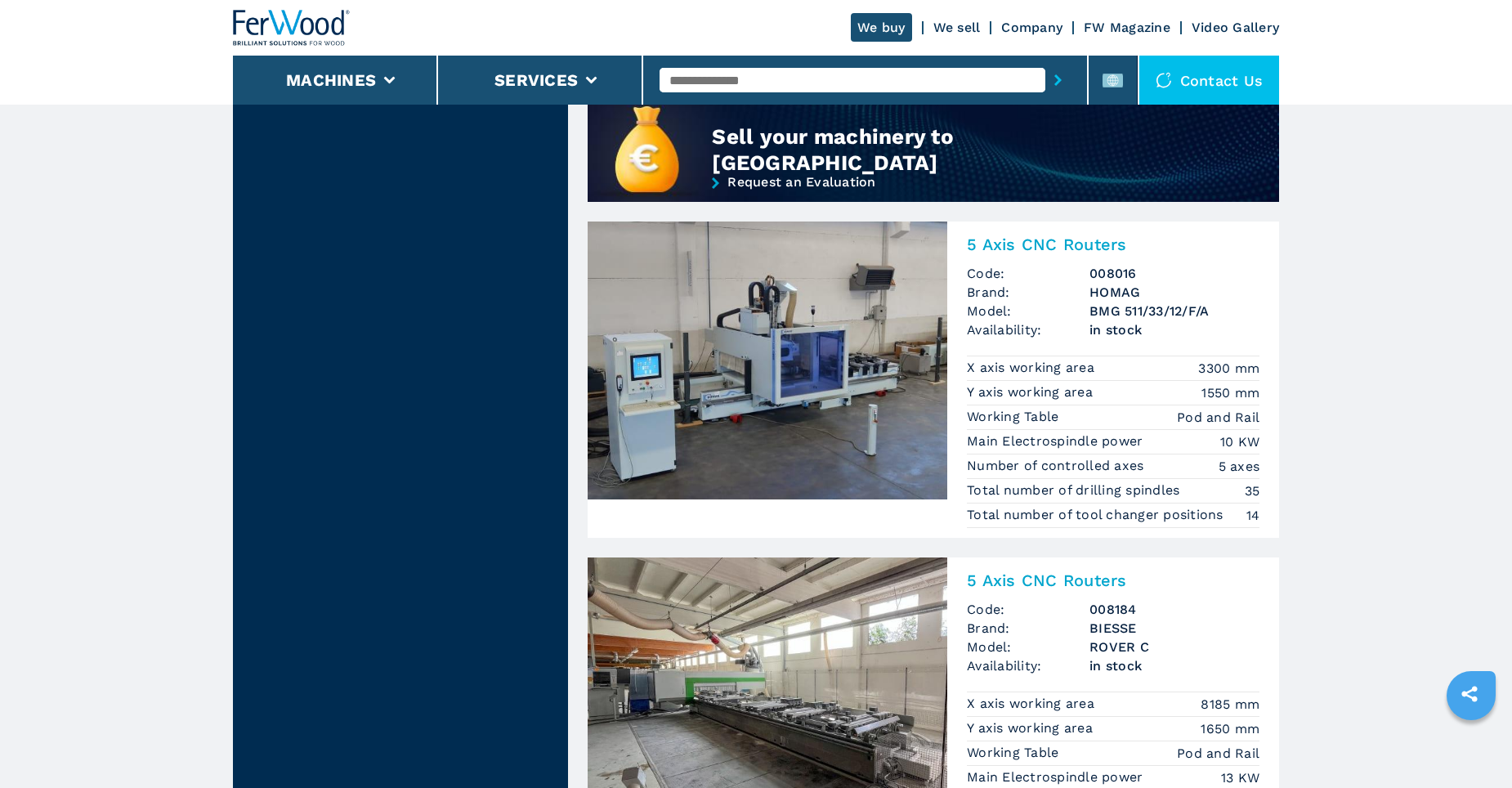
click at [735, 395] on img at bounding box center [768, 360] width 360 height 278
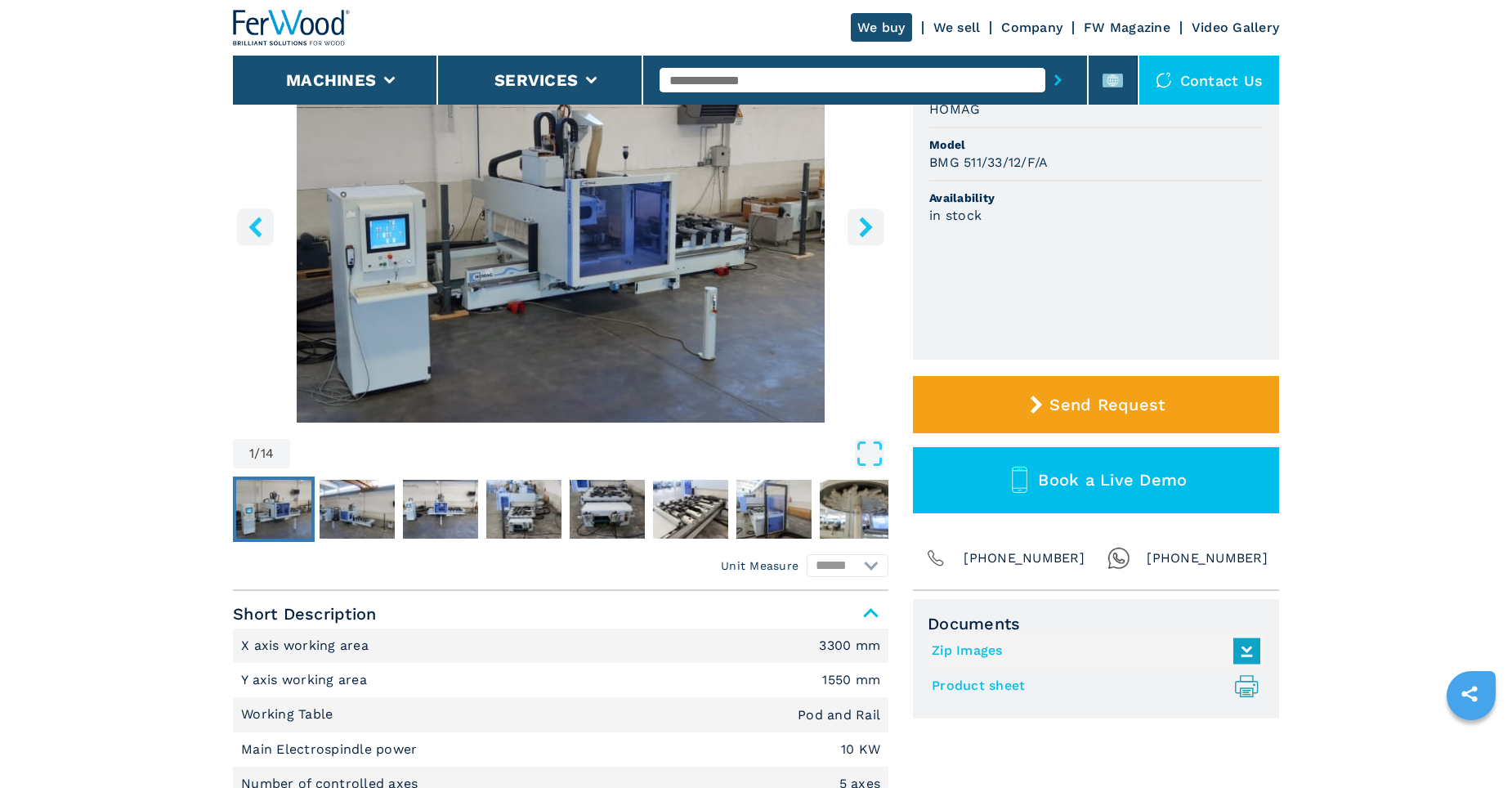
scroll to position [245, 0]
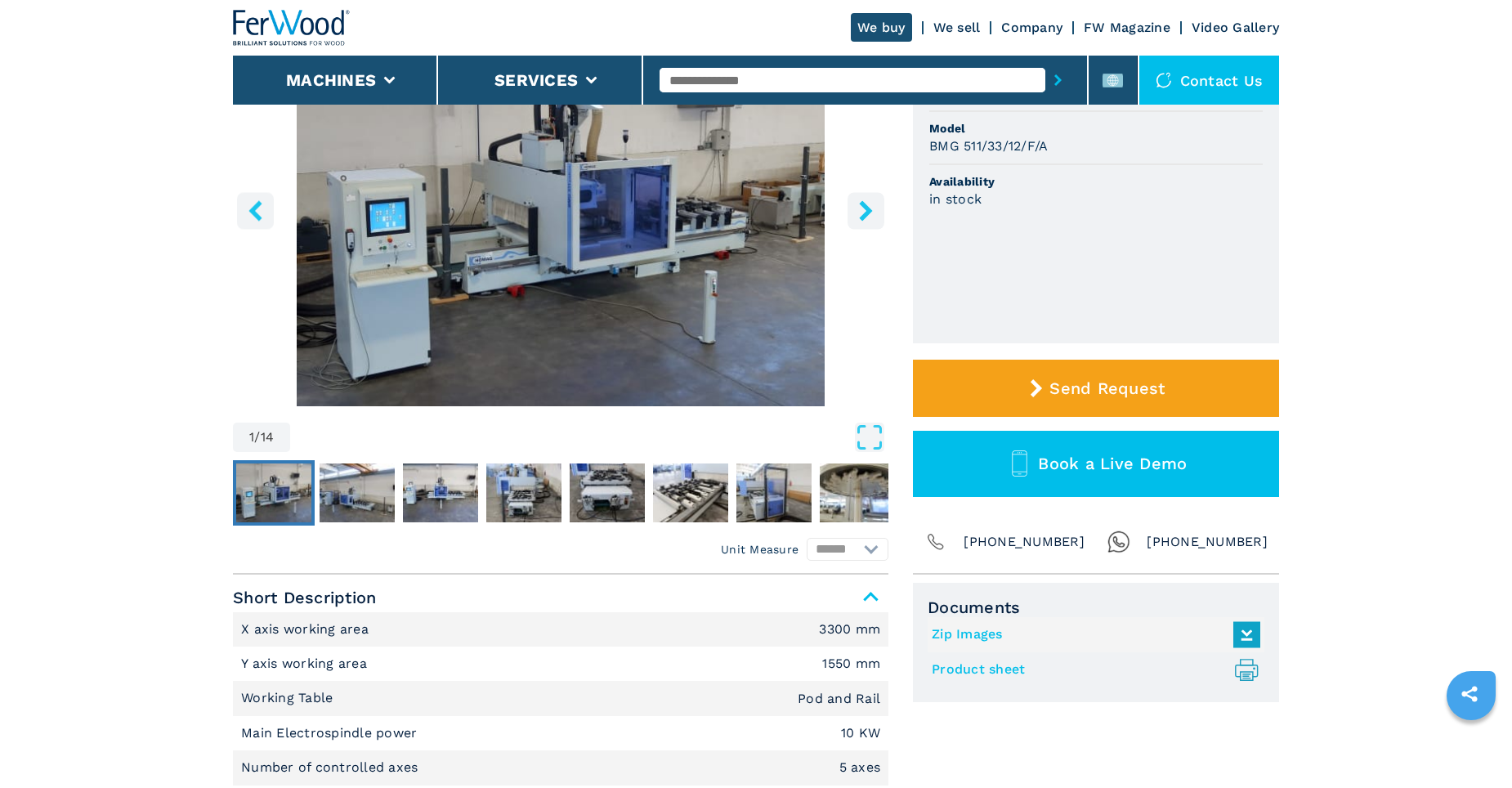
click at [507, 254] on img "Go to Slide 1" at bounding box center [561, 208] width 656 height 396
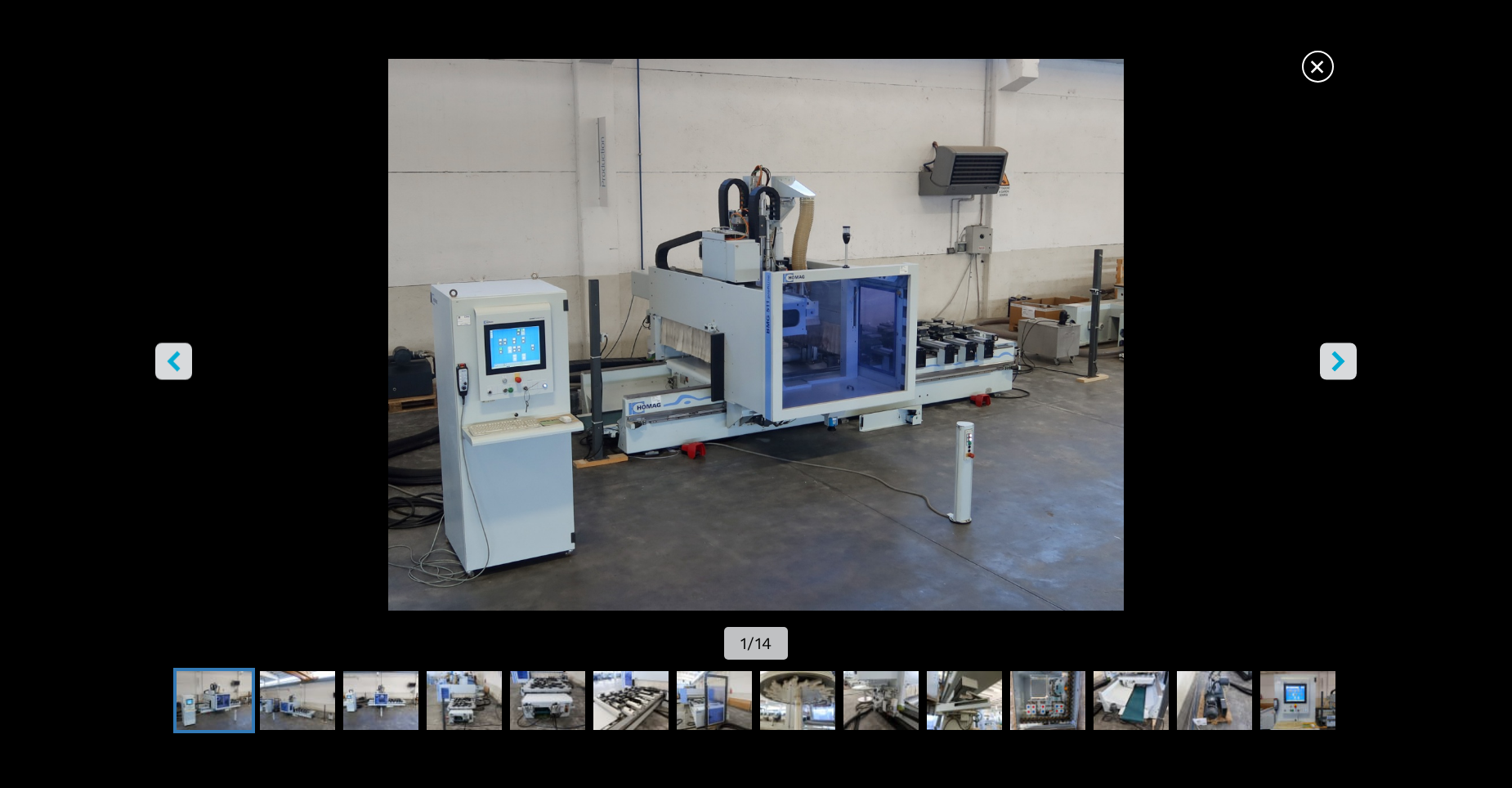
click at [507, 254] on div "Go to Slide 1" at bounding box center [756, 335] width 1512 height 552
click at [1341, 347] on button "right-button" at bounding box center [1338, 361] width 37 height 37
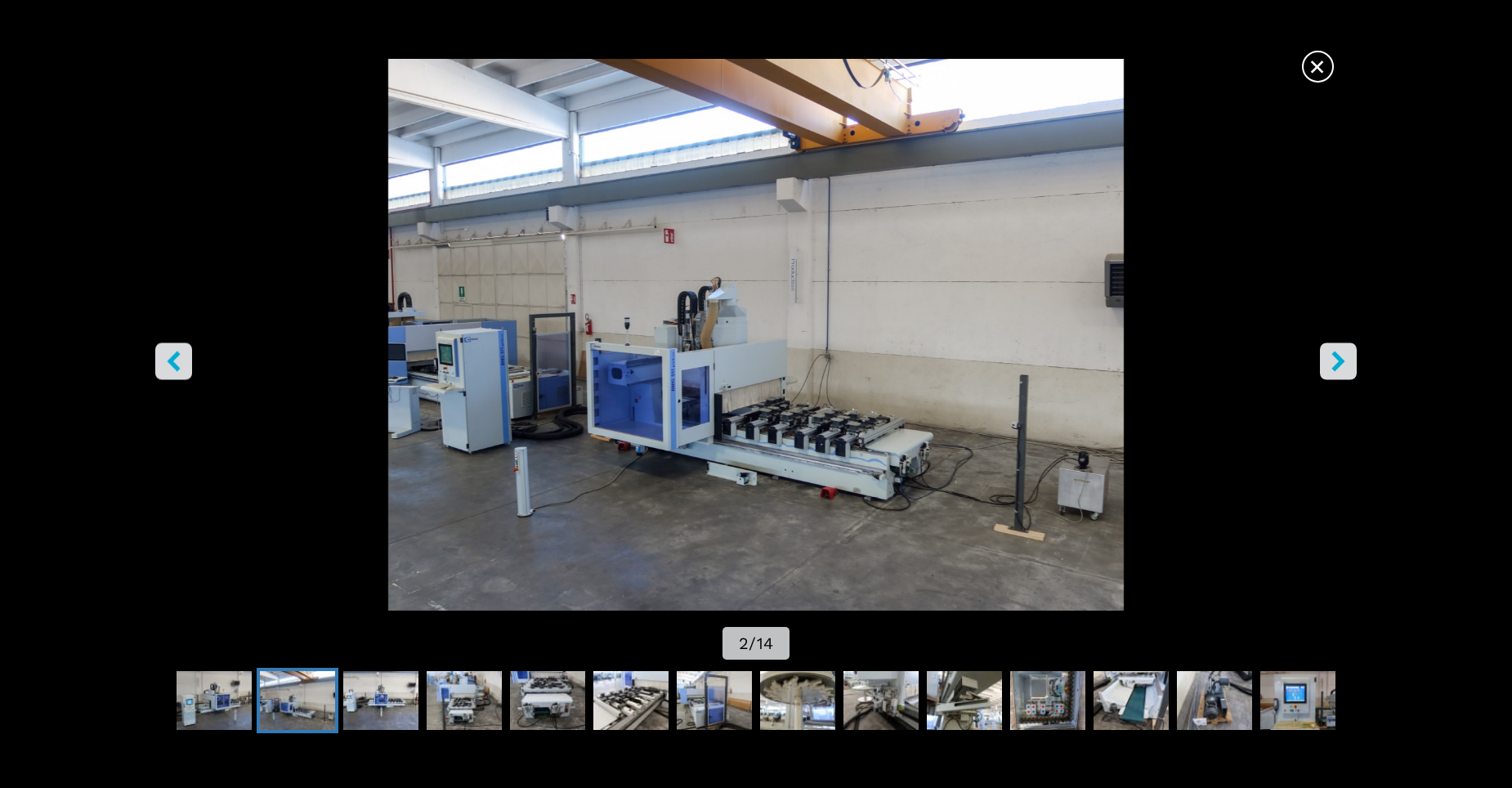
click at [1346, 369] on icon "right-button" at bounding box center [1338, 361] width 20 height 20
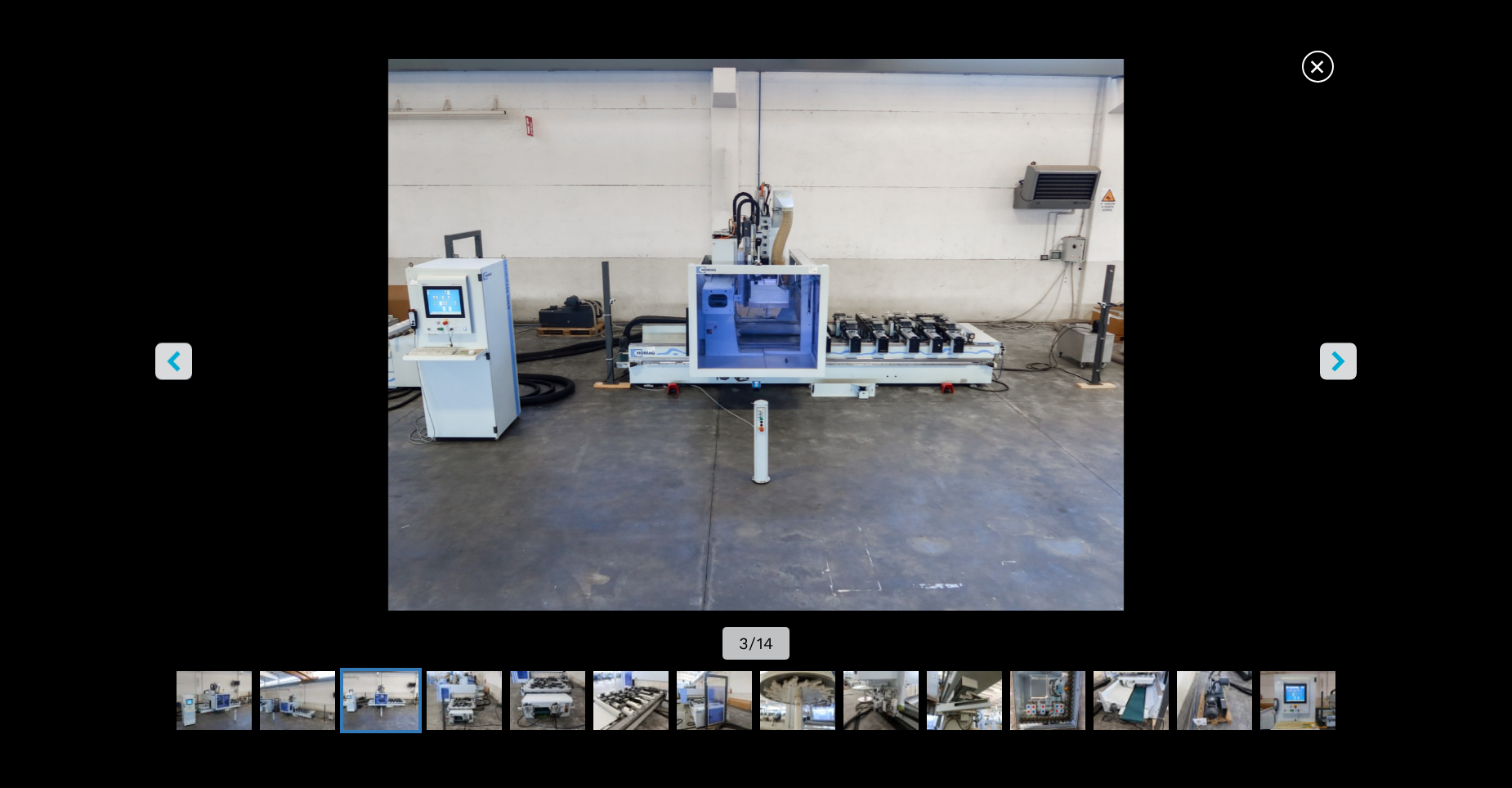
click at [1346, 369] on icon "right-button" at bounding box center [1338, 361] width 20 height 20
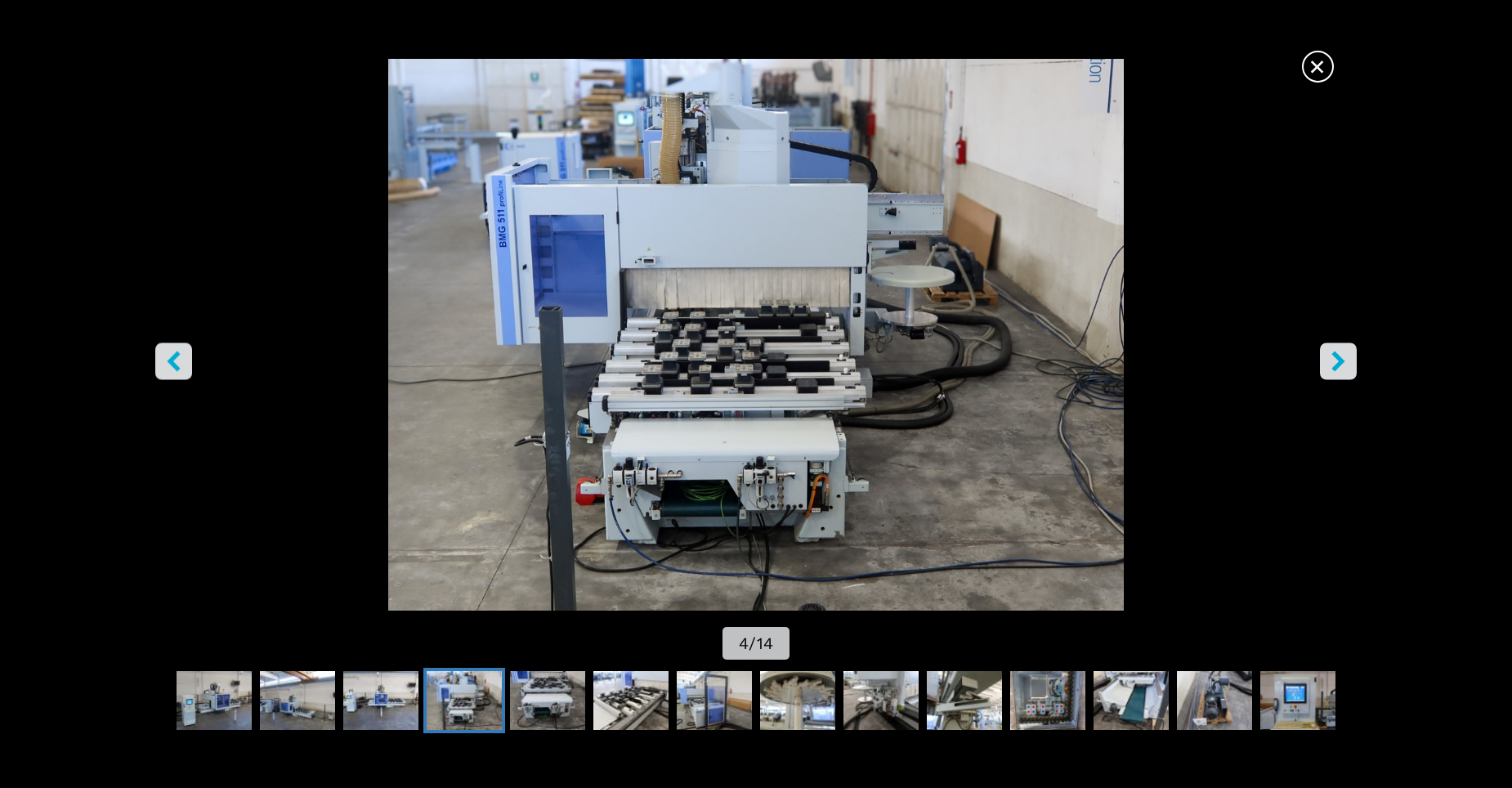
click at [1346, 369] on icon "right-button" at bounding box center [1338, 361] width 20 height 20
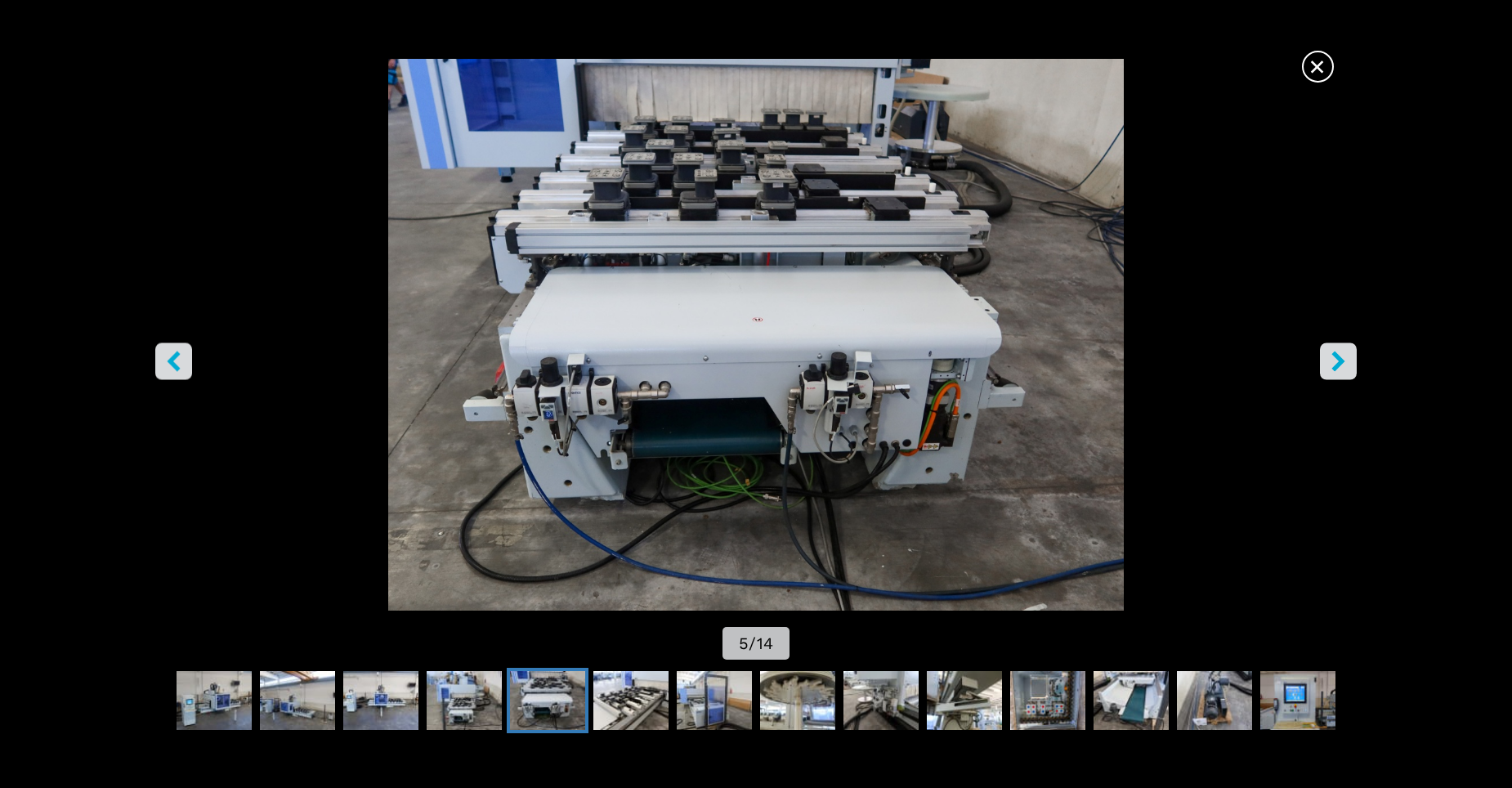
click at [1346, 369] on icon "right-button" at bounding box center [1338, 361] width 20 height 20
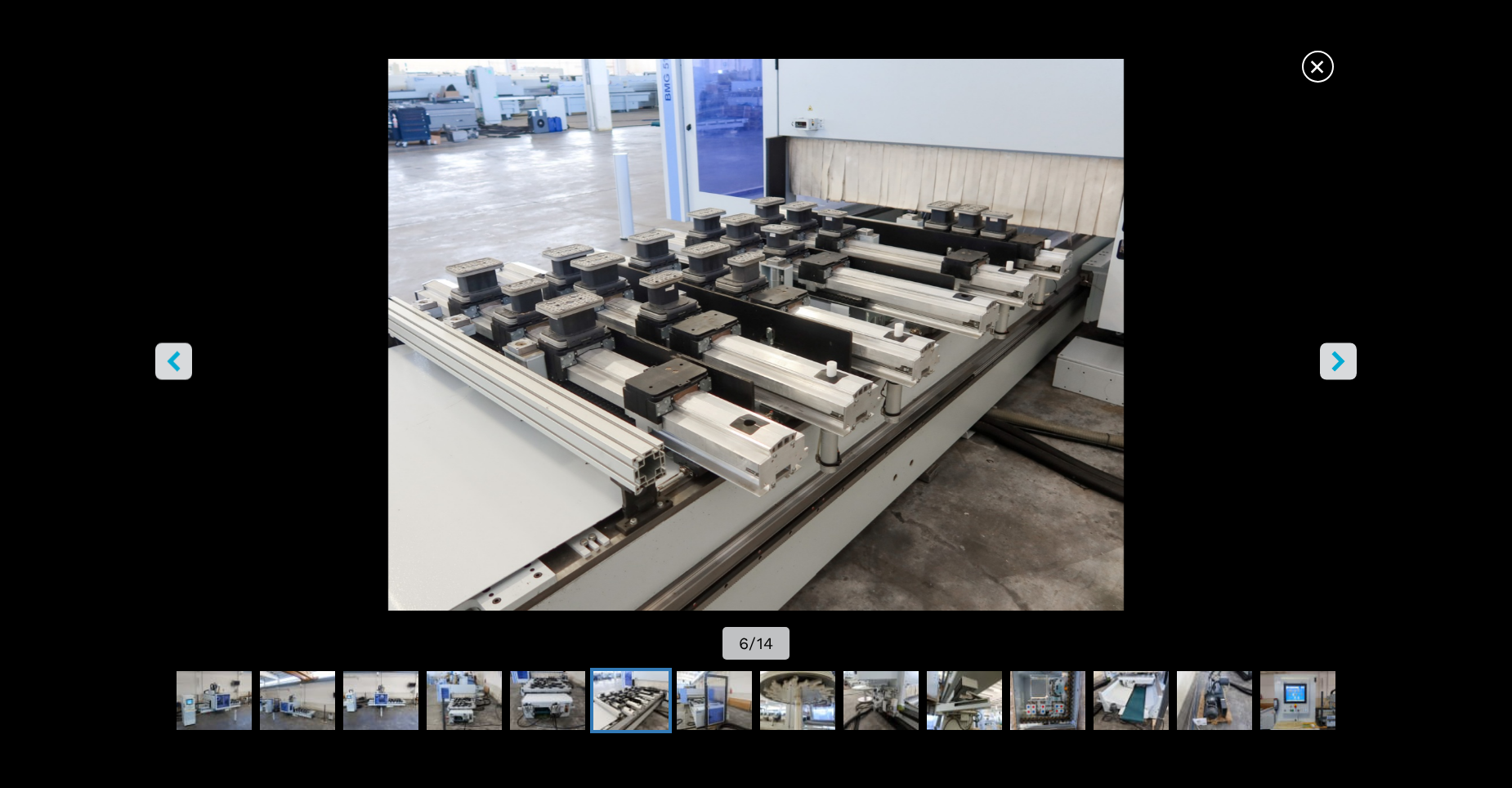
click at [1346, 369] on icon "right-button" at bounding box center [1338, 361] width 20 height 20
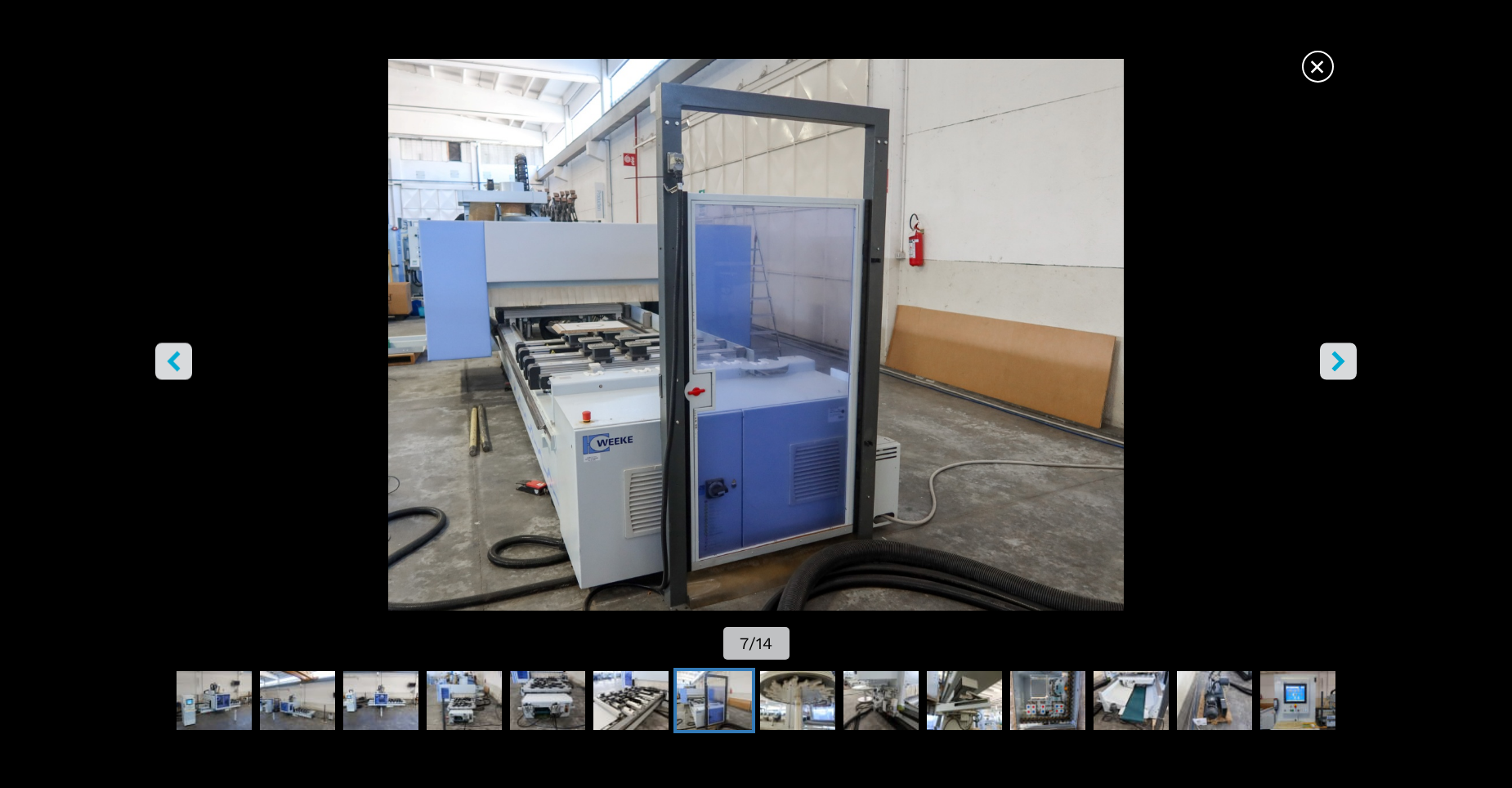
click at [1346, 369] on icon "right-button" at bounding box center [1338, 361] width 20 height 20
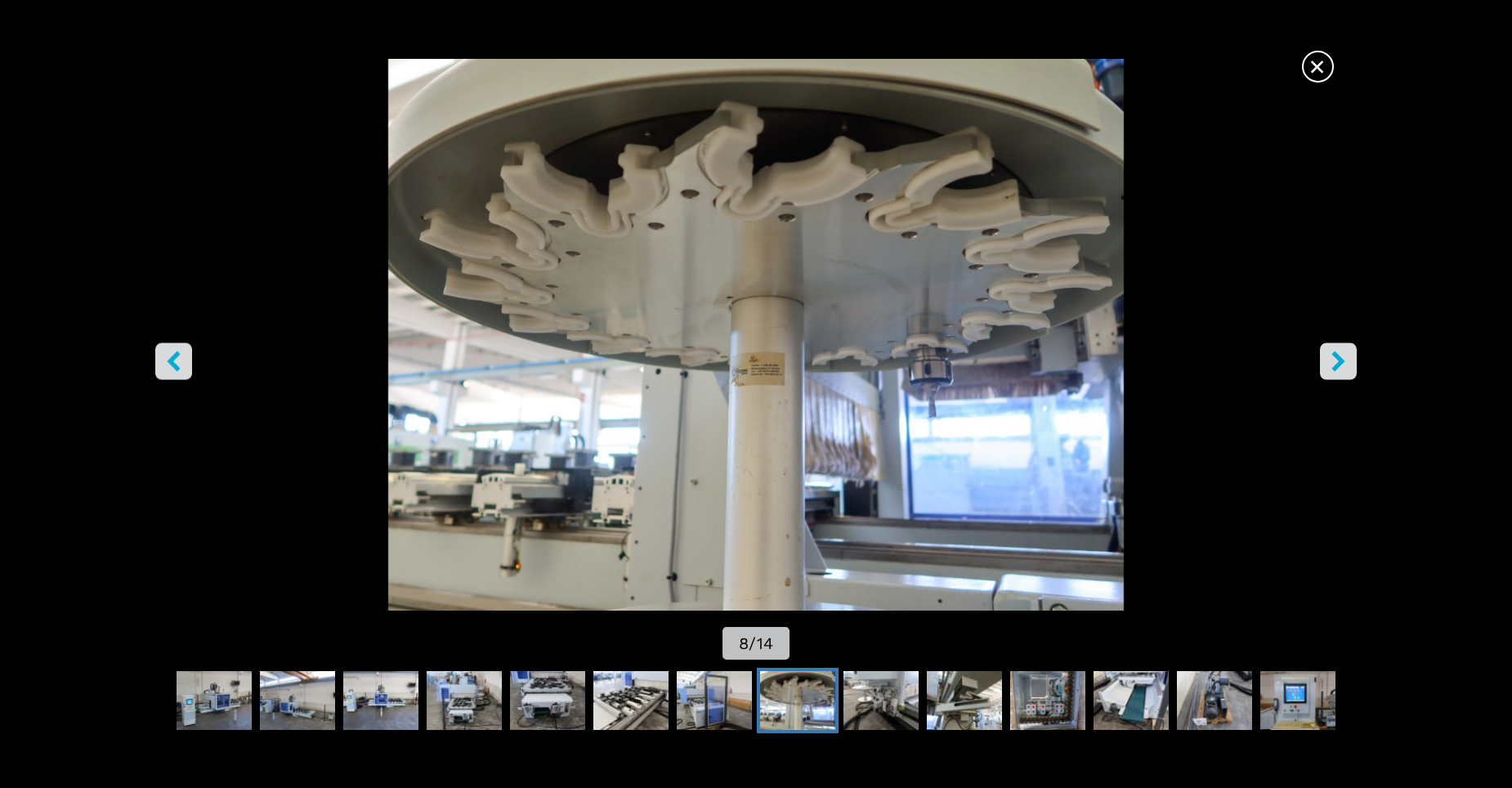
click at [1346, 369] on icon "right-button" at bounding box center [1338, 361] width 20 height 20
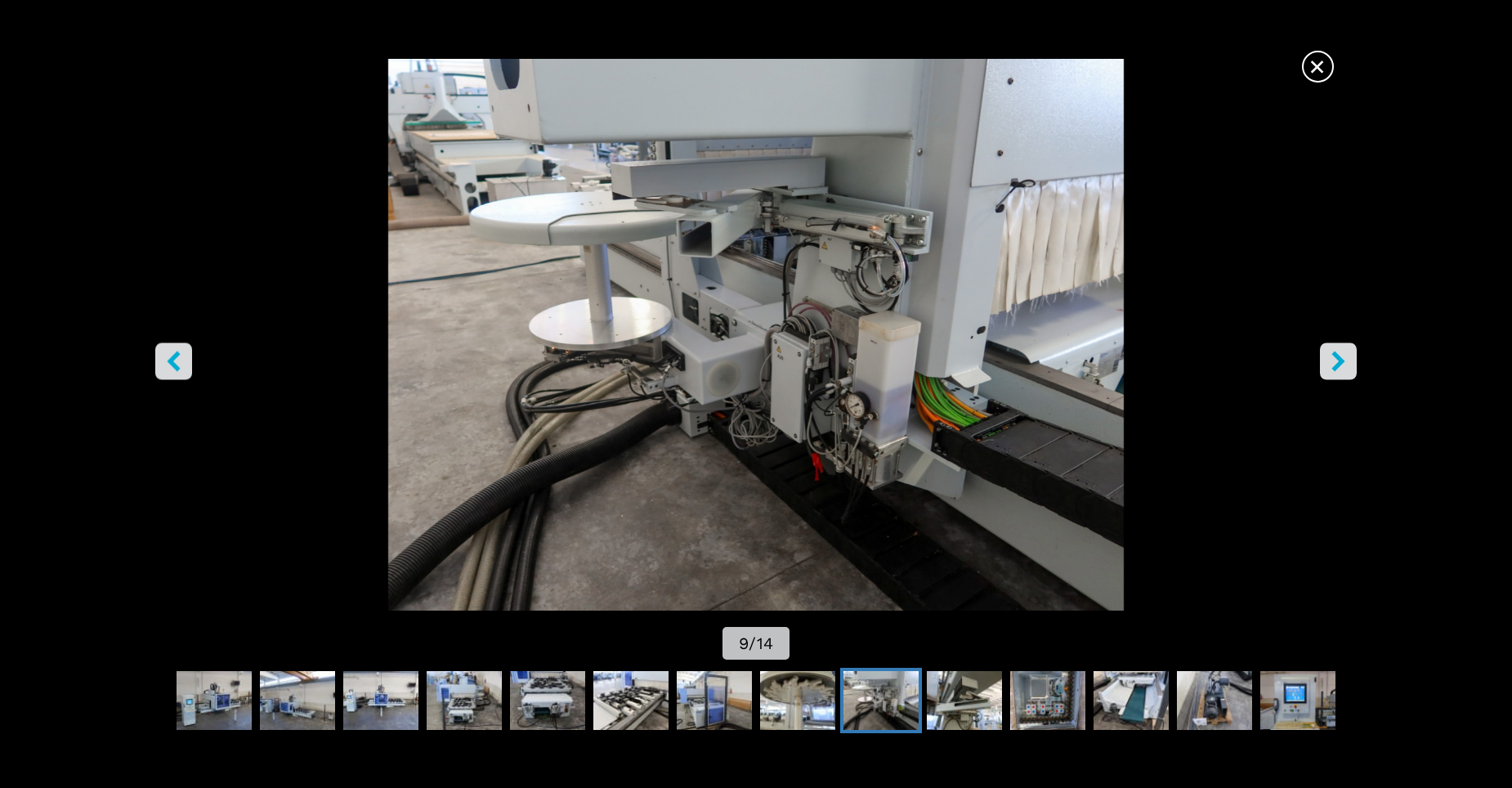
click at [1346, 369] on icon "right-button" at bounding box center [1338, 361] width 20 height 20
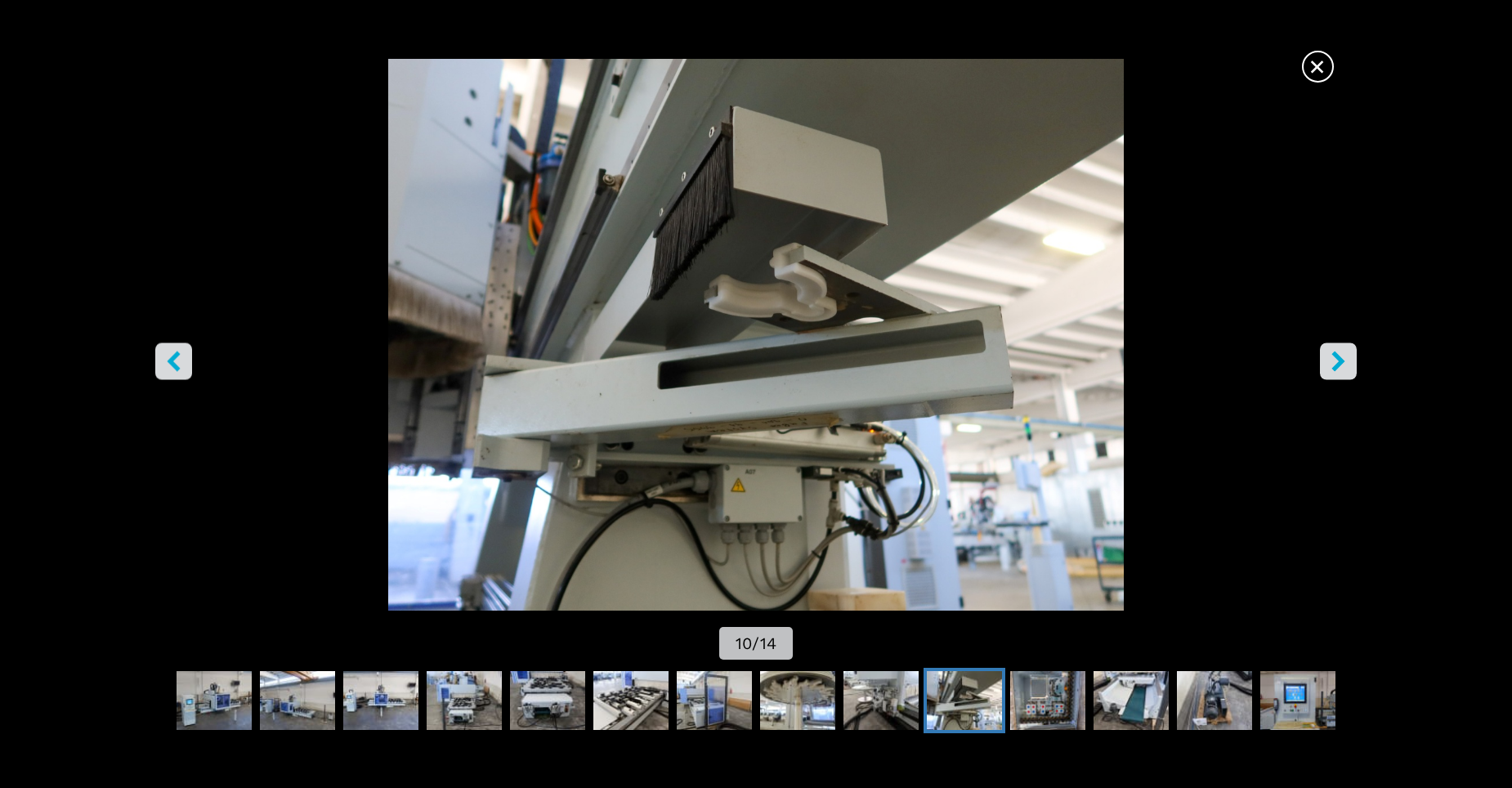
click at [1346, 369] on icon "right-button" at bounding box center [1338, 361] width 20 height 20
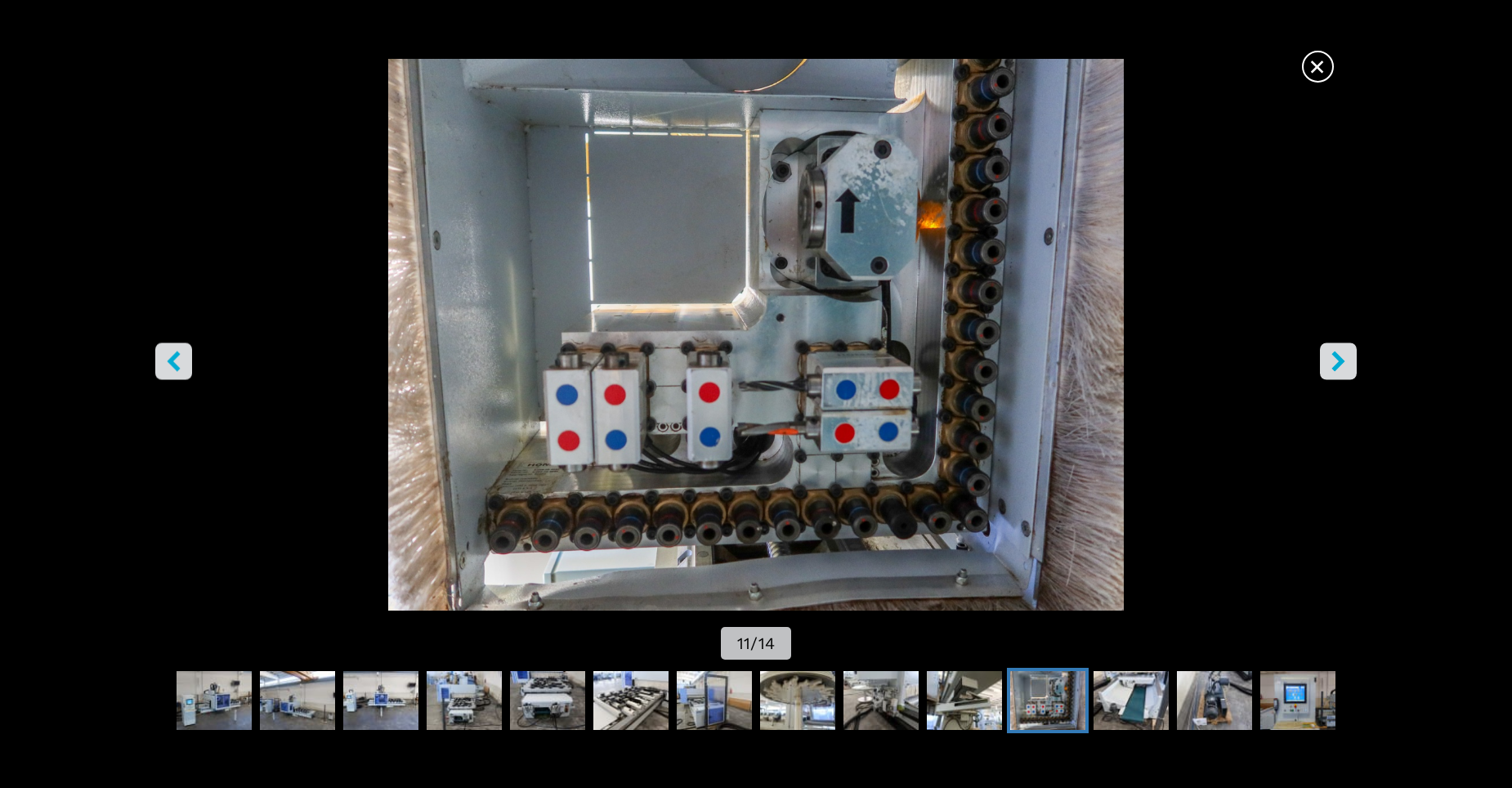
click at [1346, 369] on icon "right-button" at bounding box center [1338, 361] width 20 height 20
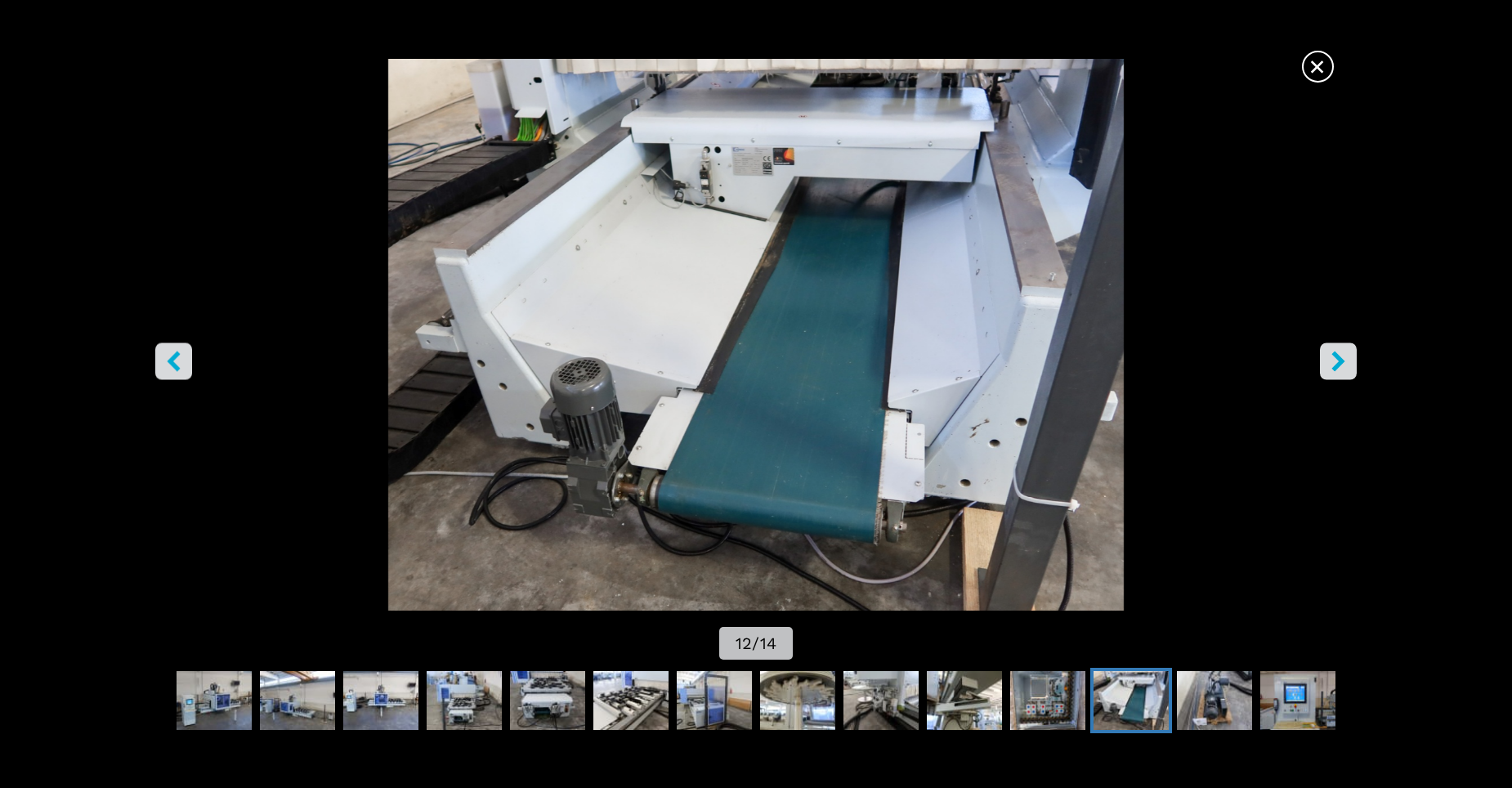
click at [1346, 369] on icon "right-button" at bounding box center [1338, 361] width 20 height 20
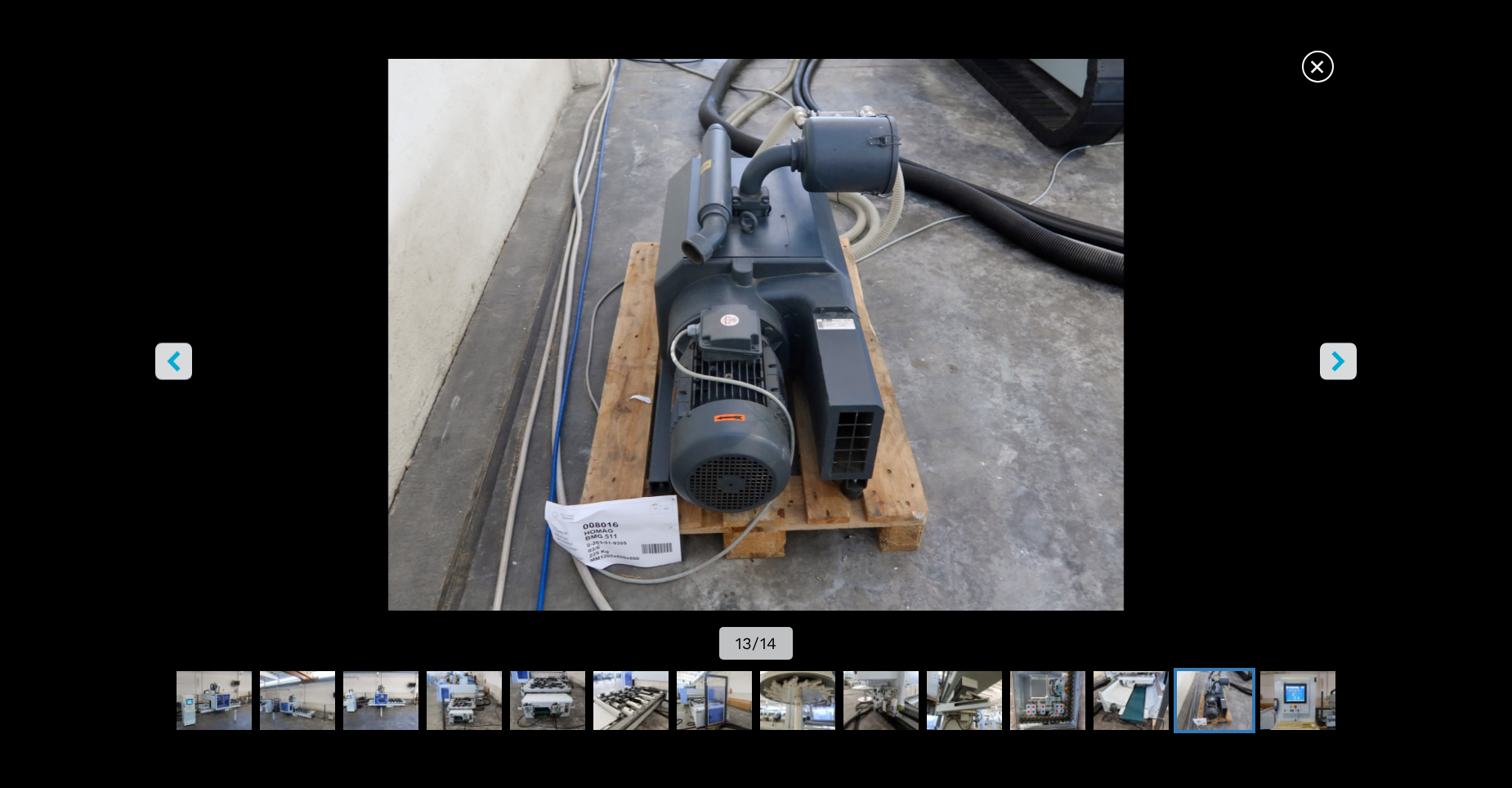
click at [1346, 369] on icon "right-button" at bounding box center [1338, 361] width 20 height 20
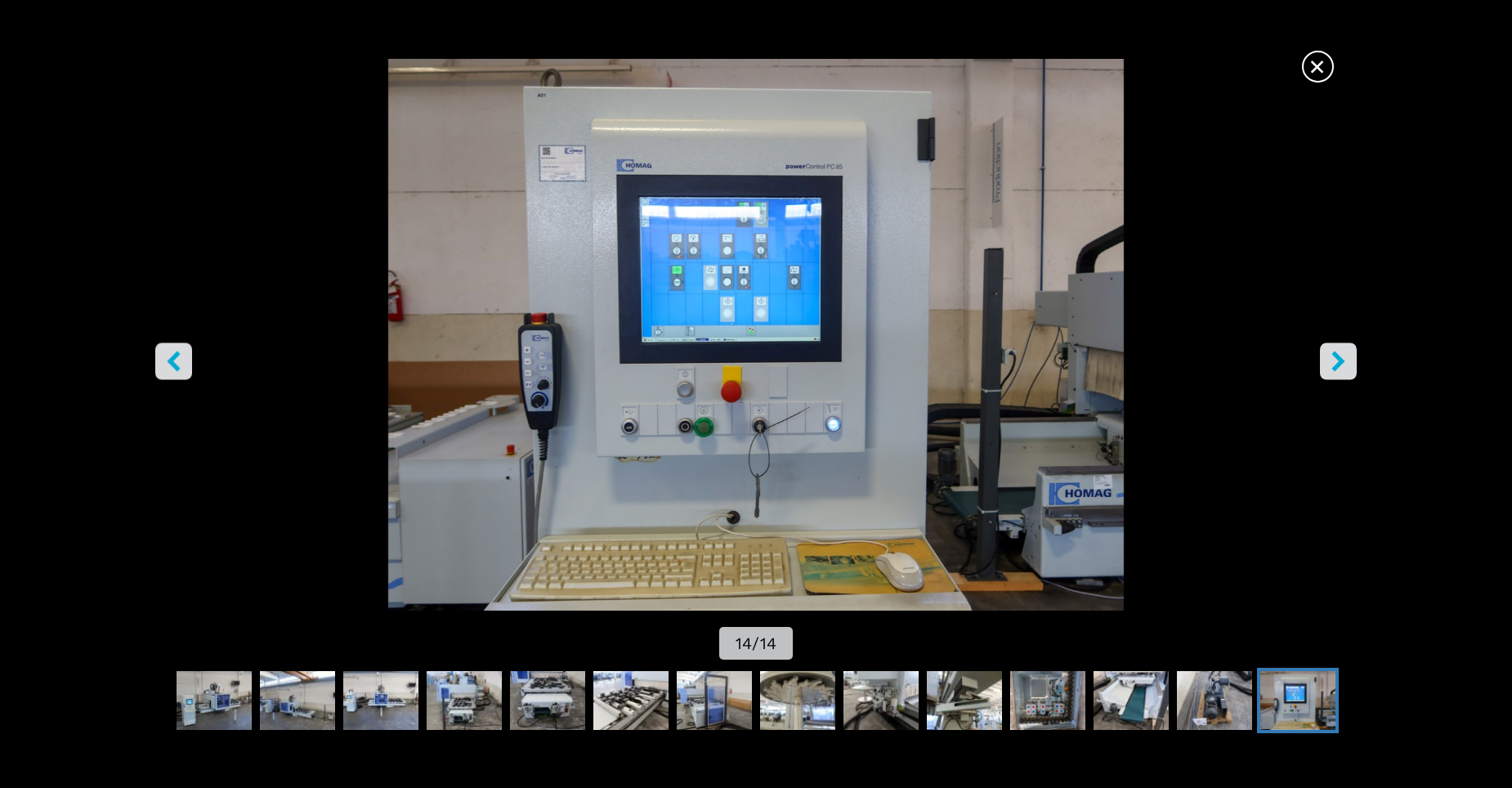
click at [1316, 75] on span "×" at bounding box center [1318, 62] width 28 height 28
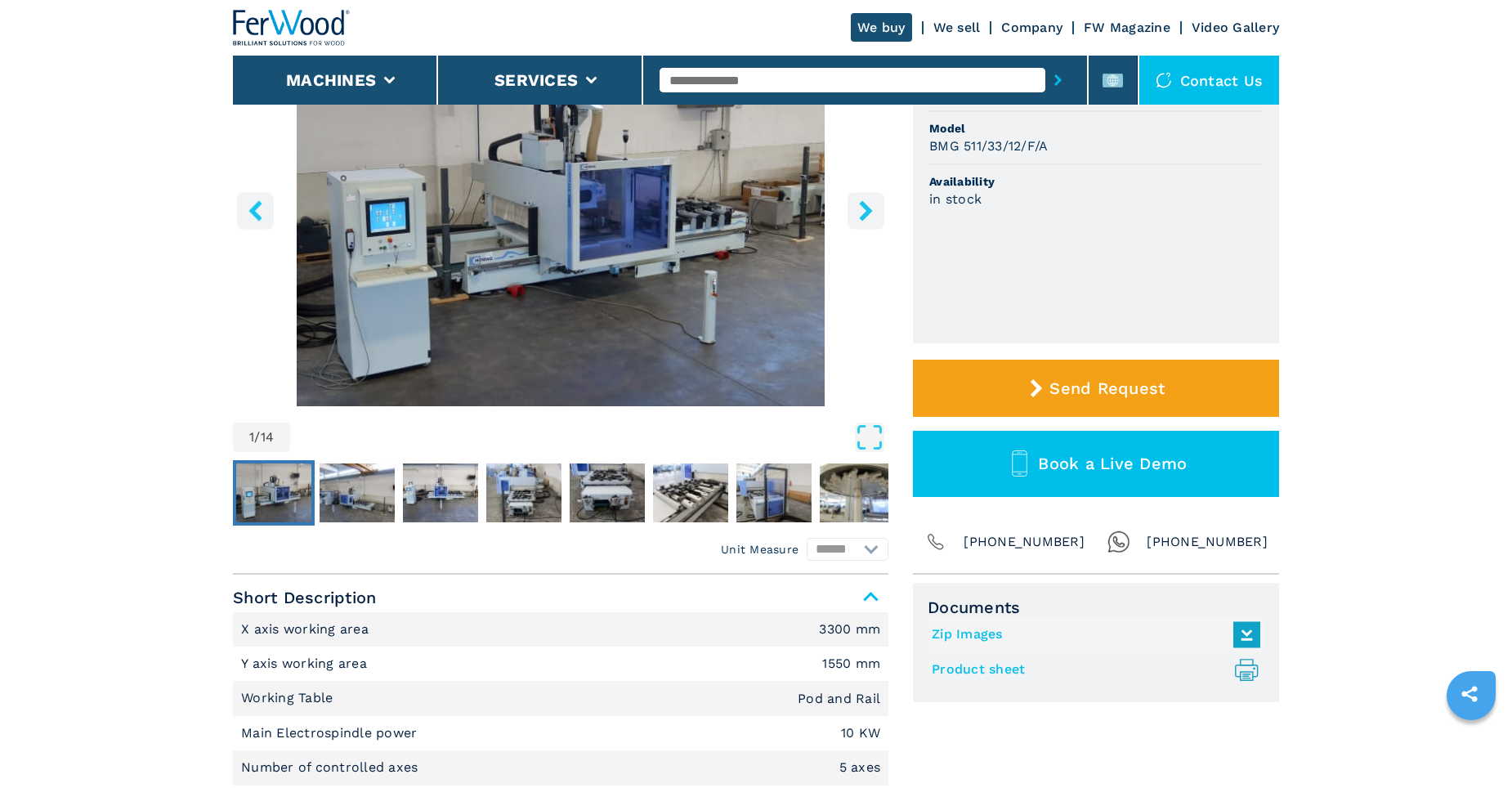
select select "**********"
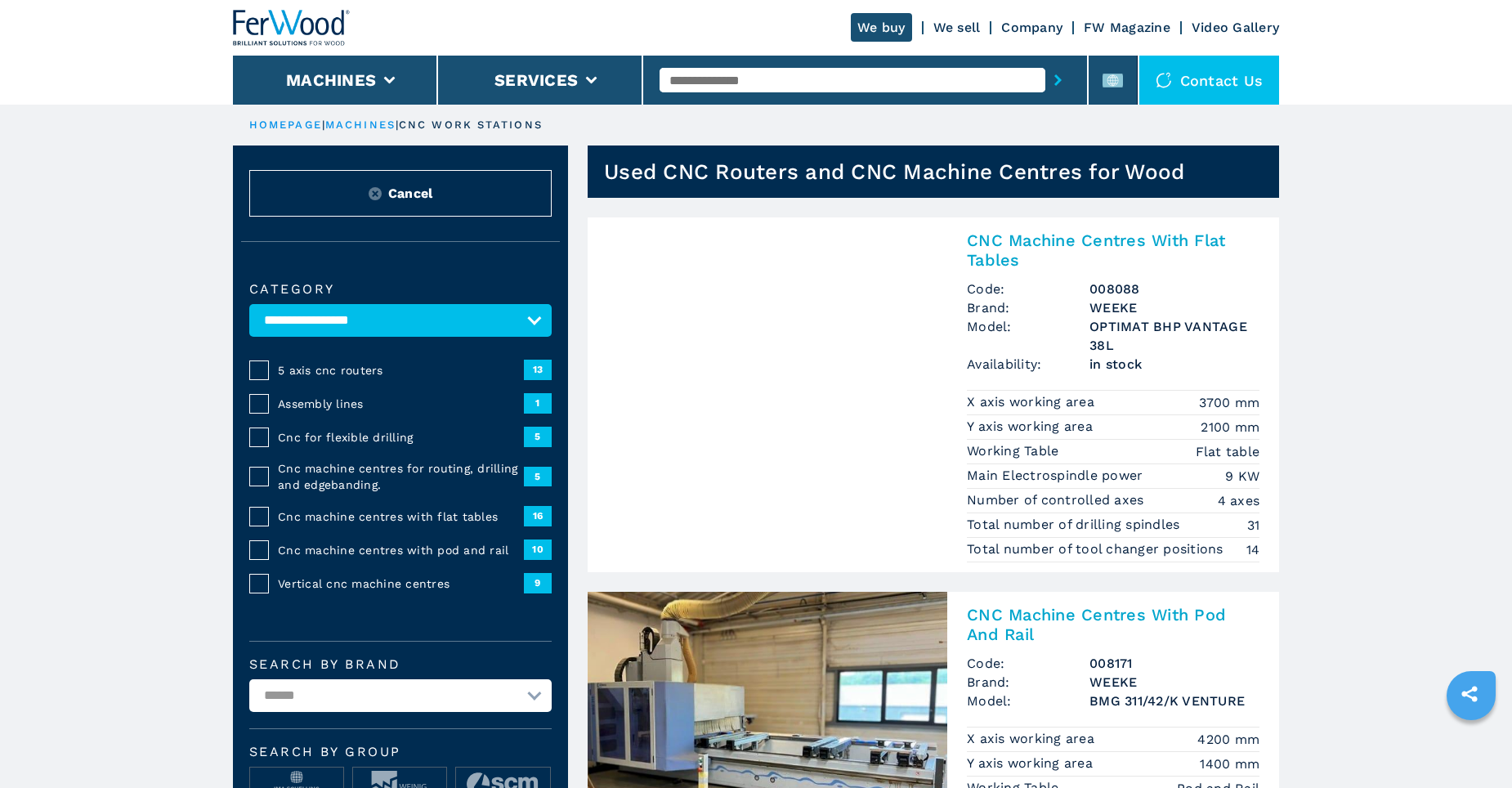
click at [541, 692] on select "**********" at bounding box center [400, 696] width 302 height 33
select select "*****"
click at [250, 679] on select "**********" at bounding box center [400, 696] width 302 height 33
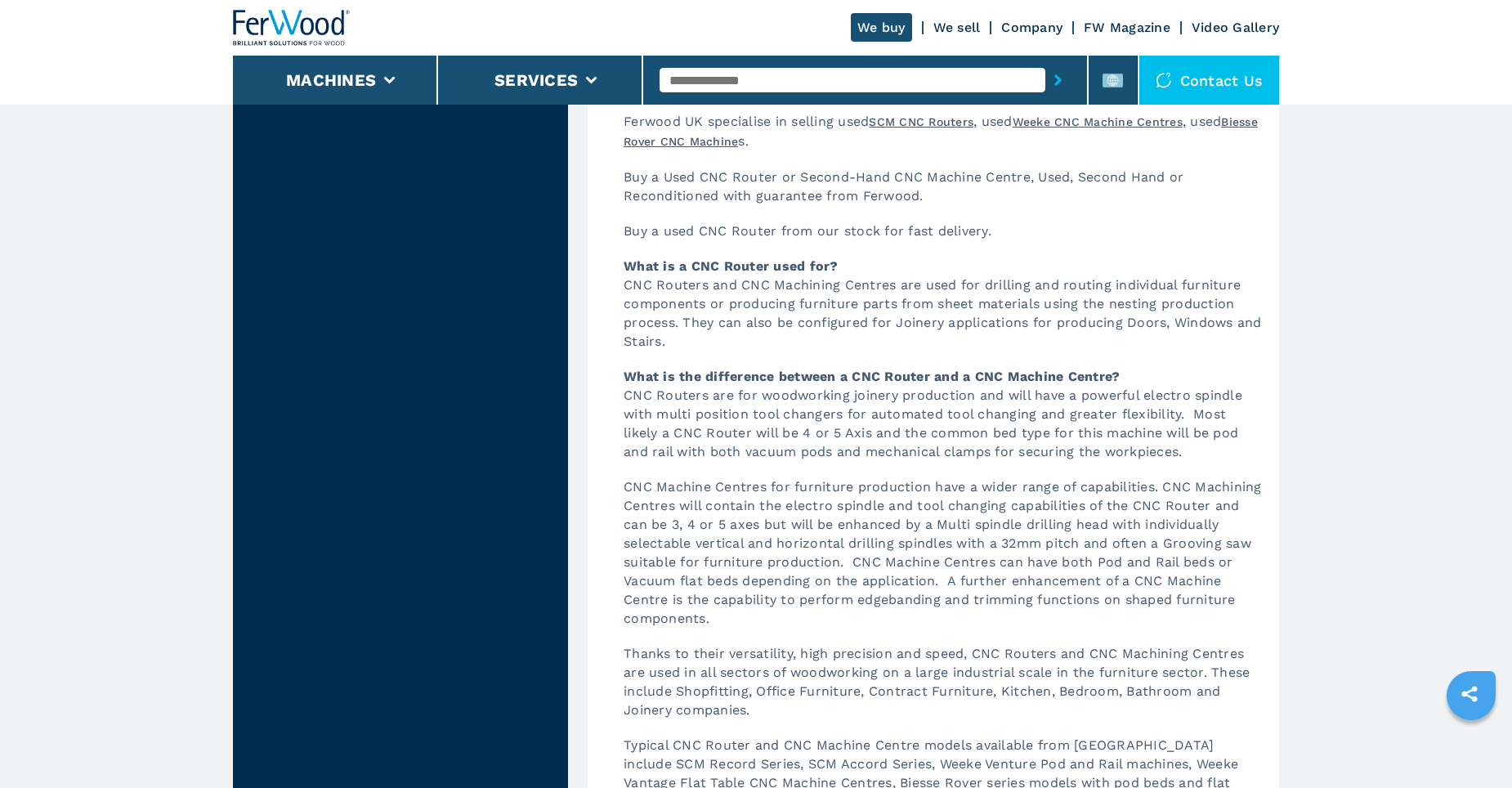
scroll to position [3187, 0]
